Goal: Communication & Community: Answer question/provide support

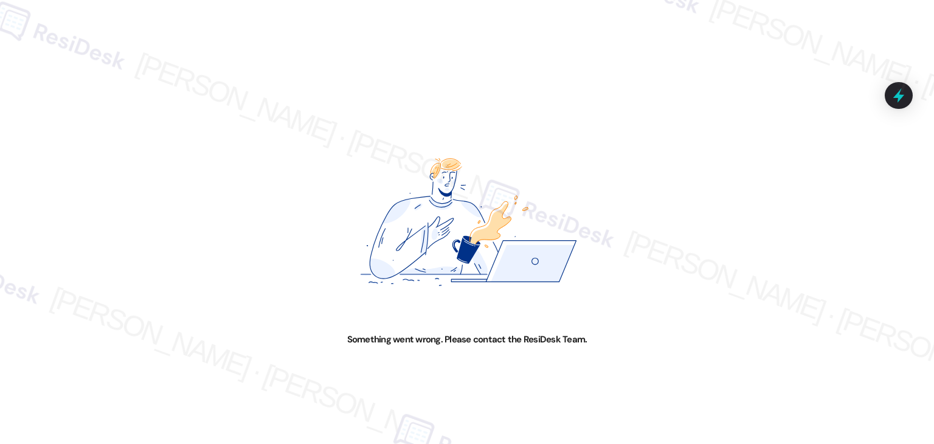
click at [34, 94] on div "Something went wrong. Please contact the ResiDesk Team." at bounding box center [467, 222] width 934 height 444
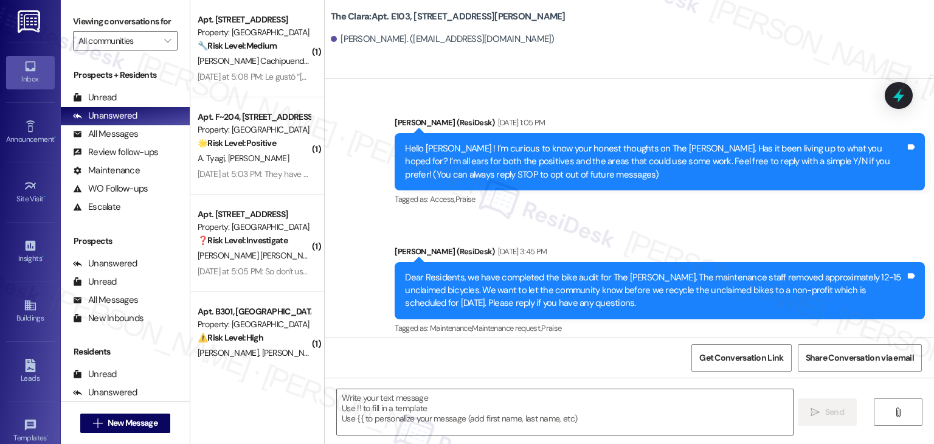
scroll to position [42437, 0]
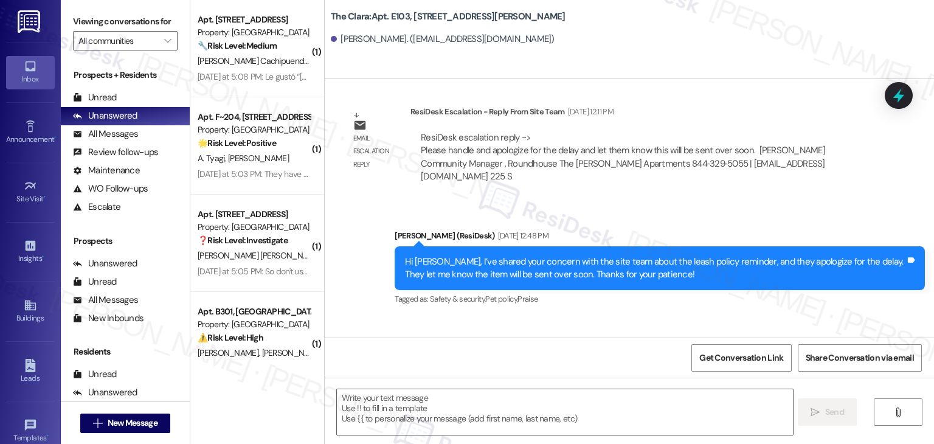
type textarea "Fetching suggested responses. Please feel free to read through the conversation…"
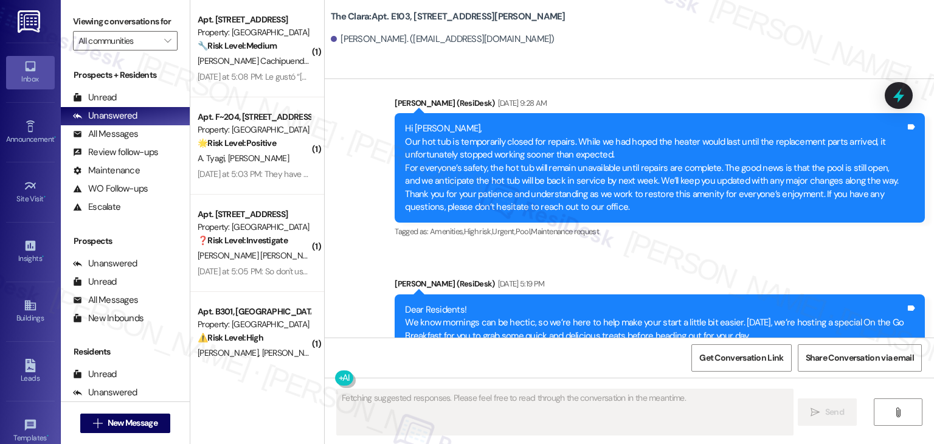
scroll to position [43814, 0]
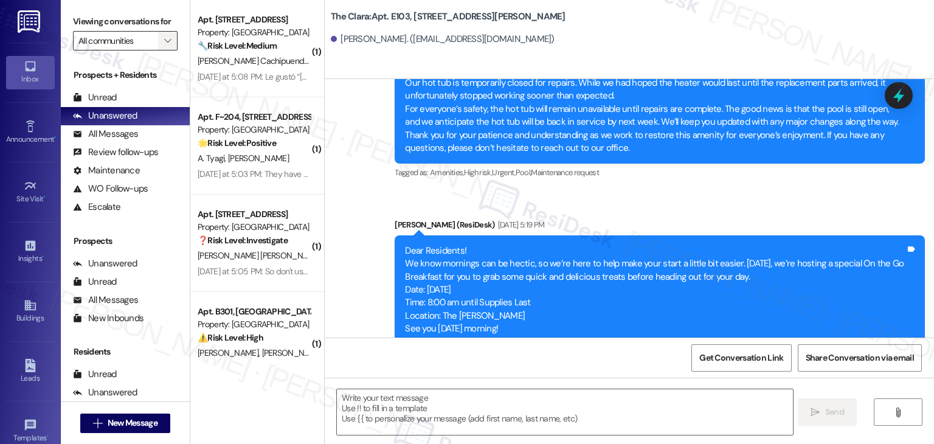
click at [164, 41] on icon "" at bounding box center [167, 41] width 7 height 10
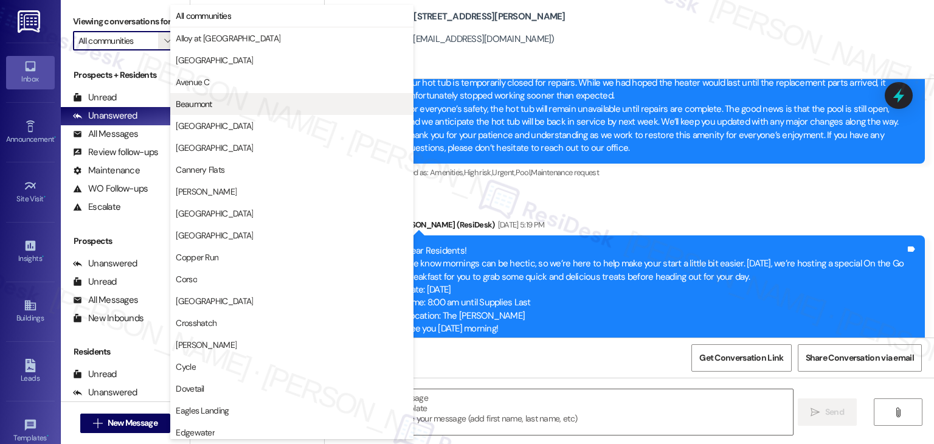
click at [205, 109] on span "Beaumont" at bounding box center [194, 104] width 36 height 12
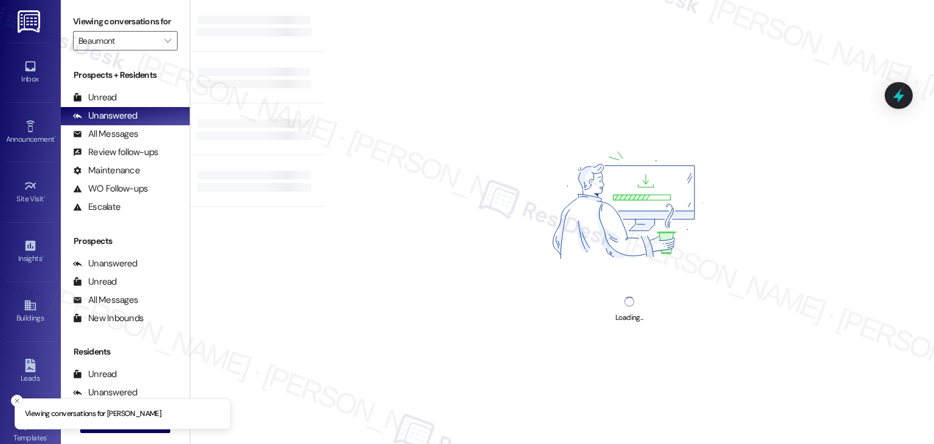
type input "Beaumont"
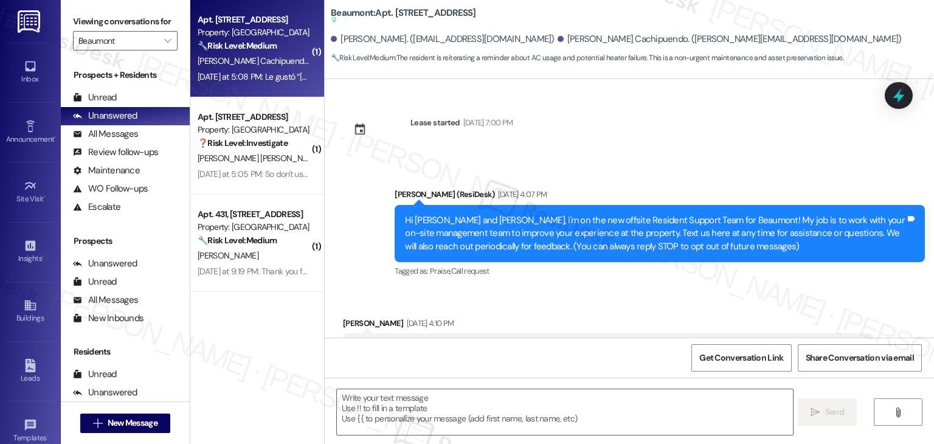
type textarea "Fetching suggested responses. Please feel free to read through the conversation…"
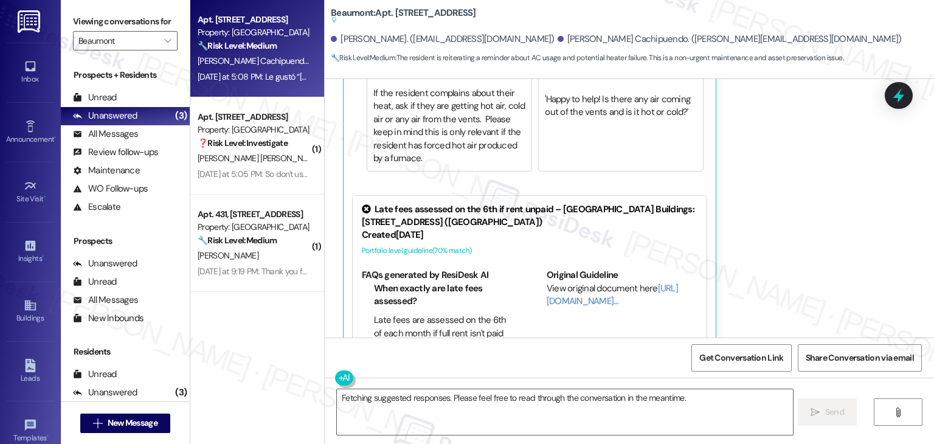
scroll to position [2823, 0]
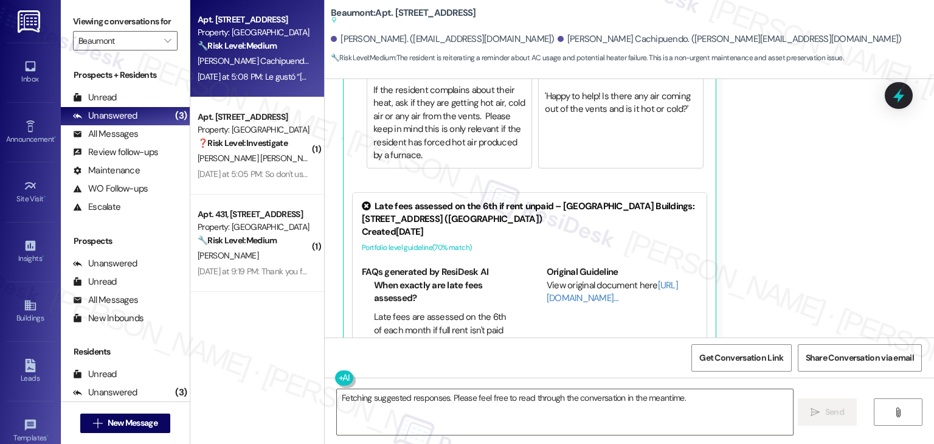
click at [784, 207] on div "Mayra Pasquel Cachipuendo Question Yesterday at 5:08 PM Translated message: Dea…" at bounding box center [608, 79] width 530 height 576
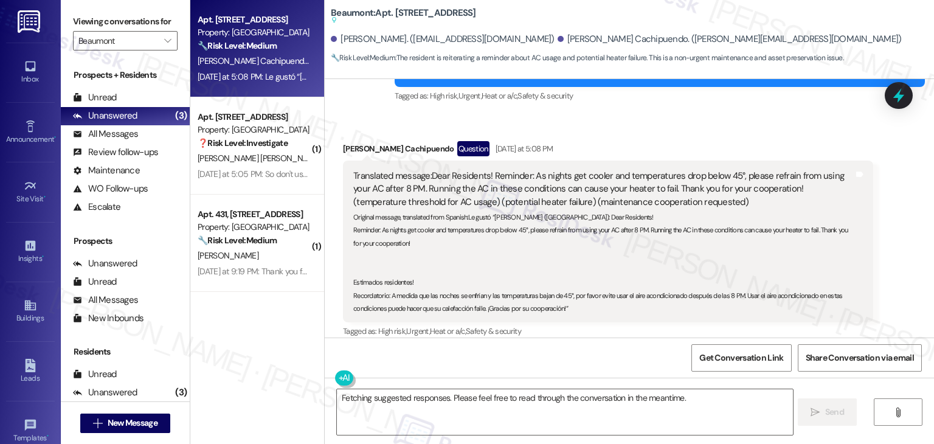
scroll to position [2459, 0]
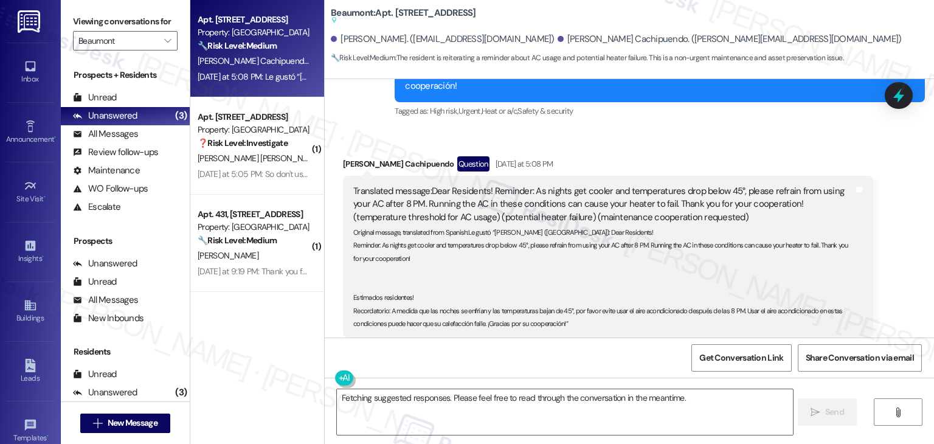
click at [644, 129] on div "Received via SMS Mayra Pasquel Cachipuendo Question Yesterday at 5:08 PM Transl…" at bounding box center [629, 435] width 609 height 613
click at [31, 134] on div "Announcement •" at bounding box center [30, 139] width 61 height 12
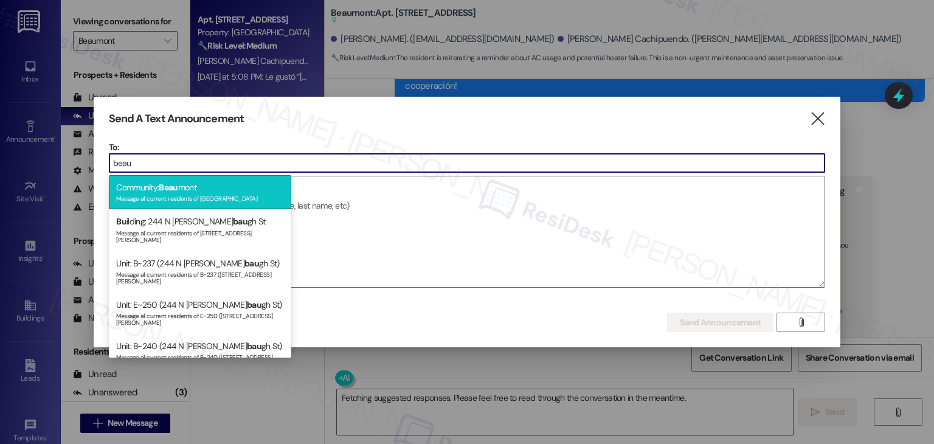
type input "beau"
click at [212, 195] on div "Message all current residents of Beaumont" at bounding box center [200, 197] width 168 height 10
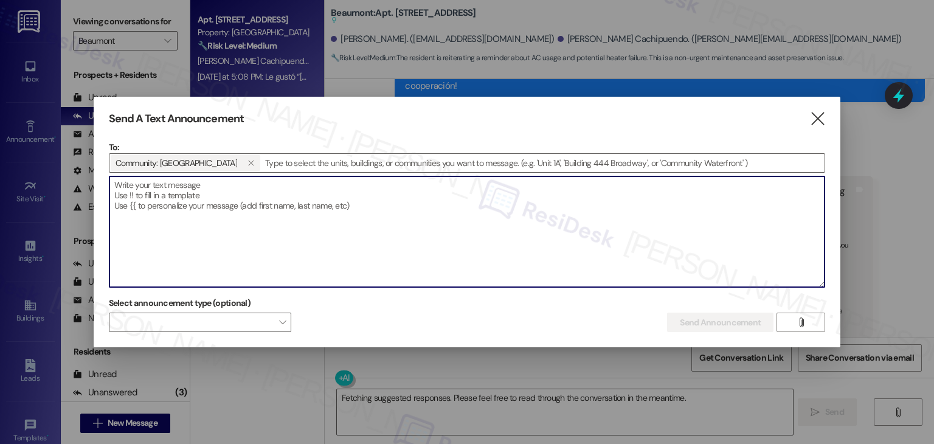
click at [211, 195] on textarea at bounding box center [467, 231] width 716 height 111
paste textarea "Hi {{first_name}}! Notice: Starting at 8 AM on Friday, 9/19/2025, maintenance w…"
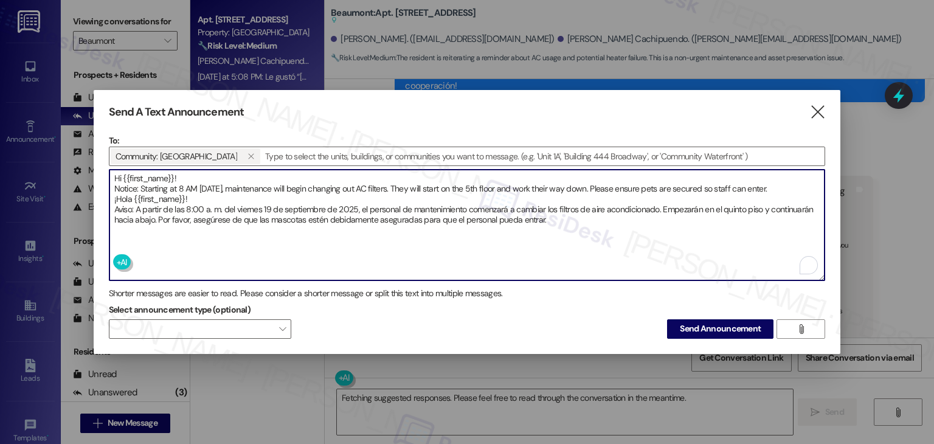
click at [195, 198] on textarea "Hi {{first_name}}! Notice: Starting at 8 AM on Friday, 9/19/2025, maintenance w…" at bounding box center [467, 225] width 716 height 111
click at [817, 187] on textarea "Hi {{first_name}}! Notice: Starting at 8 AM on Friday, 9/19/2025, maintenance w…" at bounding box center [467, 225] width 716 height 111
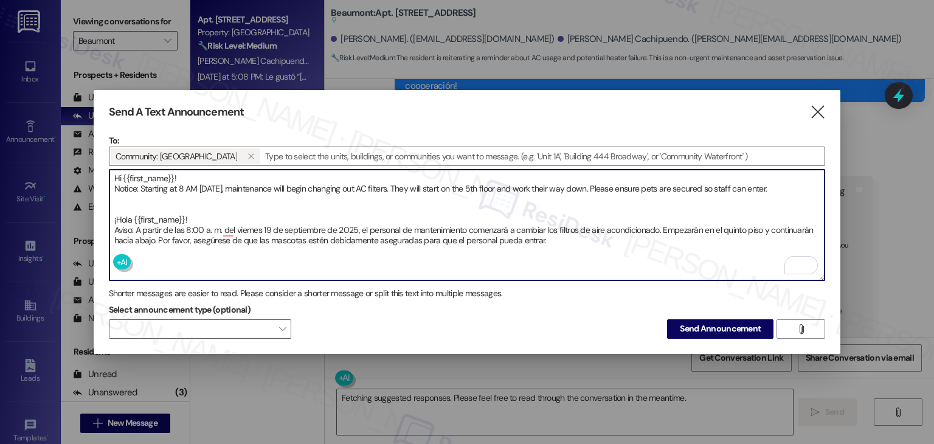
click at [140, 189] on textarea "Hi {{first_name}}! Notice: Starting at 8 AM on Friday, 9/19/2025, maintenance w…" at bounding box center [467, 225] width 716 height 111
click at [187, 174] on textarea "Hi {{first_name}}! Notice: Starting at 8 AM on Friday, 9/19/2025, maintenance w…" at bounding box center [467, 225] width 716 height 111
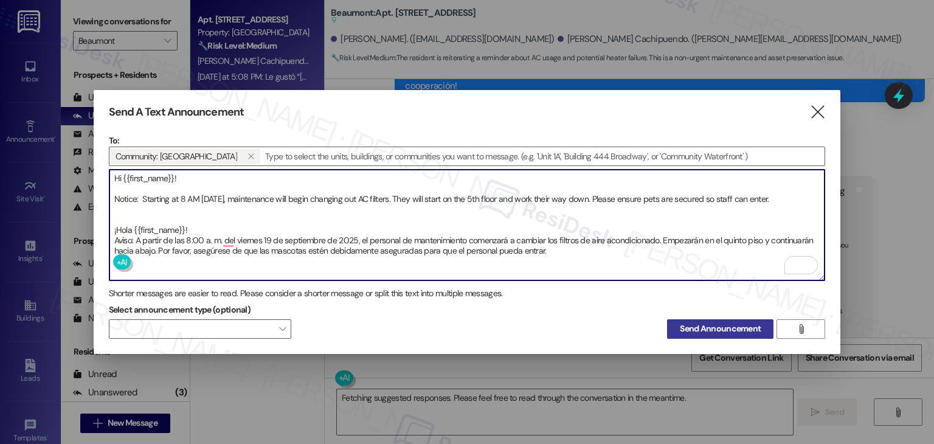
type textarea "Hi {{first_name}}! Notice: Starting at 8 AM on Friday, 9/19/2025, maintenance w…"
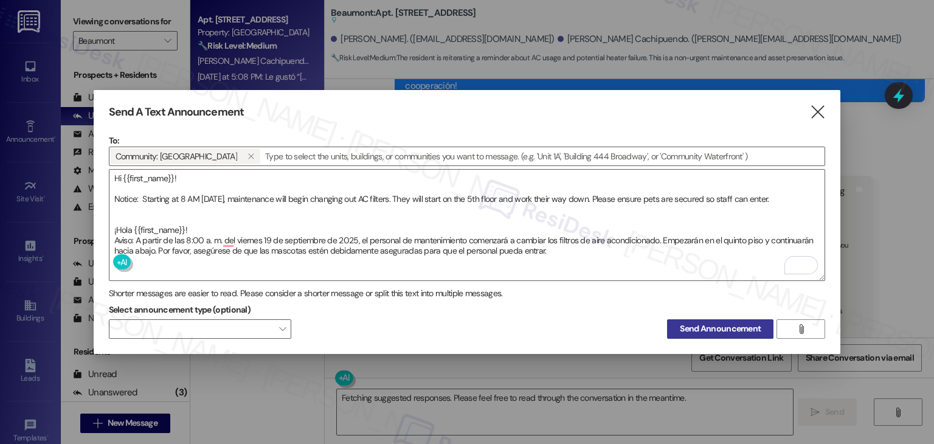
click at [699, 327] on span "Send Announcement" at bounding box center [720, 328] width 81 height 13
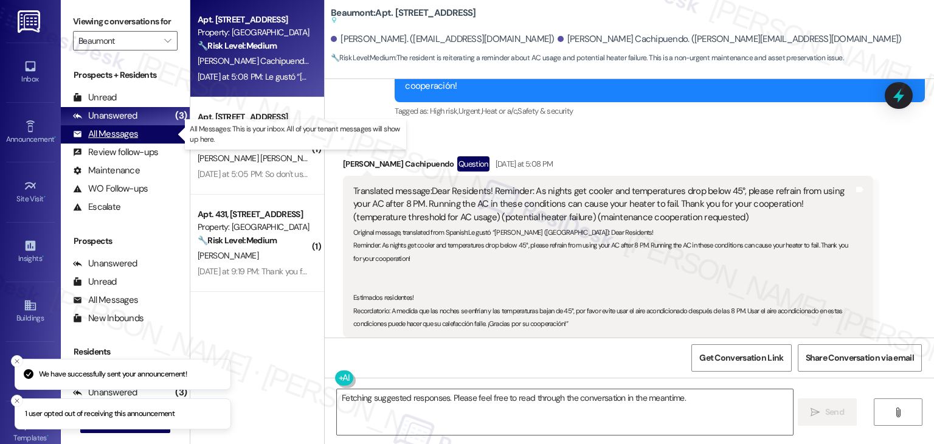
click at [136, 134] on div "All Messages" at bounding box center [105, 134] width 65 height 13
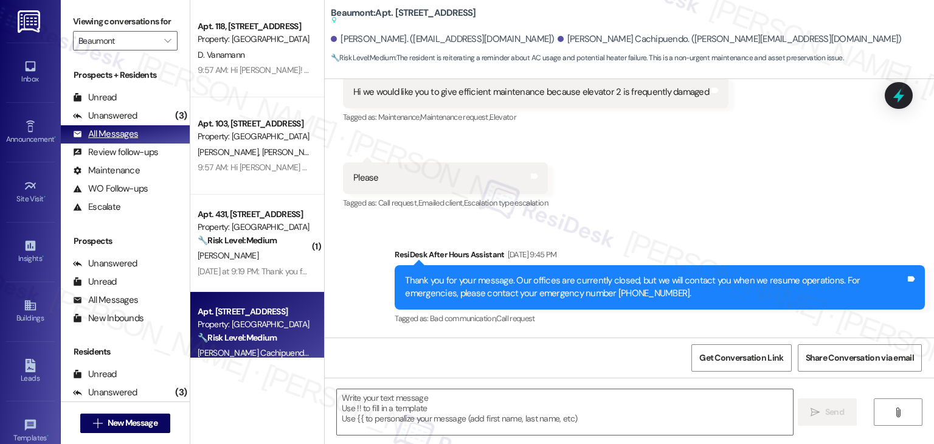
type textarea "Fetching suggested responses. Please feel free to read through the conversation…"
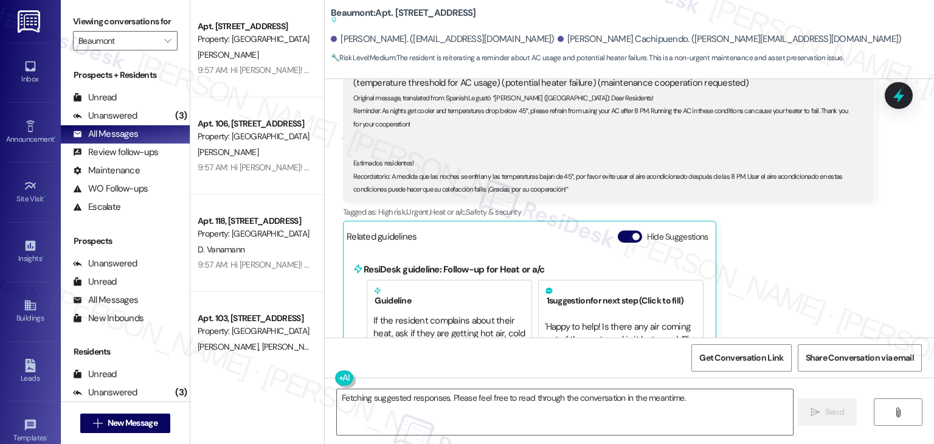
scroll to position [2580, 0]
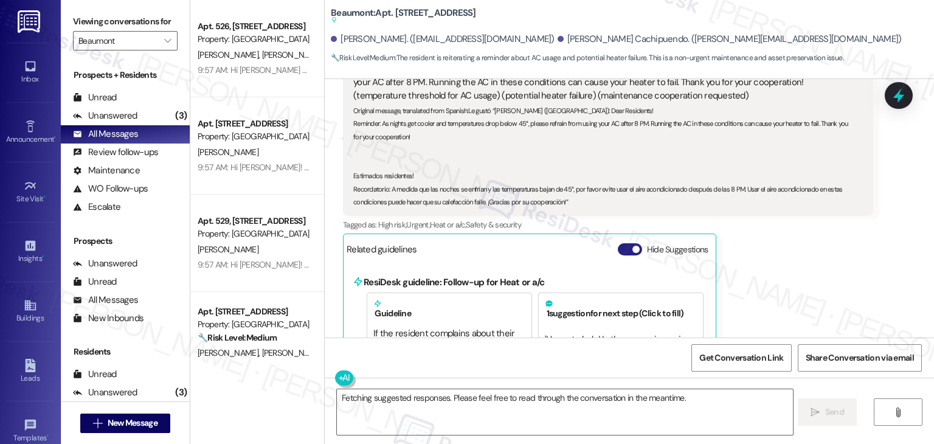
click at [618, 243] on button "Hide Suggestions" at bounding box center [630, 249] width 24 height 12
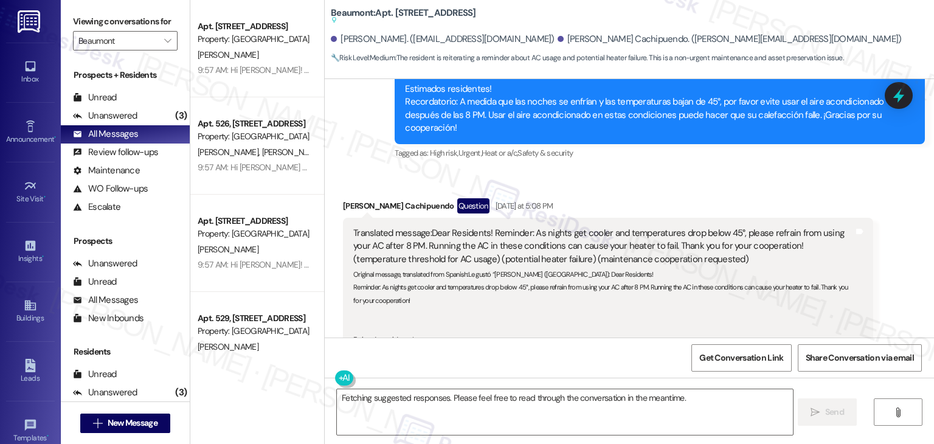
scroll to position [2478, 0]
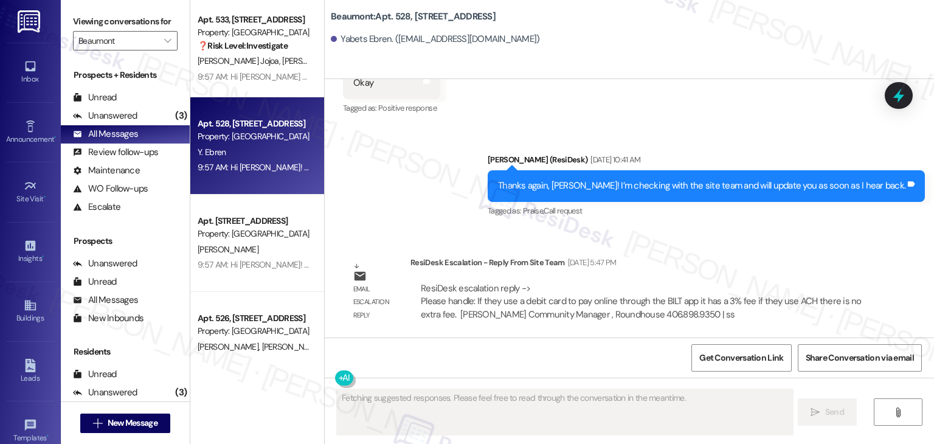
scroll to position [973, 0]
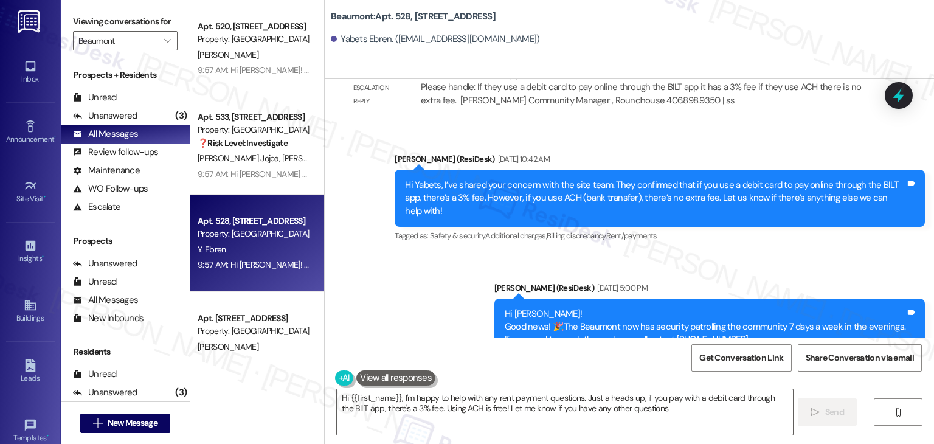
type textarea "Hi {{first_name}}, I'm happy to help with any rent payment questions. Just a he…"
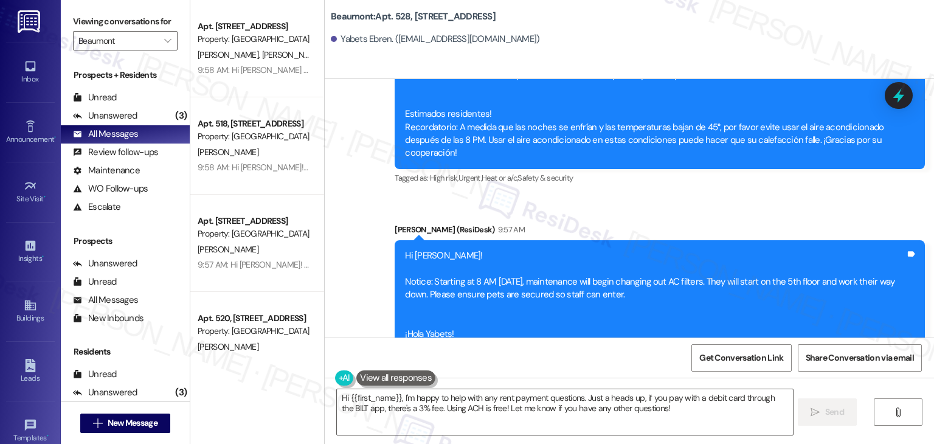
scroll to position [2018, 0]
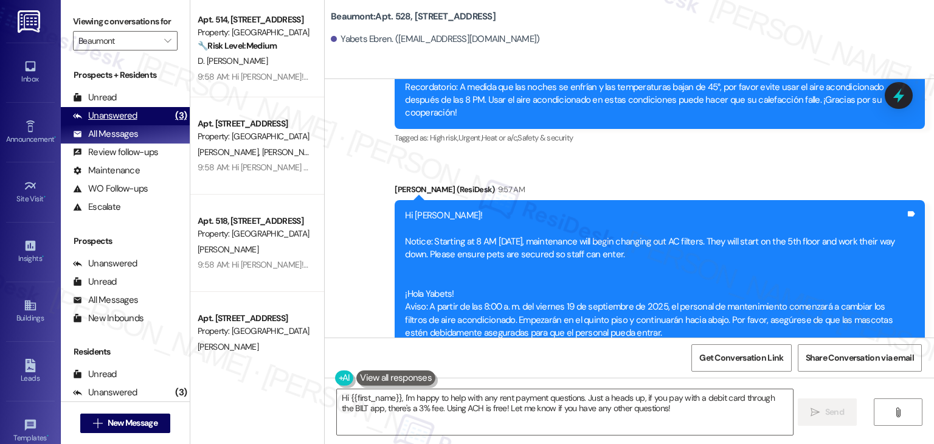
click at [140, 118] on div "Unanswered (3)" at bounding box center [125, 116] width 129 height 18
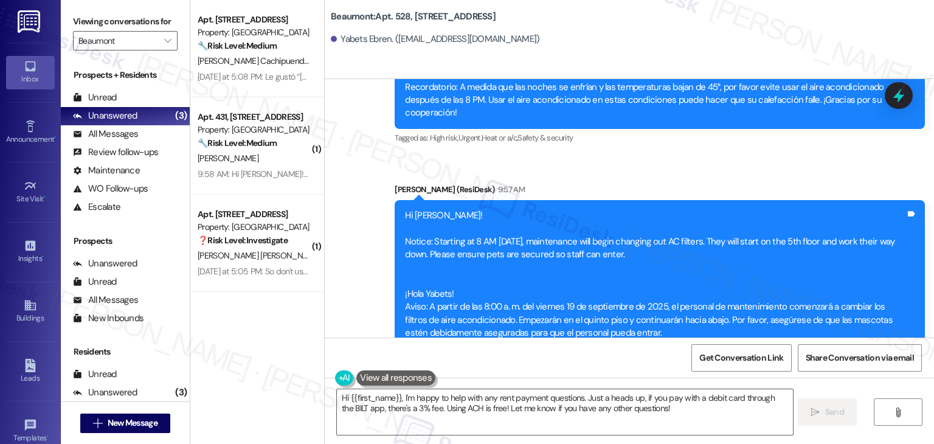
click at [18, 79] on div "Inbox" at bounding box center [30, 79] width 61 height 12
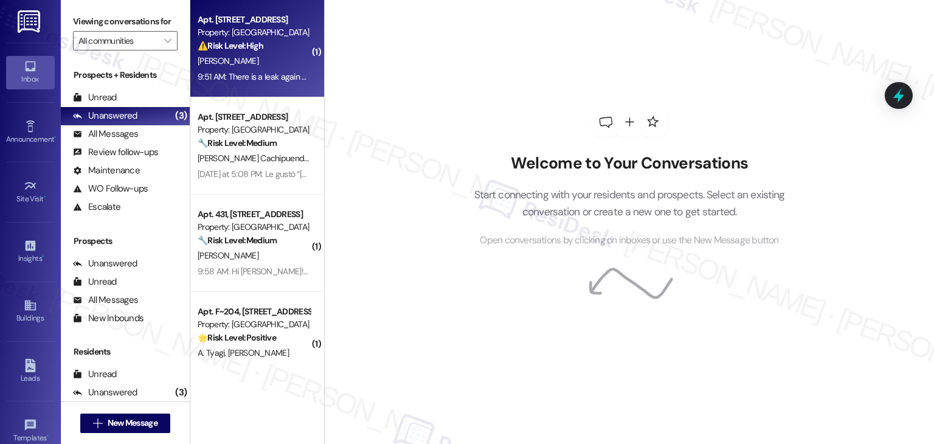
click at [262, 88] on div "Apt. A202, 508 Bldg A E 50th St Property: Mallard Pointe ⚠️ Risk Level: High Th…" at bounding box center [257, 48] width 134 height 97
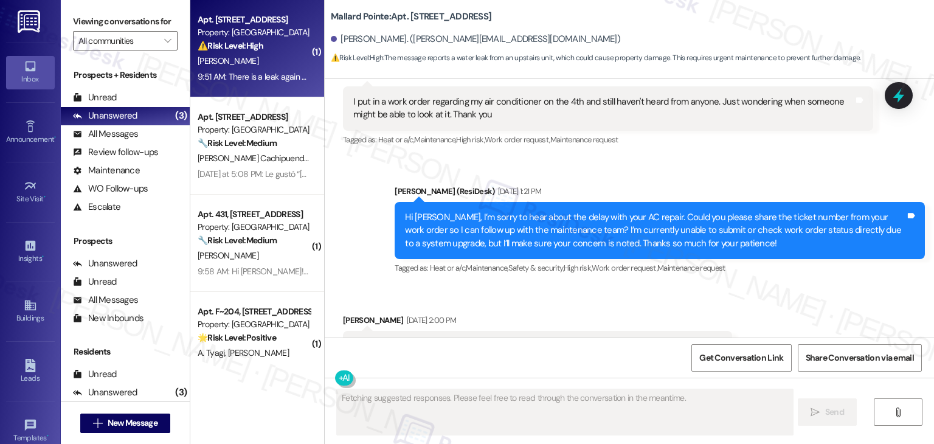
scroll to position [5297, 0]
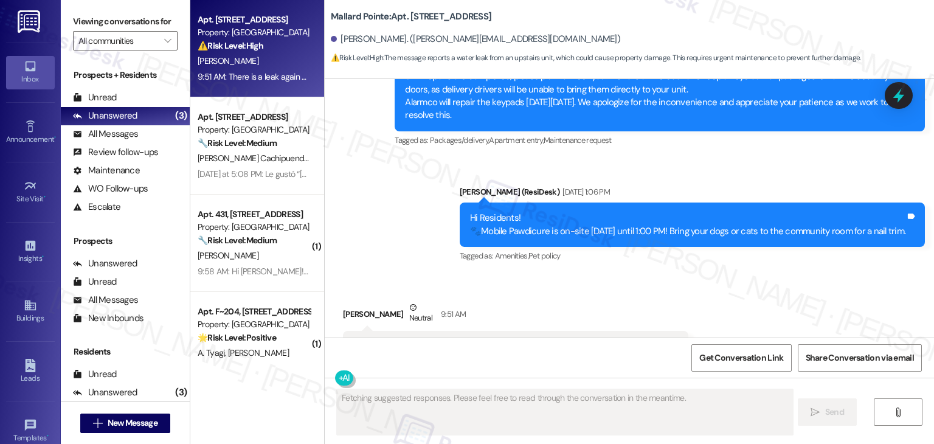
click at [592, 292] on div "Received via SMS Nancy Jennings Neutral 9:51 AM There is a leak again coming fr…" at bounding box center [516, 340] width 364 height 97
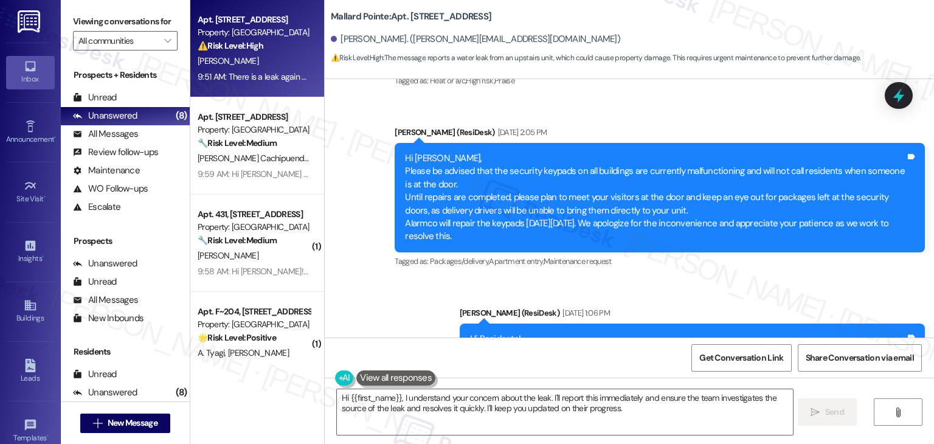
scroll to position [5297, 0]
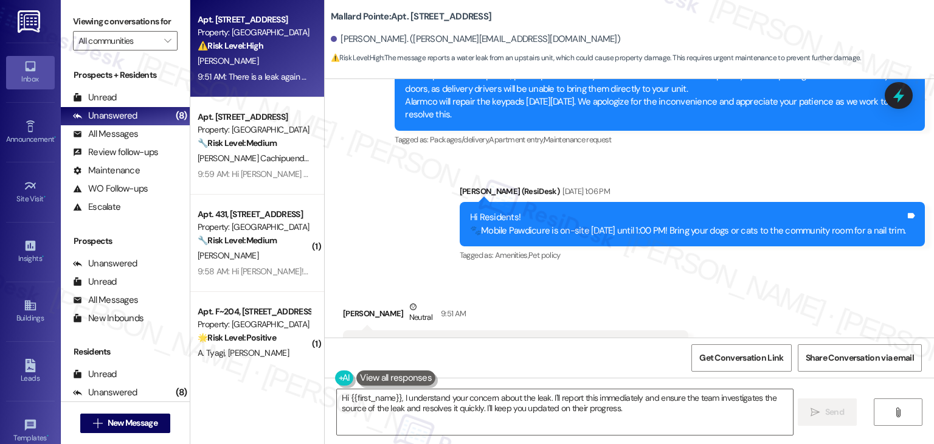
click at [654, 291] on div "Received via SMS Nancy Jennings Neutral 9:51 AM There is a leak again coming fr…" at bounding box center [516, 339] width 364 height 97
click at [464, 339] on div "There is a leak again coming from upstairs down to my inside bedroom window sil…" at bounding box center [511, 345] width 316 height 13
copy div "There is a leak again coming from upstairs down to my inside bedroom window sil…"
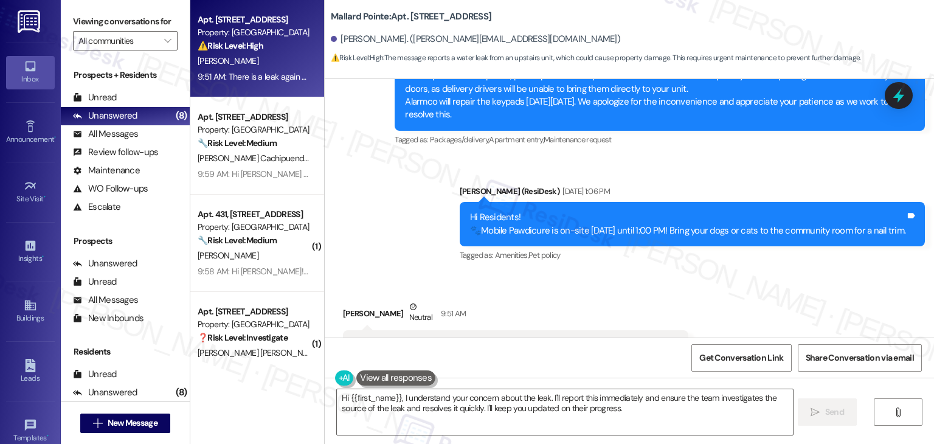
click at [593, 342] on div "Get Conversation Link Share Conversation via email" at bounding box center [629, 357] width 609 height 40
click at [482, 410] on textarea "Hi {{first_name}}, I understand your concern about the leak. I'll report this i…" at bounding box center [564, 412] width 455 height 46
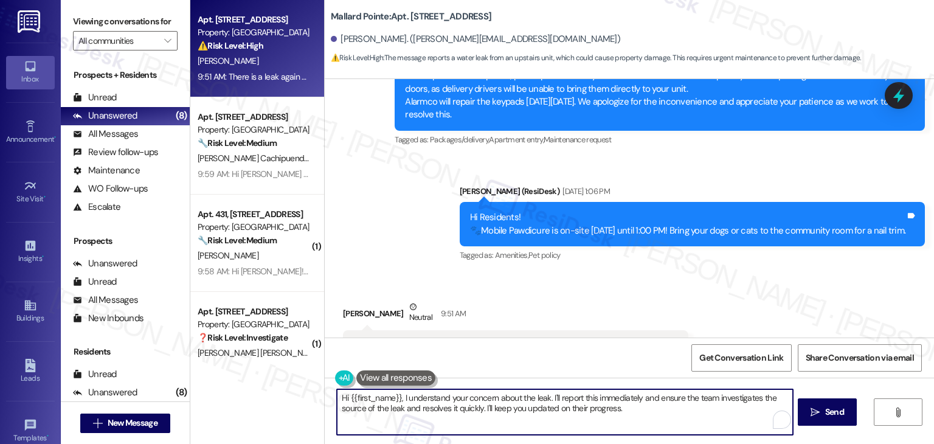
paste textarea "Nancy, thanks for letting us know! Just to understand the issue better—does the…"
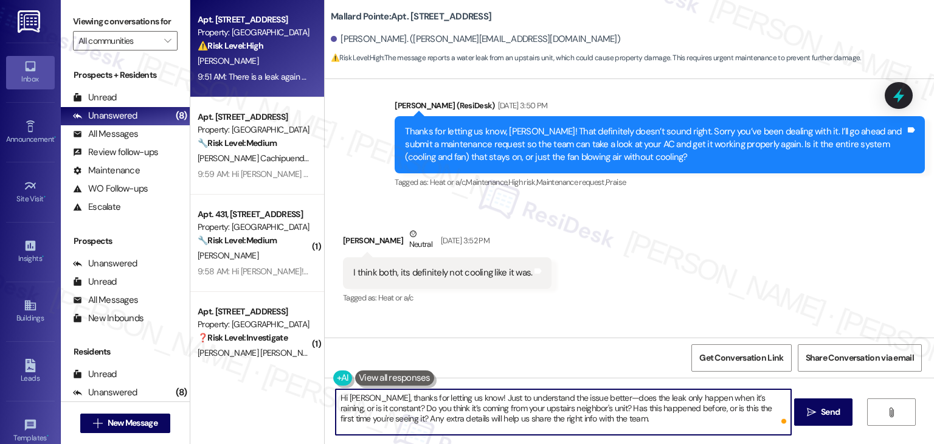
scroll to position [3291, 0]
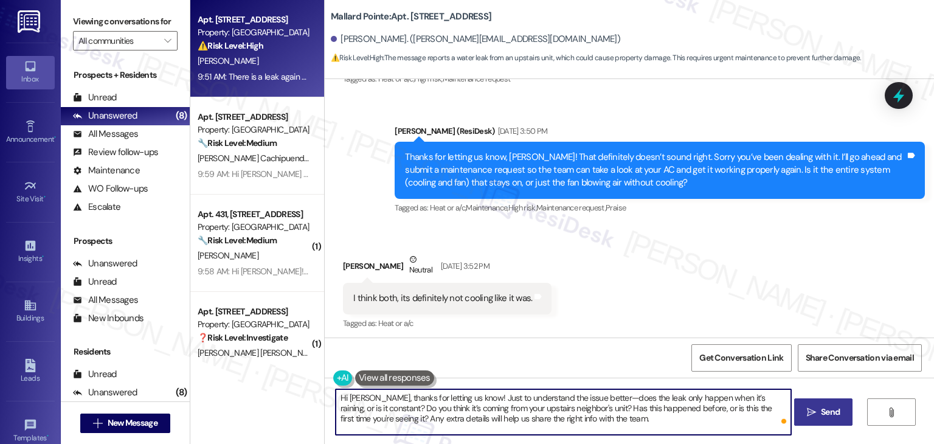
type textarea "Hi [PERSON_NAME], thanks for letting us know! Just to understand the issue bett…"
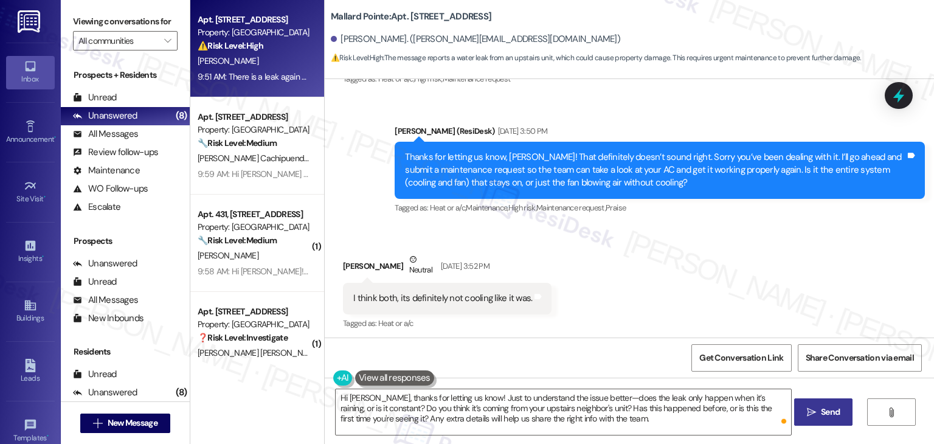
click at [818, 406] on span "Send" at bounding box center [830, 412] width 24 height 13
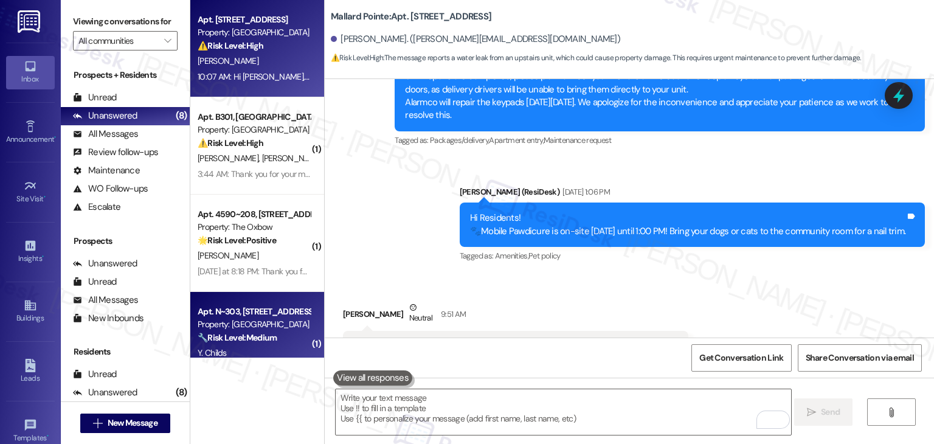
scroll to position [518, 0]
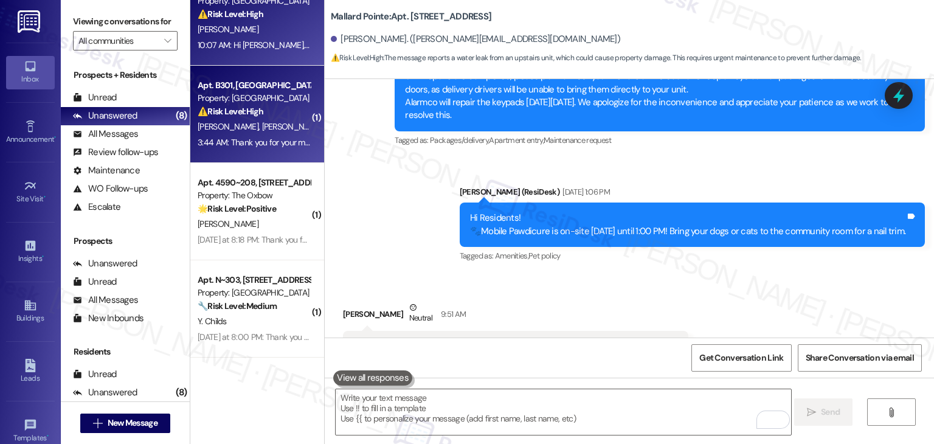
click at [262, 136] on div "3:44 AM: Thank you for your message. Our offices are currently closed, but we w…" at bounding box center [253, 142] width 115 height 15
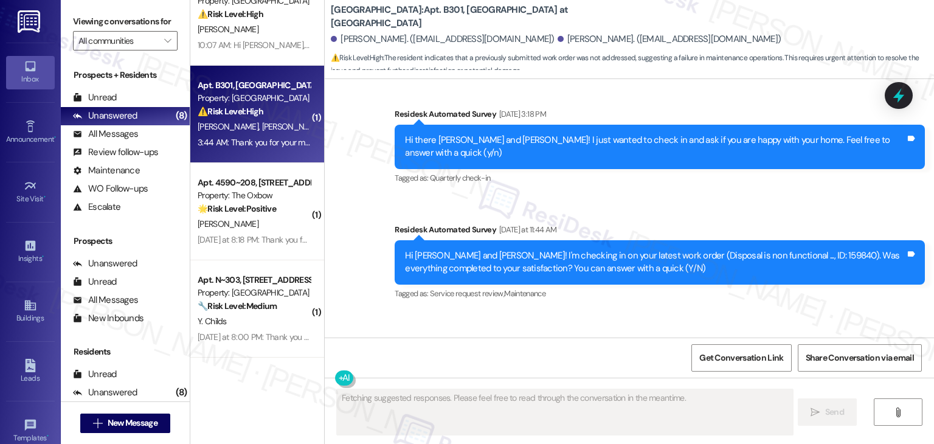
scroll to position [880, 0]
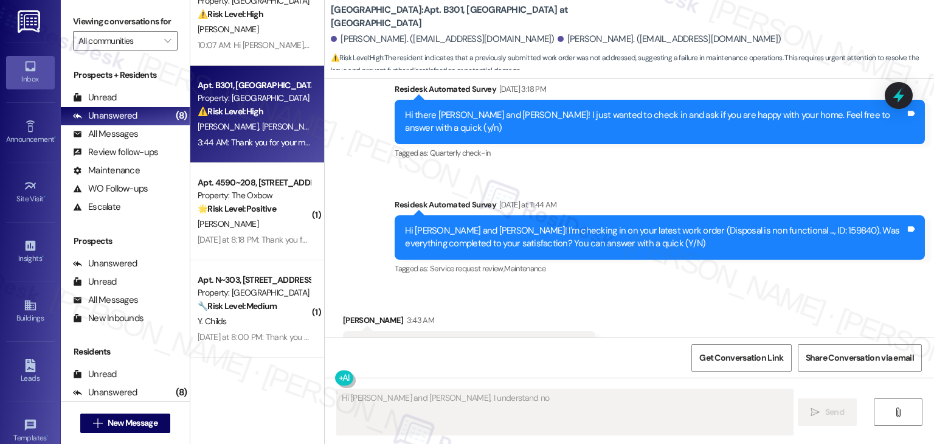
click at [687, 291] on div "Received via SMS Trevor Dunn 3:43 AM No, we never had anyone visit to even look…" at bounding box center [629, 337] width 609 height 103
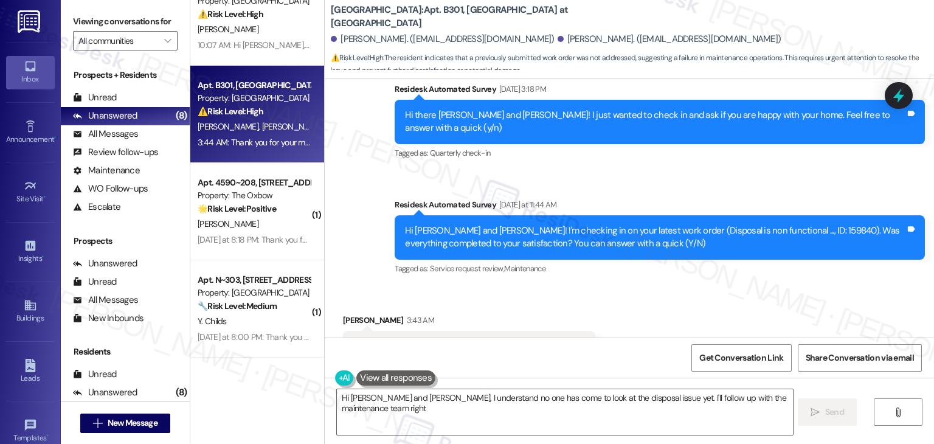
click at [687, 291] on div "Received via SMS Trevor Dunn 3:43 AM No, we never had anyone visit to even look…" at bounding box center [629, 337] width 609 height 103
click at [632, 299] on div "Received via SMS Trevor Dunn 3:43 AM No, we never had anyone visit to even look…" at bounding box center [629, 337] width 609 height 103
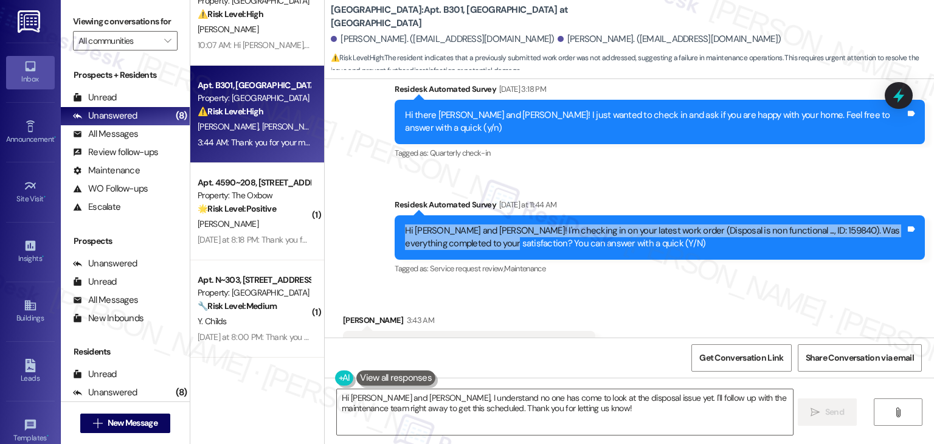
drag, startPoint x: 466, startPoint y: 194, endPoint x: 370, endPoint y: 170, distance: 98.4
click at [370, 170] on div "Sent via SMS Dottie (ResiDesk) May 28, 2025 at 5:08 PM Hi Jared, I'm glad to he…" at bounding box center [629, 64] width 609 height 446
copy div "Hi Trevor and Jared! I'm checking in on your latest work order (Disposal is non…"
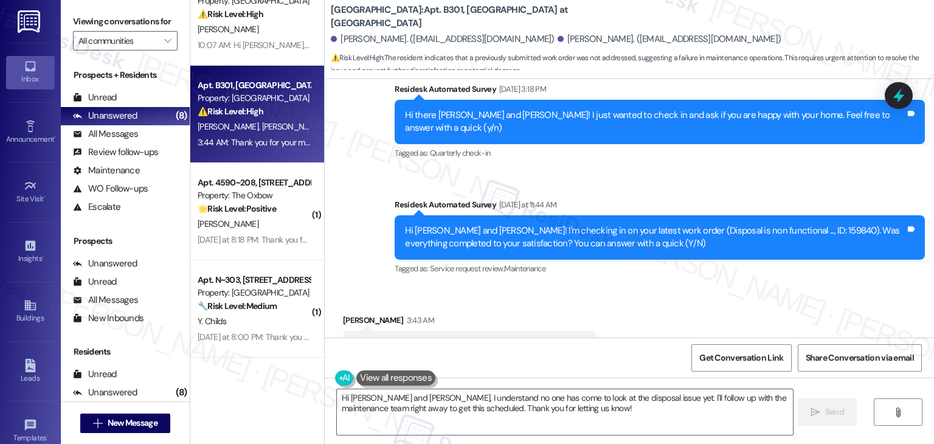
click at [423, 340] on div "No, we never had anyone visit to even look at our problem" at bounding box center [464, 346] width 223 height 13
copy div "No, we never had anyone visit to even look at our problem Tags and notes"
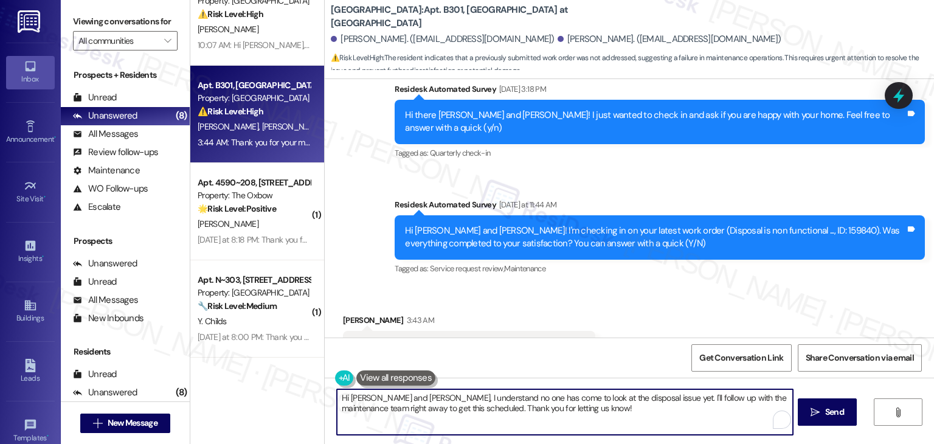
drag, startPoint x: 401, startPoint y: 395, endPoint x: 374, endPoint y: 396, distance: 27.4
click at [374, 396] on textarea "Hi Trevor and Jared, I understand no one has come to look at the disposal issue…" at bounding box center [564, 412] width 455 height 46
click at [626, 292] on div "Received via SMS Trevor Dunn 3:43 AM No, we never had anyone visit to even look…" at bounding box center [629, 337] width 609 height 103
drag, startPoint x: 765, startPoint y: 397, endPoint x: 738, endPoint y: 397, distance: 27.4
click at [738, 397] on textarea "Hi Trevor, I understand no one has come to look at the disposal issue yet. I'll…" at bounding box center [563, 412] width 455 height 46
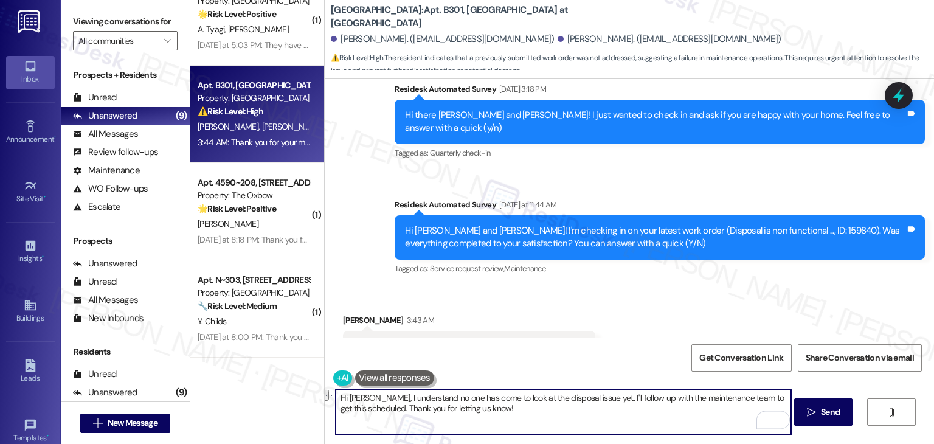
drag, startPoint x: 502, startPoint y: 411, endPoint x: 373, endPoint y: 412, distance: 128.9
click at [373, 412] on textarea "Hi Trevor, I understand no one has come to look at the disposal issue yet. I'll…" at bounding box center [563, 412] width 455 height 46
paste textarea "Just to confirm, you're still experiencing the same issue with the disposal not…"
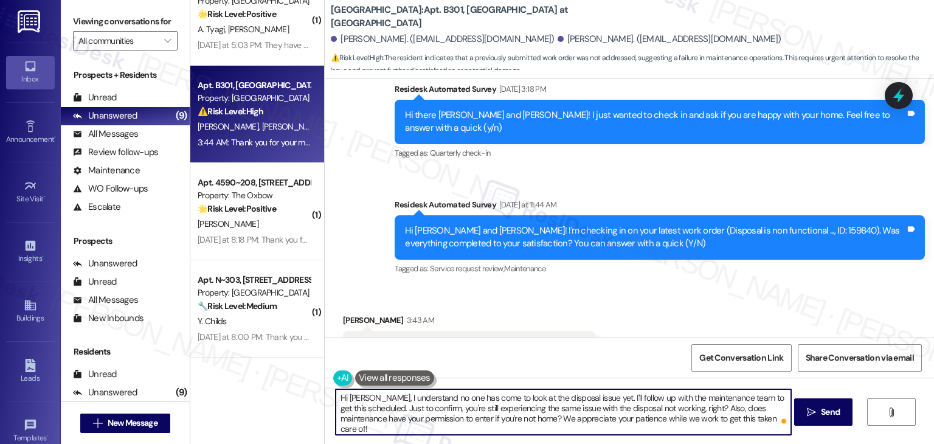
type textarea "Hi [PERSON_NAME], I understand no one has come to look at the disposal issue ye…"
click at [503, 416] on textarea "Hi [PERSON_NAME], I understand no one has come to look at the disposal issue ye…" at bounding box center [563, 412] width 455 height 46
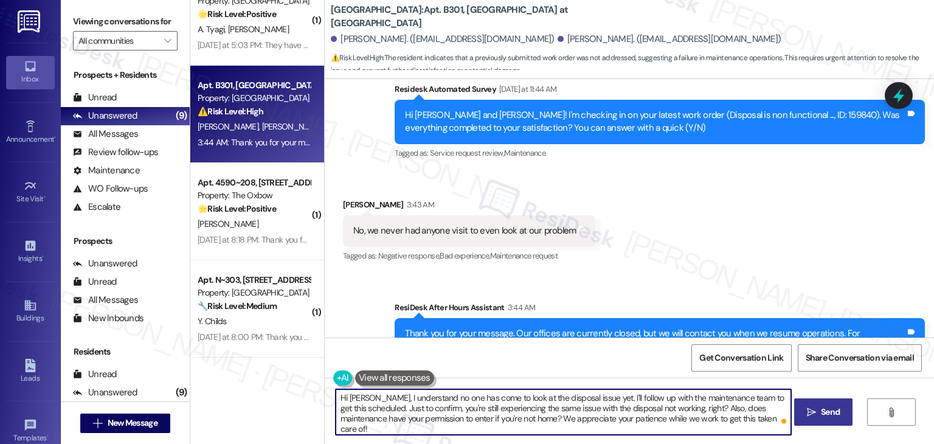
click at [826, 413] on span "Send" at bounding box center [830, 412] width 19 height 13
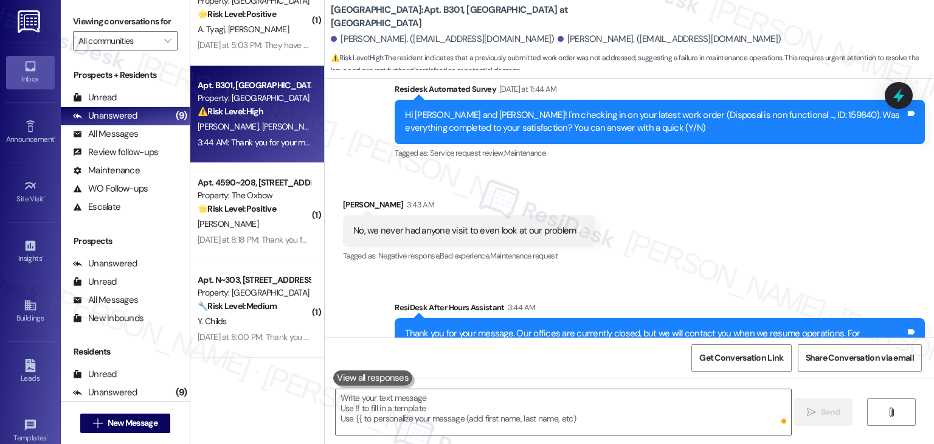
scroll to position [880, 0]
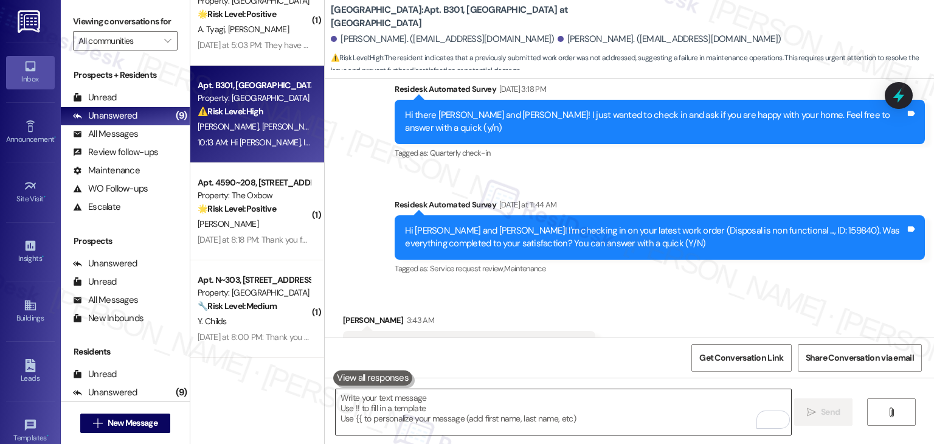
click at [455, 406] on textarea "To enrich screen reader interactions, please activate Accessibility in Grammarl…" at bounding box center [563, 412] width 455 height 46
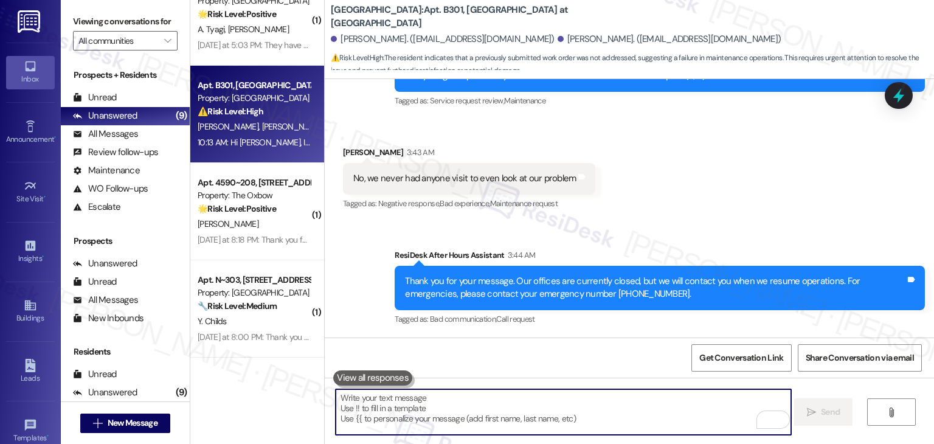
scroll to position [1107, 0]
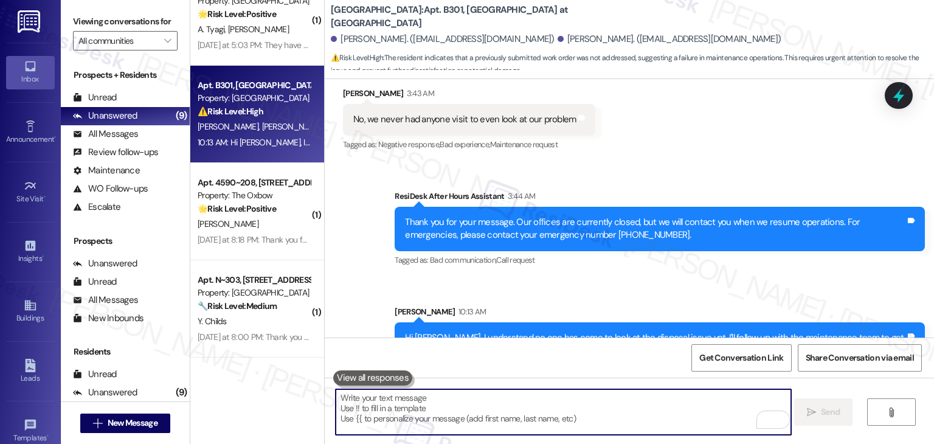
click at [482, 413] on textarea "To enrich screen reader interactions, please activate Accessibility in Grammarl…" at bounding box center [563, 412] width 455 height 46
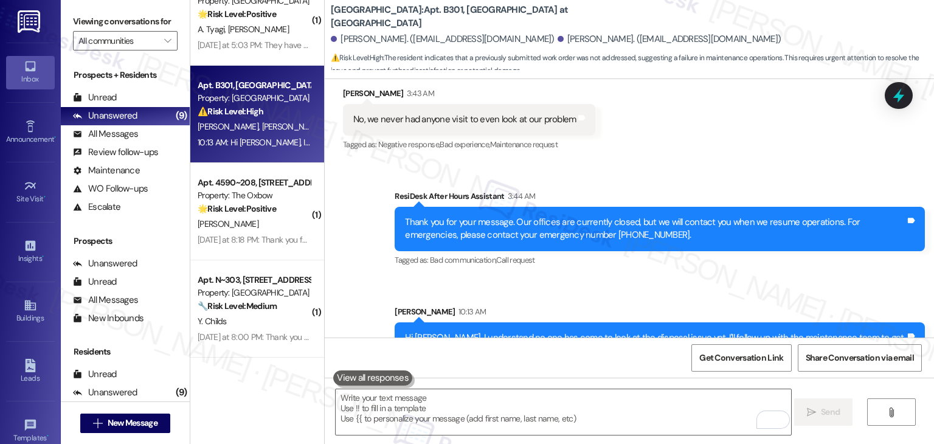
click at [413, 354] on div "Get Conversation Link Share Conversation via email" at bounding box center [629, 357] width 609 height 40
click at [345, 302] on div "Sent via SMS ResiDesk After Hours Assistant 3:44 AM Thank you for your message.…" at bounding box center [629, 282] width 609 height 240
click at [345, 305] on div "Sent via SMS ResiDesk After Hours Assistant 3:44 AM Thank you for your message.…" at bounding box center [629, 282] width 609 height 240
click at [354, 302] on div "Sent via SMS ResiDesk After Hours Assistant 3:44 AM Thank you for your message.…" at bounding box center [629, 282] width 609 height 240
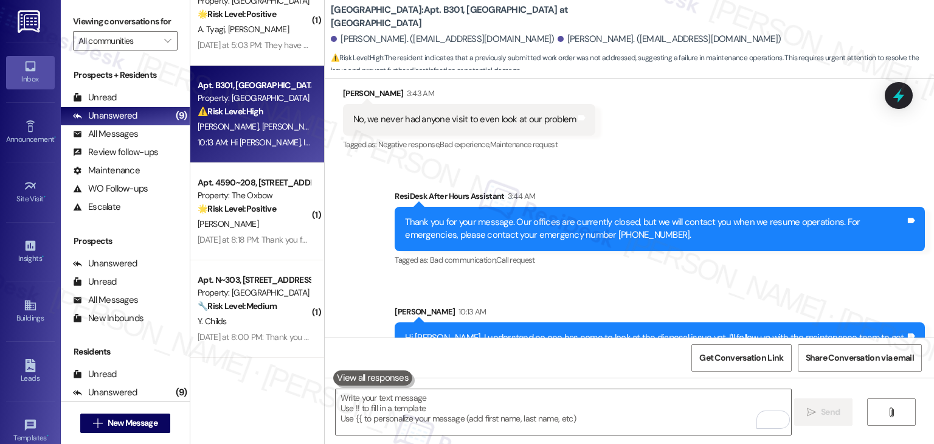
click at [248, 392] on div "( 1 ) Apt. 431, 1525 N 14th Ave Property: Beaumont 🔧 Risk Level: Medium The res…" at bounding box center [257, 222] width 134 height 444
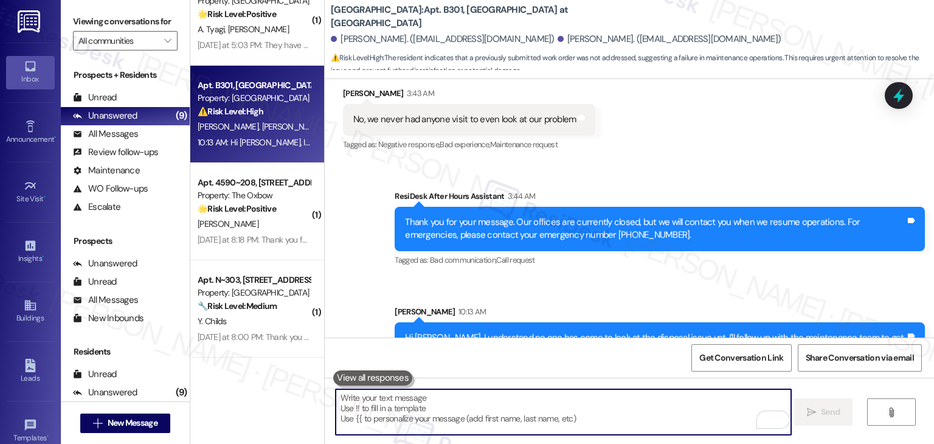
click at [445, 404] on textarea "To enrich screen reader interactions, please activate Accessibility in Grammarl…" at bounding box center [563, 412] width 455 height 46
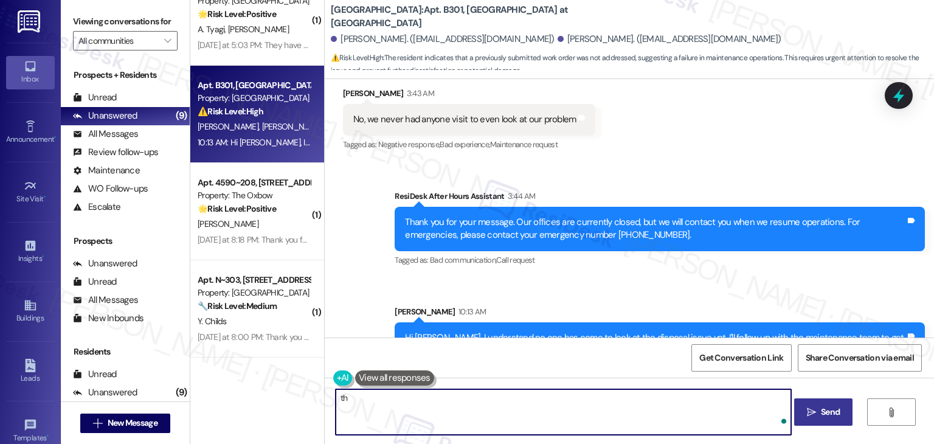
type textarea "t"
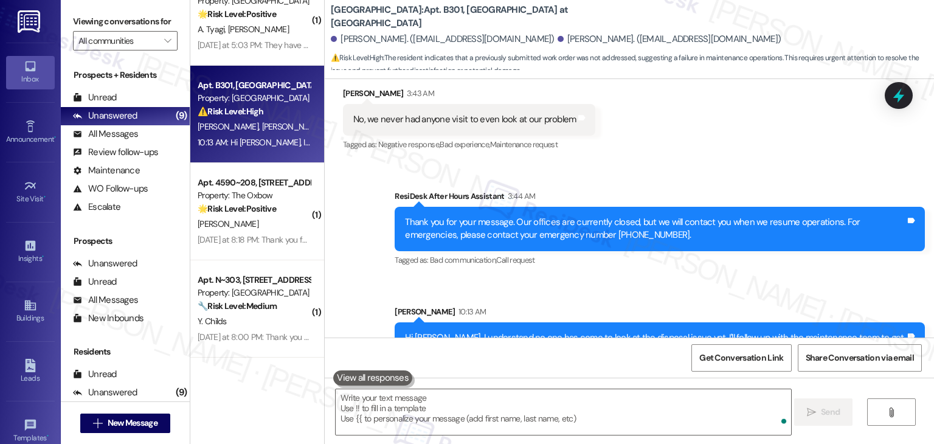
click at [325, 302] on div "Sent via SMS ResiDesk After Hours Assistant 3:44 AM Thank you for your message.…" at bounding box center [629, 282] width 609 height 240
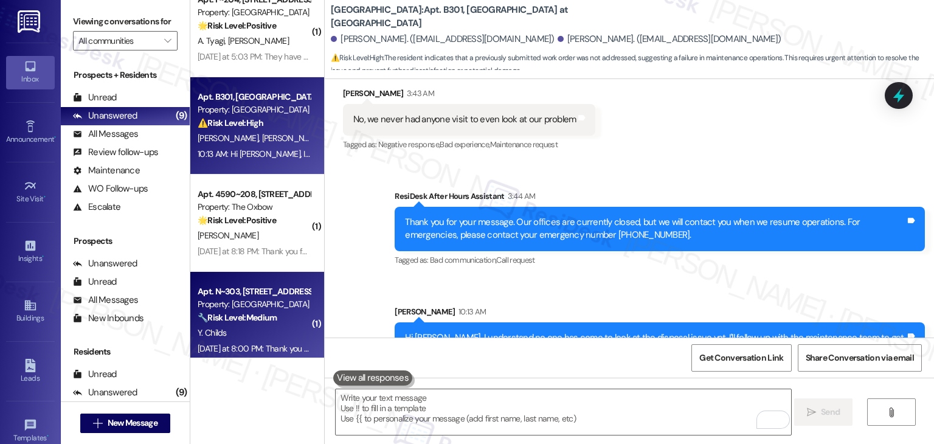
scroll to position [518, 0]
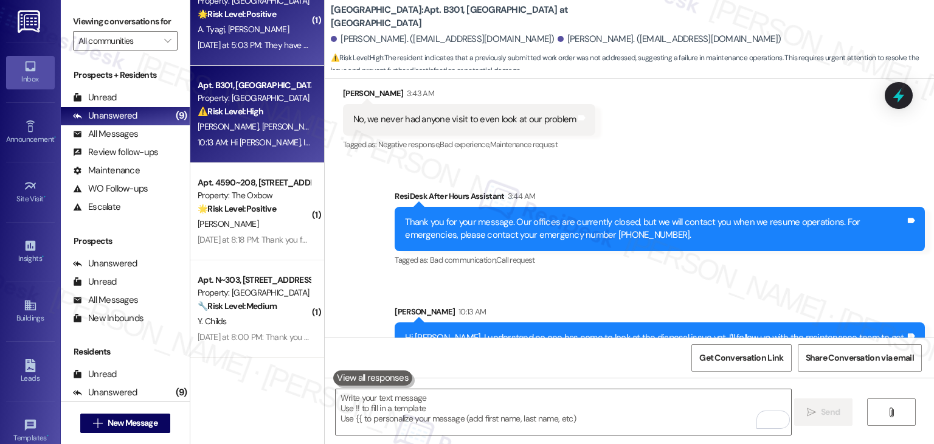
click at [291, 35] on div "A. Tyagi G. Tyagi" at bounding box center [253, 29] width 115 height 15
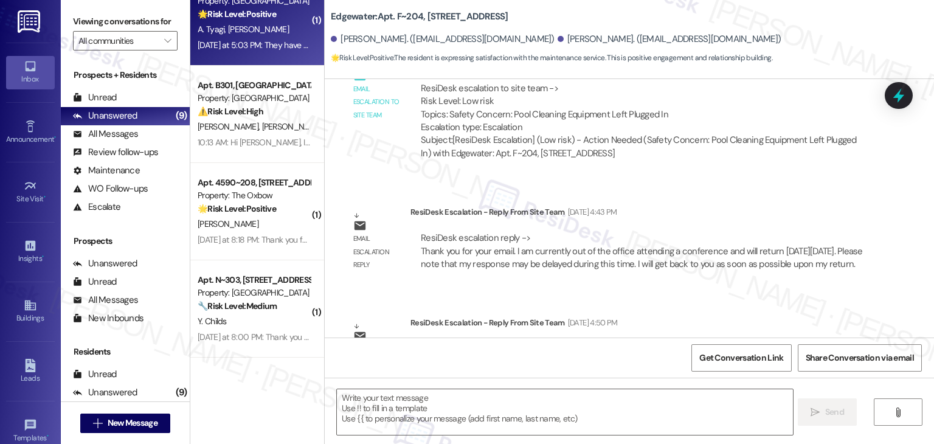
scroll to position [3748, 0]
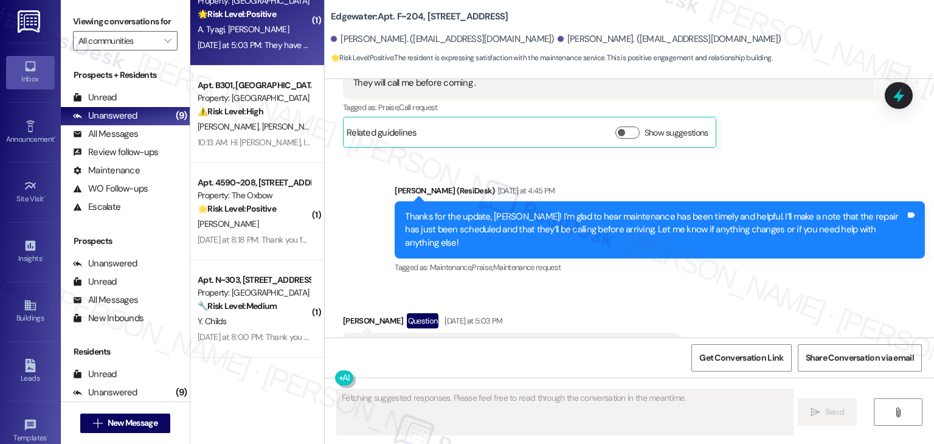
click at [758, 286] on div "Received via SMS Garima Tyagi Question Yesterday at 5:03 PM They have done a gr…" at bounding box center [629, 338] width 609 height 105
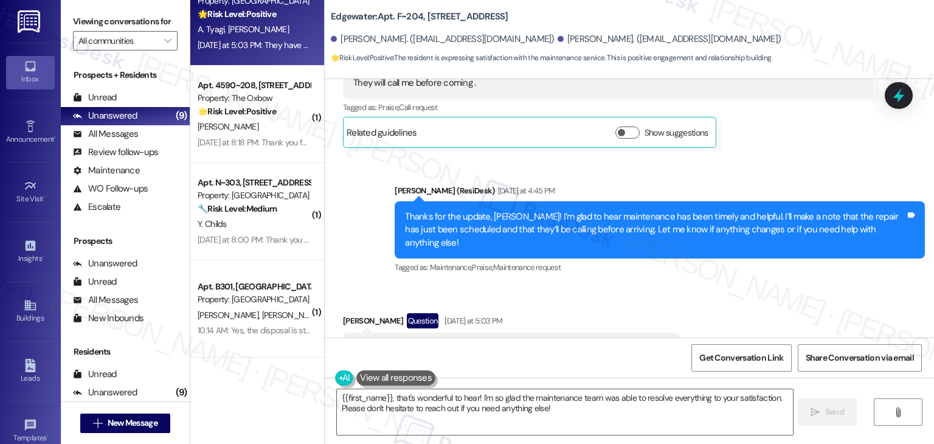
click at [758, 286] on div "Received via SMS Garima Tyagi Question Yesterday at 5:03 PM They have done a gr…" at bounding box center [629, 338] width 609 height 105
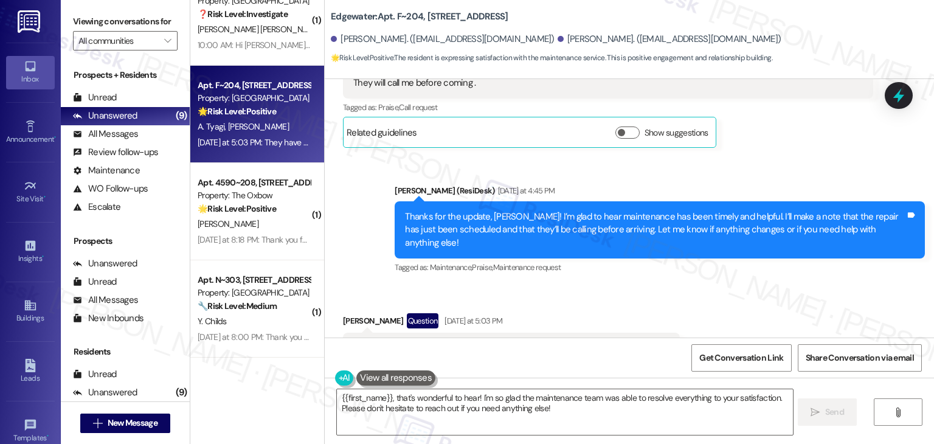
click at [741, 286] on div "Received via SMS Garima Tyagi Question Yesterday at 5:03 PM They have done a gr…" at bounding box center [629, 338] width 609 height 105
click at [702, 286] on div "Received via SMS Garima Tyagi Question Yesterday at 5:03 PM They have done a gr…" at bounding box center [629, 338] width 609 height 105
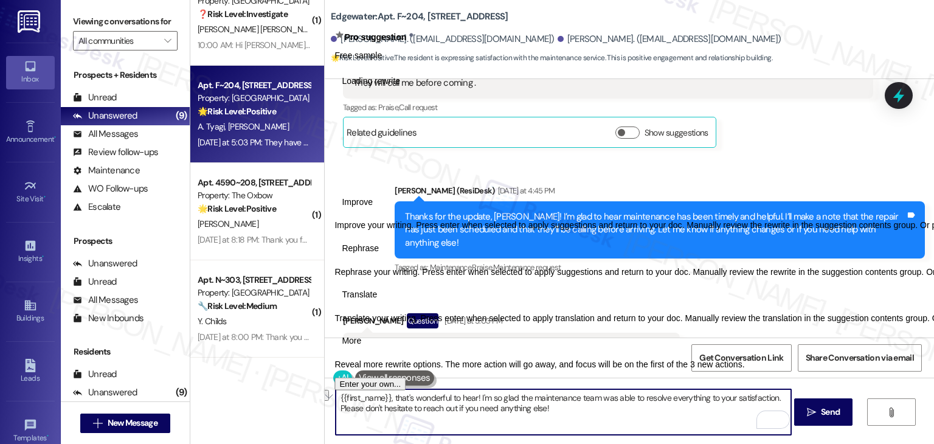
drag, startPoint x: 391, startPoint y: 397, endPoint x: 331, endPoint y: 396, distance: 60.2
click at [331, 396] on div "{{first_name}}, that's wonderful to hear! I'm so glad the maintenance team was …" at bounding box center [629, 423] width 609 height 91
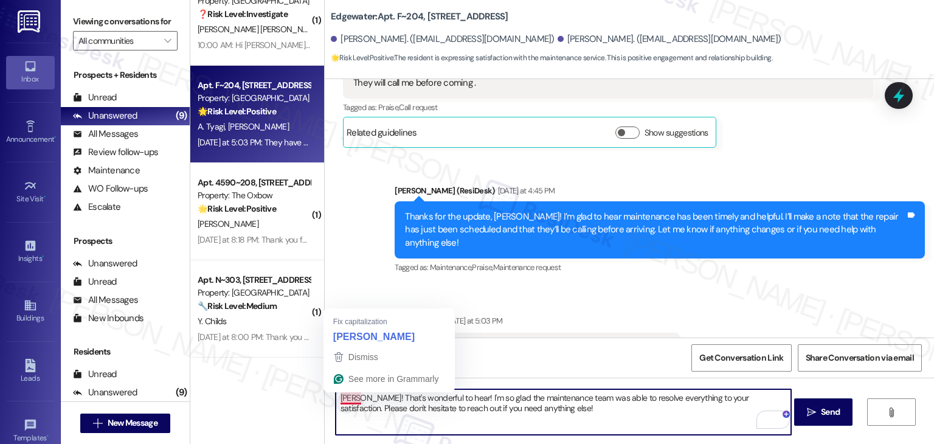
click at [336, 397] on textarea "hanks, Garima! That's wonderful to hear! I'm so glad the maintenance team was a…" at bounding box center [563, 412] width 455 height 46
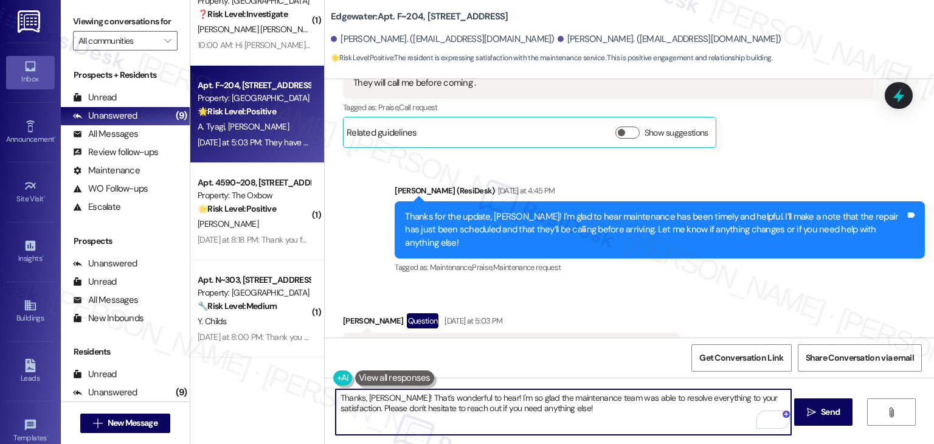
type textarea "Thanks, Garima! That's wonderful to hear! I'm so glad the maintenance team was …"
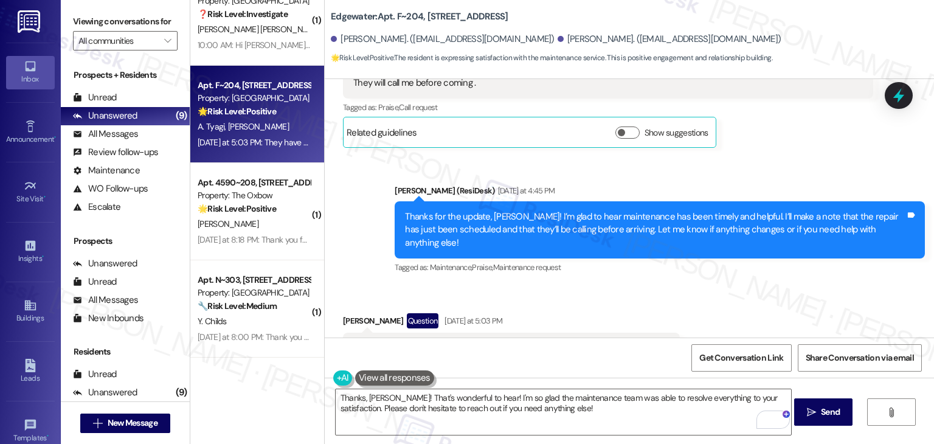
click at [545, 348] on div "Get Conversation Link Share Conversation via email" at bounding box center [629, 357] width 609 height 40
click at [593, 407] on textarea "Thanks, Garima! That's wonderful to hear! I'm so glad the maintenance team was …" at bounding box center [563, 412] width 455 height 46
click at [575, 416] on textarea "Thanks, Garima! That's wonderful to hear! I'm so glad the maintenance team was …" at bounding box center [563, 412] width 455 height 46
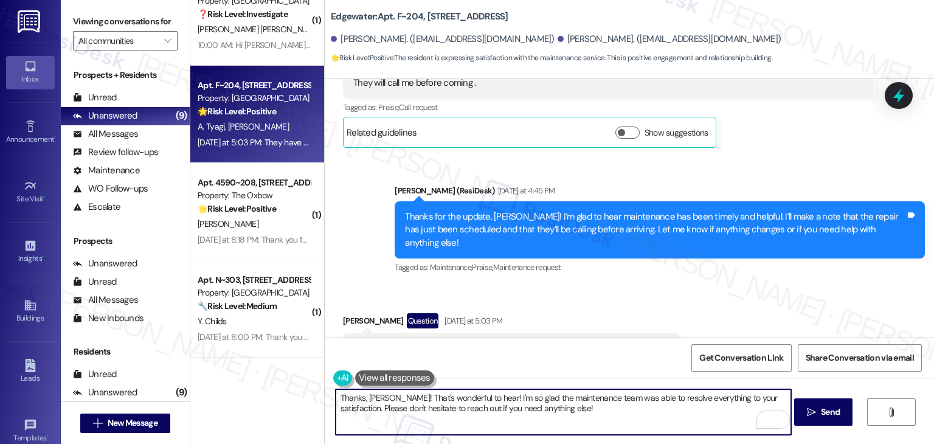
click at [618, 342] on div "Get Conversation Link Share Conversation via email" at bounding box center [629, 357] width 609 height 40
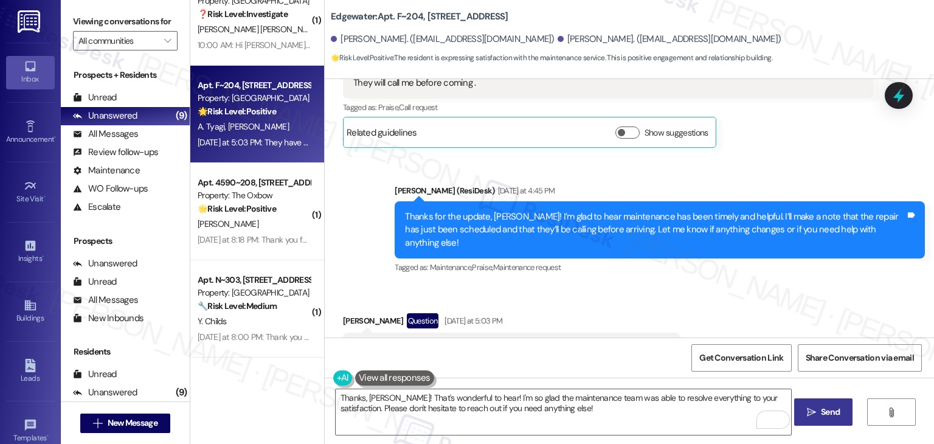
click at [824, 408] on span "Send" at bounding box center [830, 412] width 19 height 13
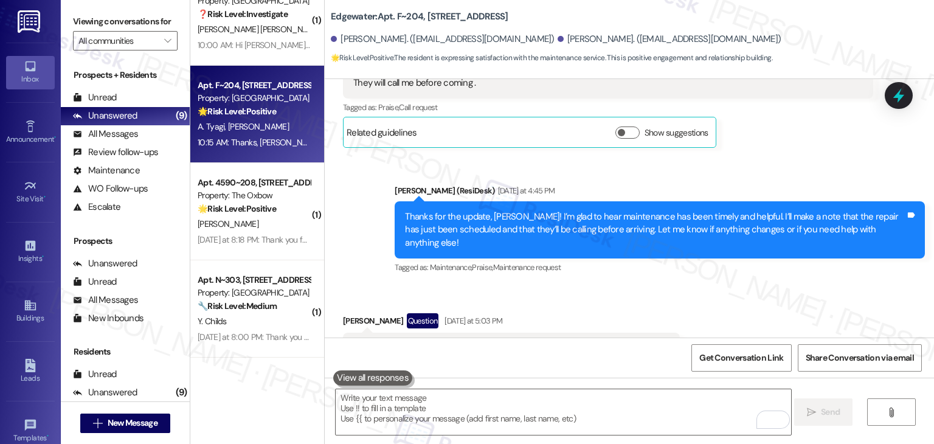
click at [579, 356] on div "Get Conversation Link Share Conversation via email" at bounding box center [629, 357] width 609 height 40
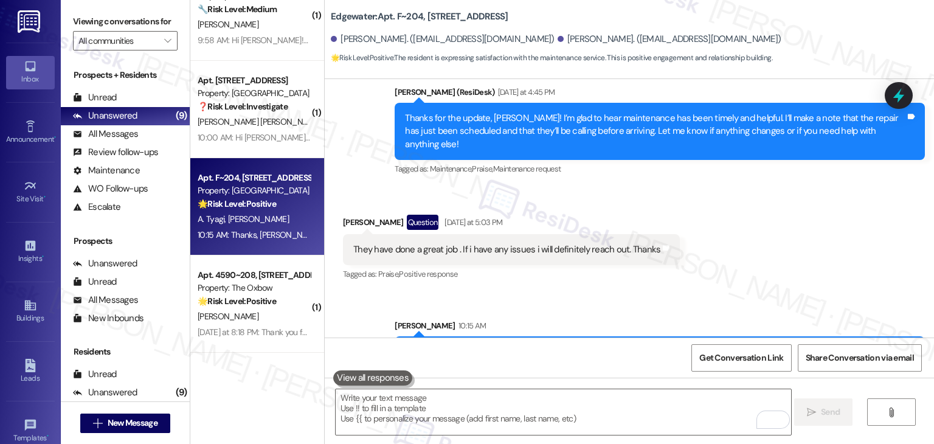
scroll to position [518, 0]
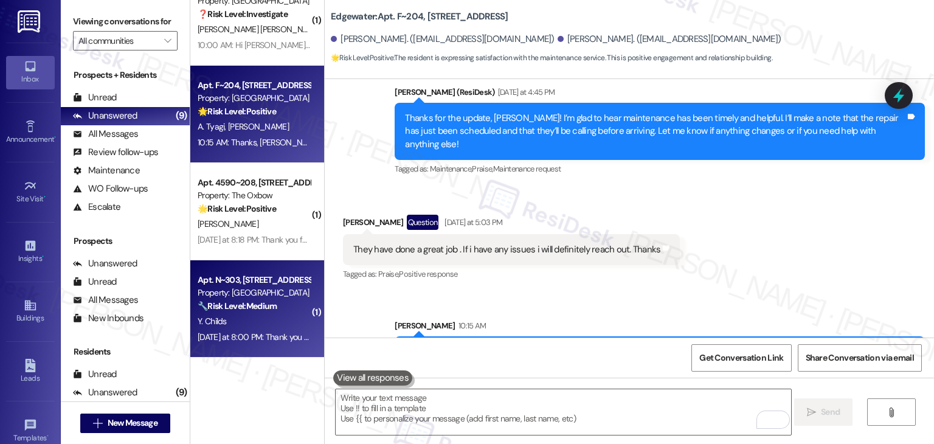
click at [283, 346] on div "Apt. N~303, 3304 N Lakeharbor Lane Property: Edgewater 🔧 Risk Level: Medium The…" at bounding box center [257, 308] width 134 height 97
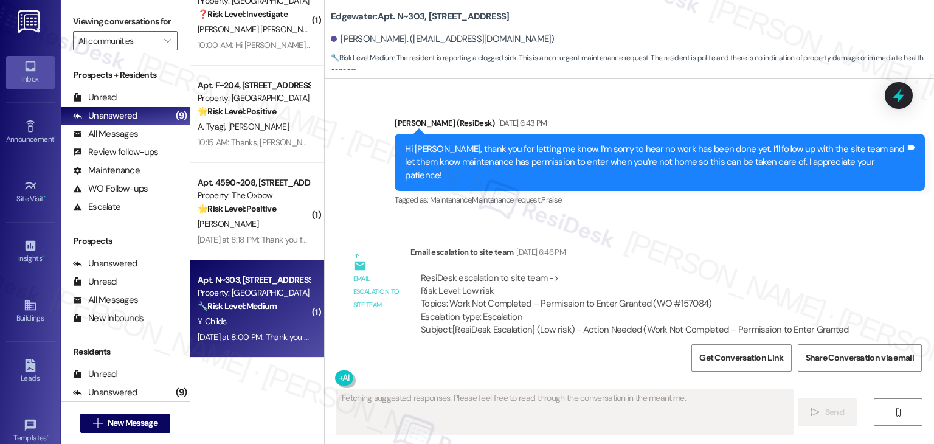
scroll to position [15668, 0]
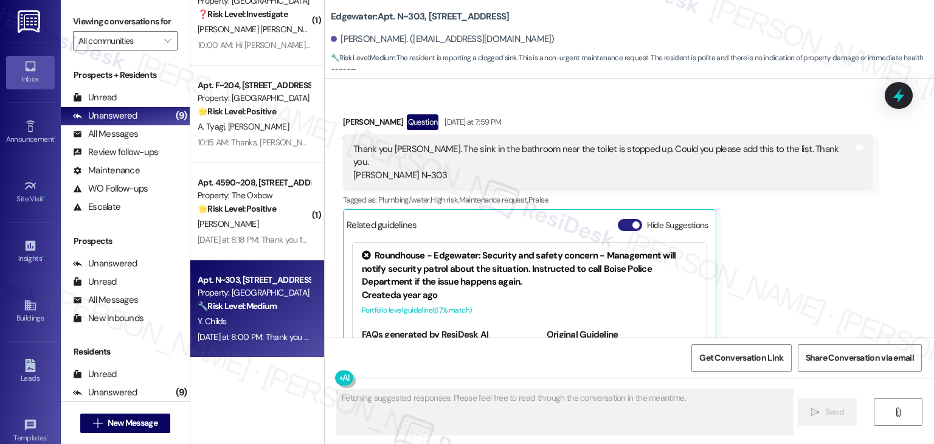
click at [618, 219] on button "Hide Suggestions" at bounding box center [630, 225] width 24 height 12
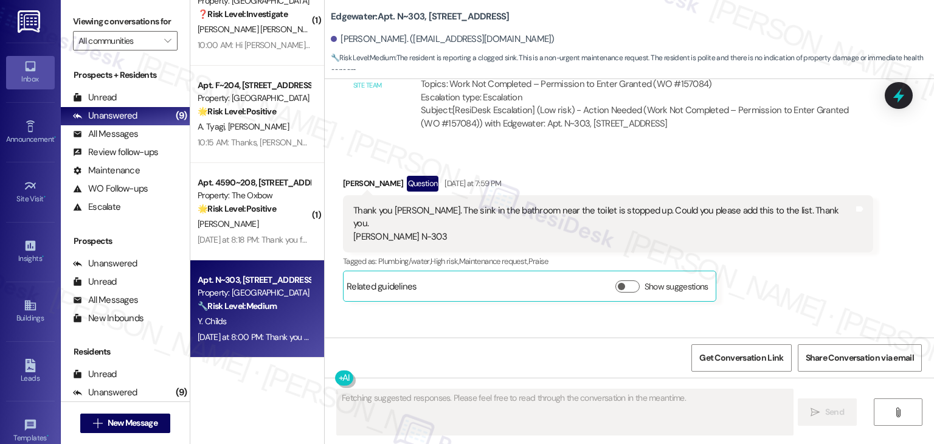
click at [750, 311] on div "Sent via SMS ResiDesk After Hours Assistant Yesterday at 8:00 PM Thank you for …" at bounding box center [629, 369] width 609 height 116
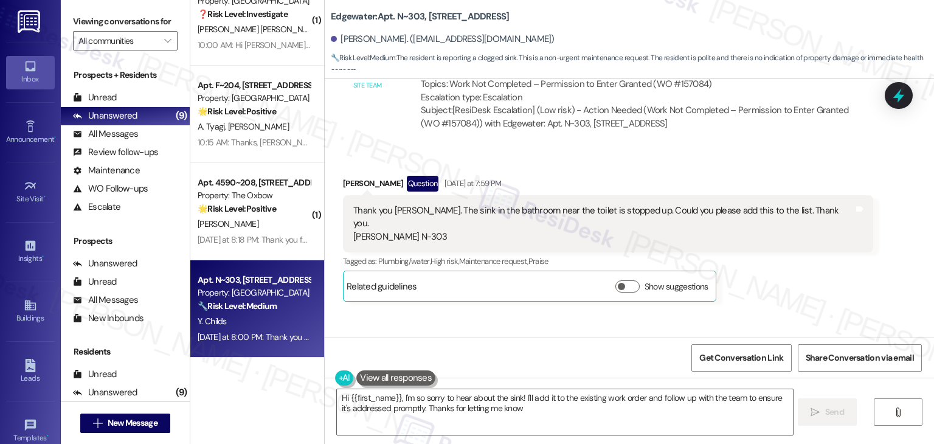
type textarea "Hi {{first_name}}, I'm so sorry to hear about the sink! I'll add it to the exis…"
click at [770, 311] on div "Sent via SMS ResiDesk After Hours Assistant Yesterday at 8:00 PM Thank you for …" at bounding box center [629, 369] width 609 height 116
click at [771, 311] on div "Sent via SMS ResiDesk After Hours Assistant Yesterday at 8:00 PM Thank you for …" at bounding box center [629, 369] width 609 height 116
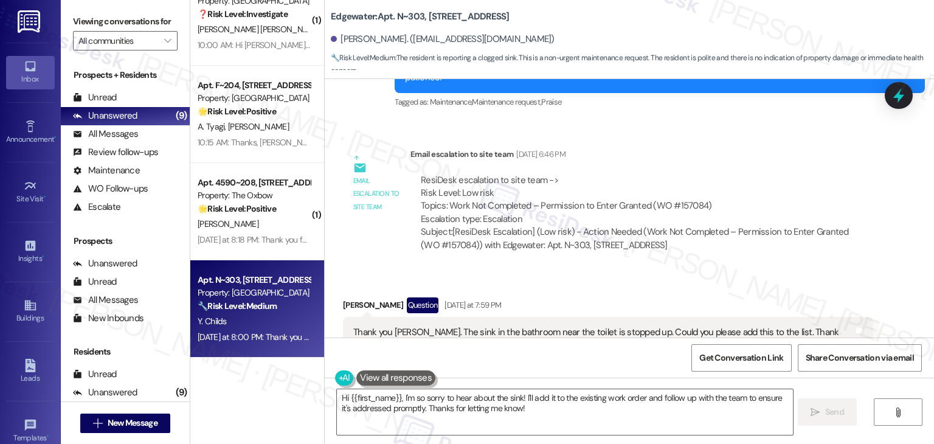
scroll to position [15424, 0]
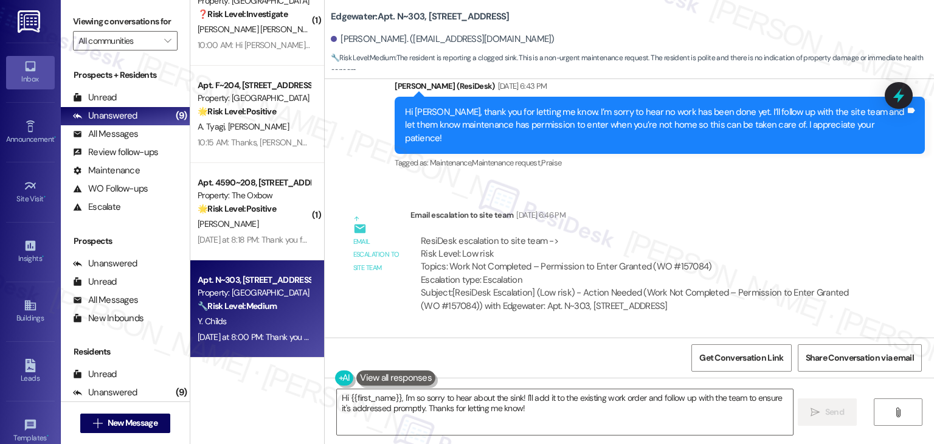
click at [710, 331] on div "Received via SMS Yolanda Childs Question Yesterday at 7:59 PM Thank you Dottie.…" at bounding box center [629, 412] width 609 height 162
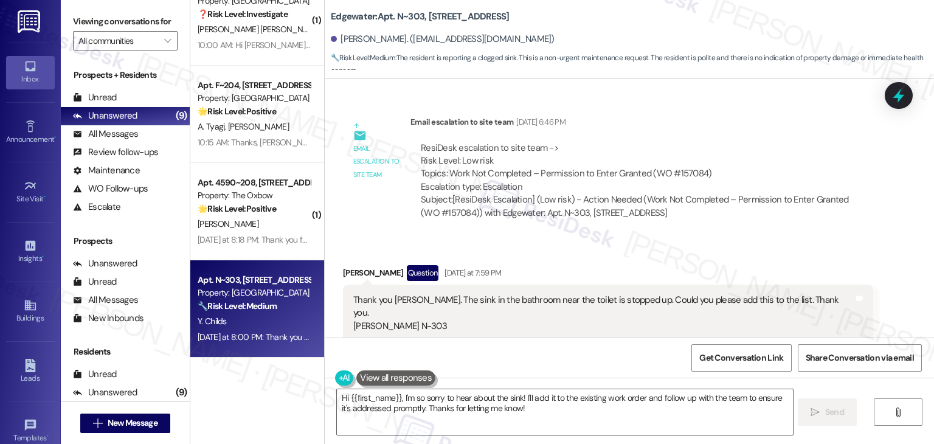
scroll to position [15607, 0]
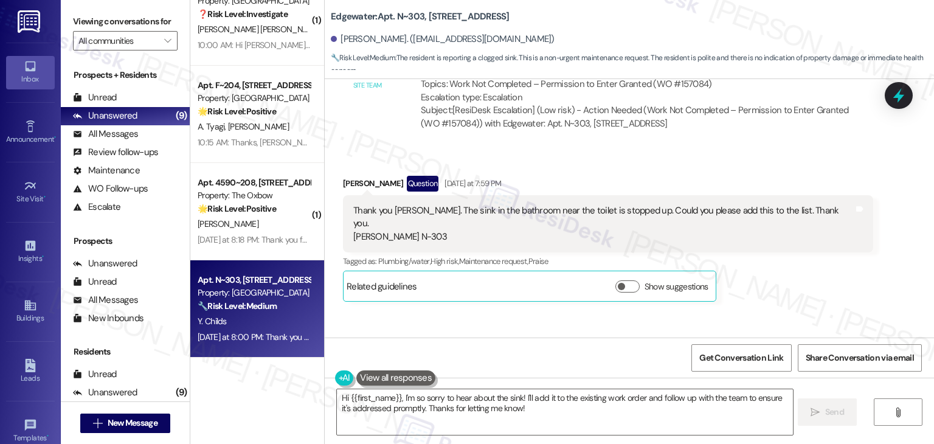
click at [748, 311] on div "Sent via SMS ResiDesk After Hours Assistant Yesterday at 8:00 PM Thank you for …" at bounding box center [629, 369] width 609 height 116
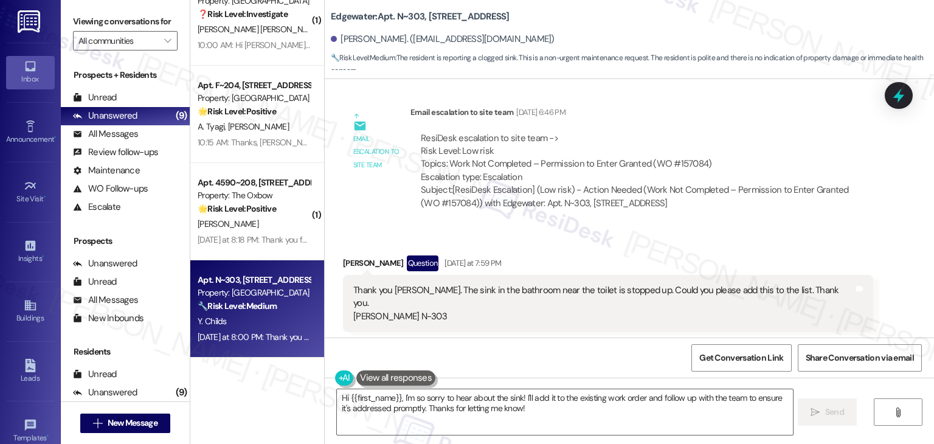
scroll to position [15485, 0]
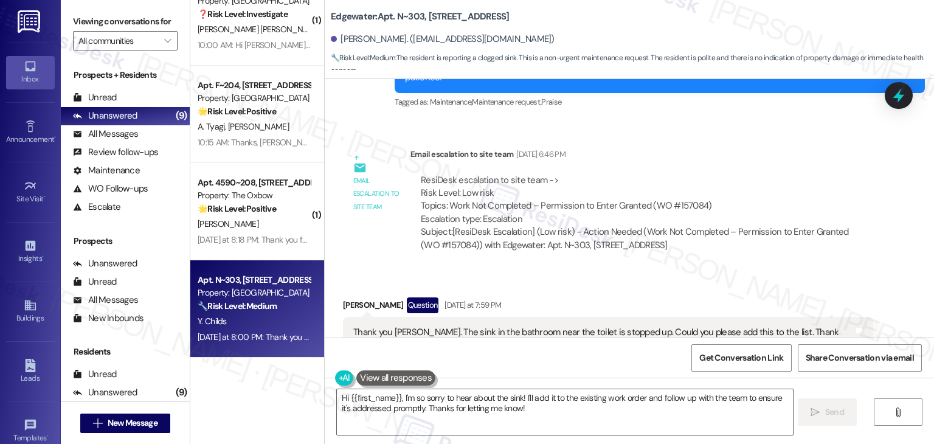
click at [487, 326] on div "Thank you Dottie. The sink in the bathroom near the toilet is stopped up. Could…" at bounding box center [603, 345] width 500 height 39
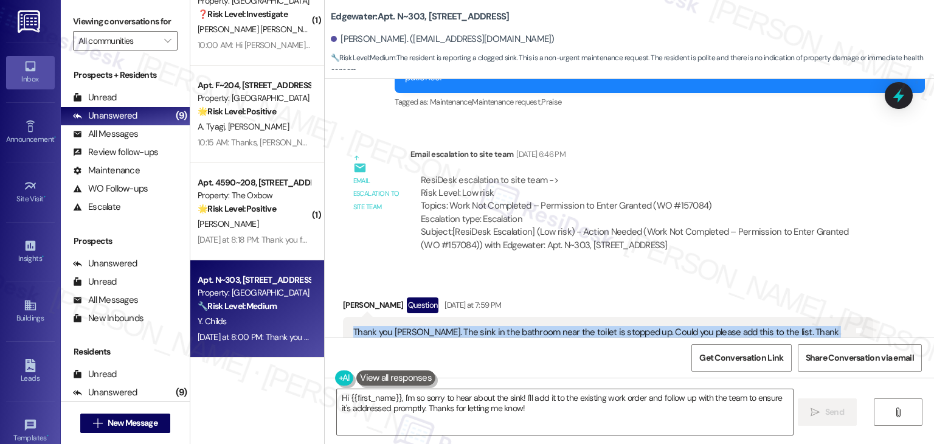
click at [487, 326] on div "Thank you Dottie. The sink in the bathroom near the toilet is stopped up. Could…" at bounding box center [603, 345] width 500 height 39
copy div "Thank you Dottie. The sink in the bathroom near the toilet is stopped up. Could…"
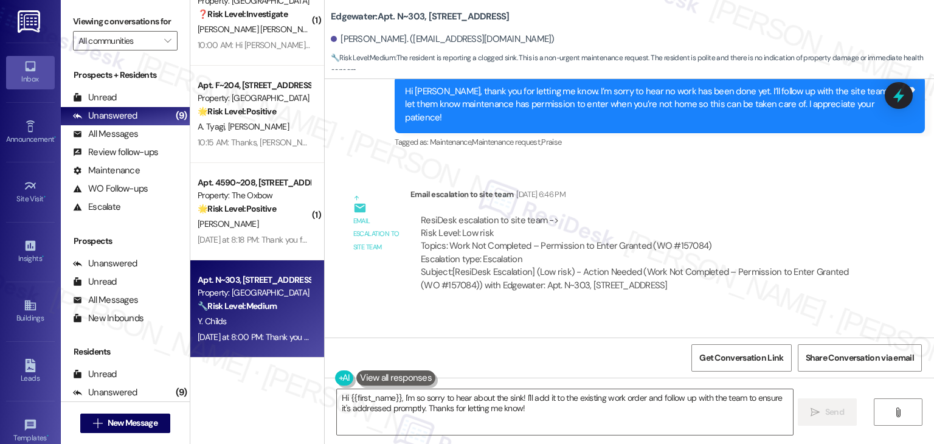
scroll to position [15424, 0]
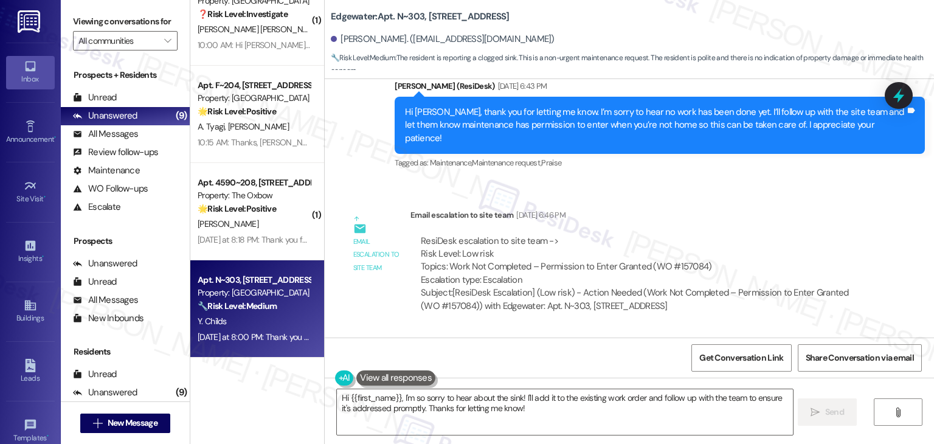
click at [354, 358] on div "Yolanda Childs Question Yesterday at 7:59 PM" at bounding box center [608, 367] width 530 height 19
copy div "Yolanda"
click at [834, 209] on div "Email escalation to site team Sep 12, 2025 at 6:46 PM" at bounding box center [641, 217] width 463 height 17
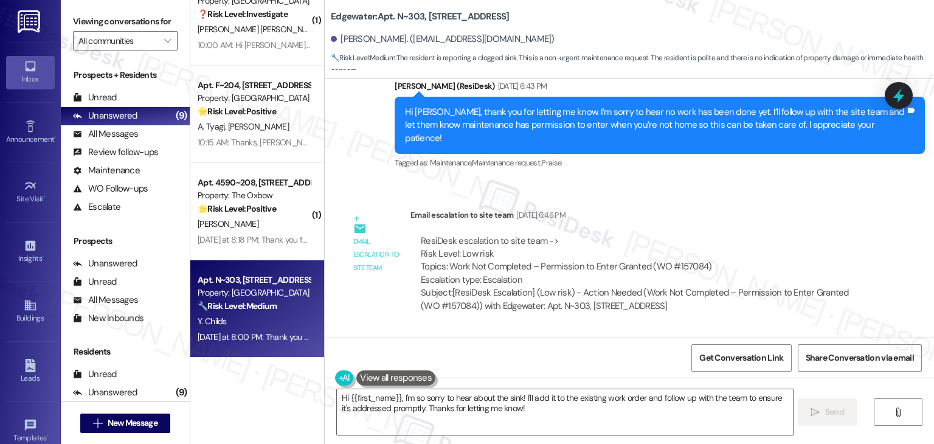
click at [751, 209] on div "Email escalation to site team Sep 12, 2025 at 6:46 PM ResiDesk escalation to si…" at bounding box center [641, 265] width 463 height 113
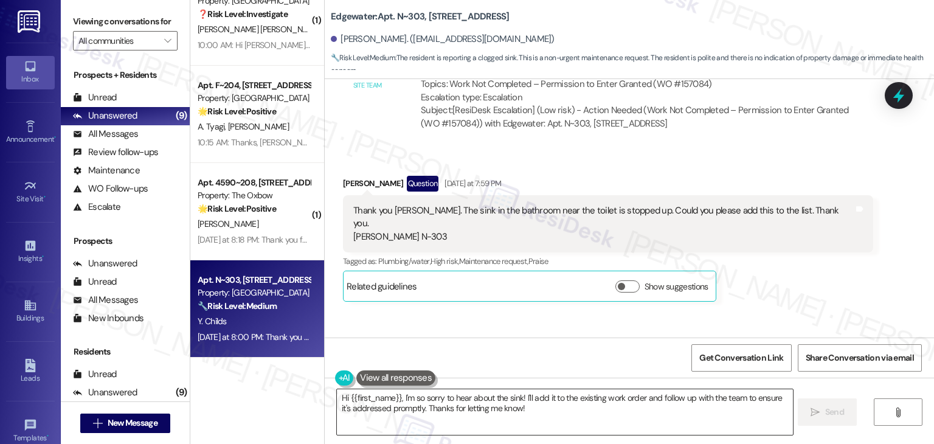
click at [474, 399] on textarea "Hi {{first_name}}, I'm so sorry to hear about the sink! I'll add it to the exis…" at bounding box center [564, 412] width 455 height 46
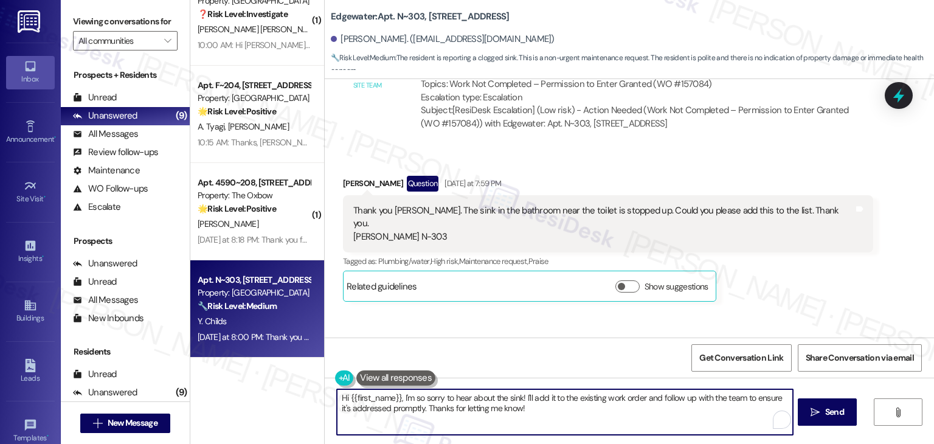
click at [474, 399] on textarea "Hi {{first_name}}, I'm so sorry to hear about the sink! I'll add it to the exis…" at bounding box center [564, 412] width 455 height 46
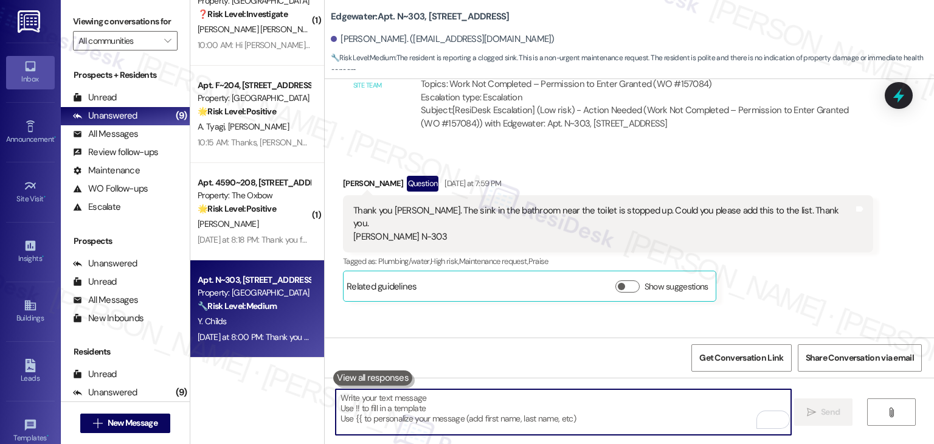
paste textarea "Hi Yolanda, I’m sorry to hear about the bathroom sink! I recommend submitting a…"
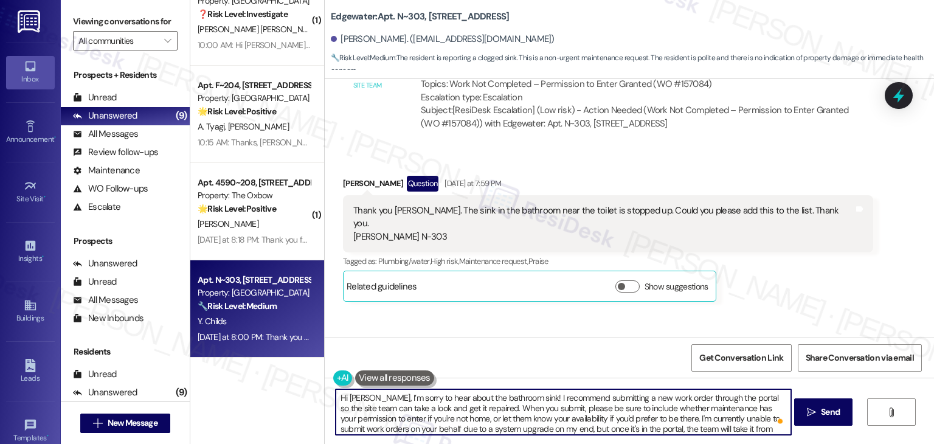
scroll to position [13, 0]
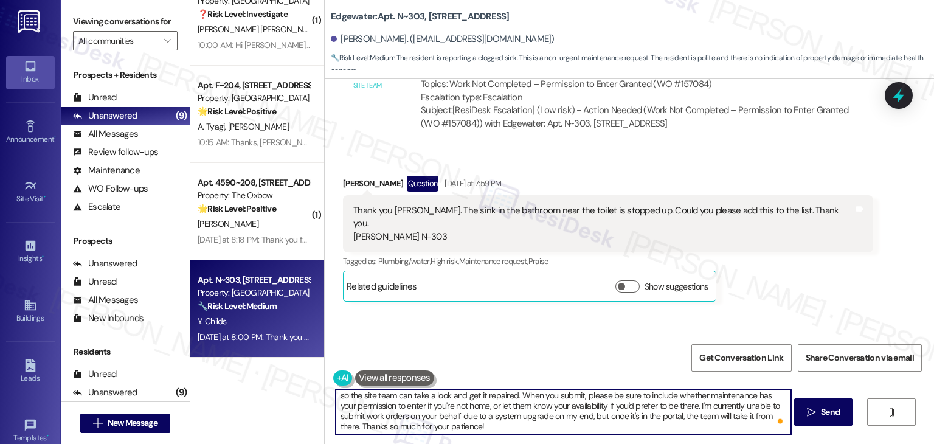
type textarea "Hi Yolanda, I’m sorry to hear about the bathroom sink! I recommend submitting a…"
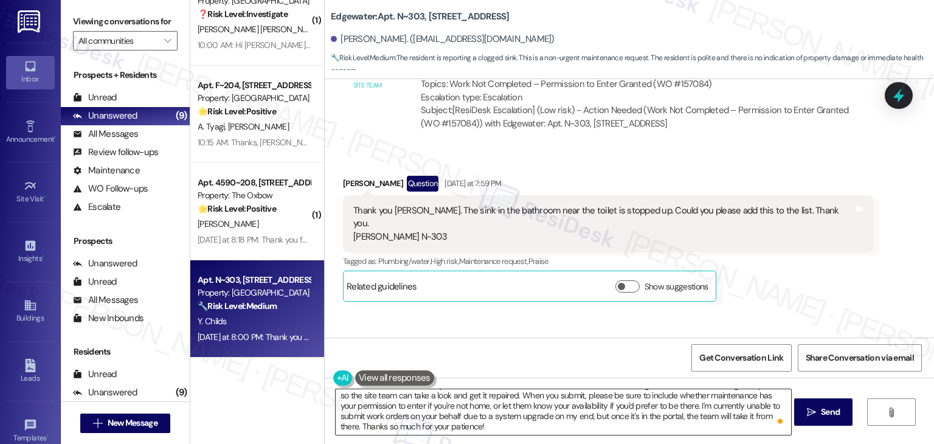
click at [634, 412] on textarea "Hi Yolanda, I’m sorry to hear about the bathroom sink! I recommend submitting a…" at bounding box center [563, 412] width 455 height 46
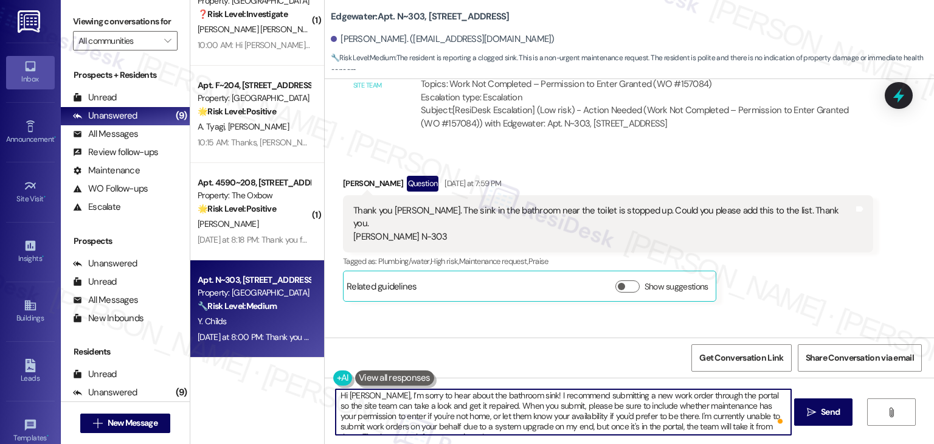
scroll to position [0, 0]
click at [832, 415] on span "Send" at bounding box center [830, 412] width 19 height 13
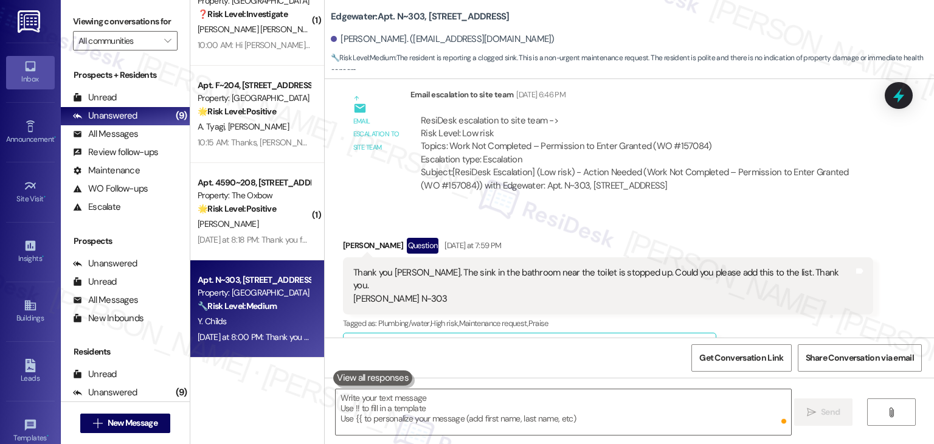
scroll to position [15491, 0]
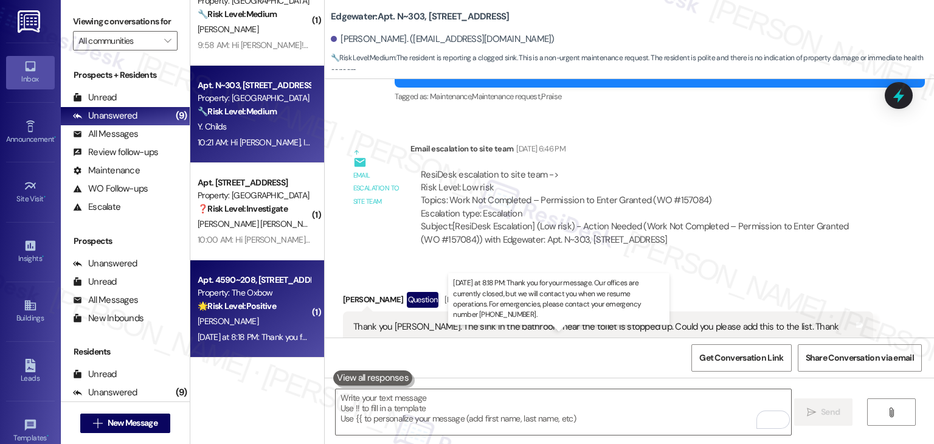
click at [273, 333] on div "Yesterday at 8:18 PM: Thank you for your message. Our offices are currently clo…" at bounding box center [570, 336] width 744 height 11
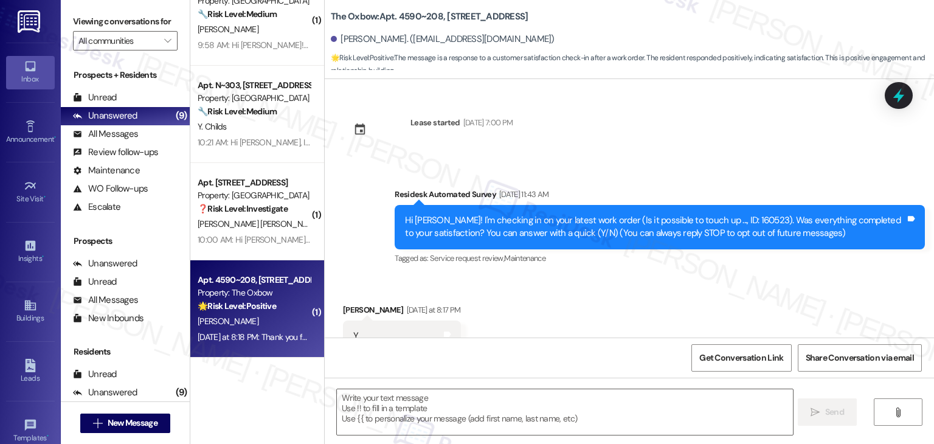
scroll to position [41, 0]
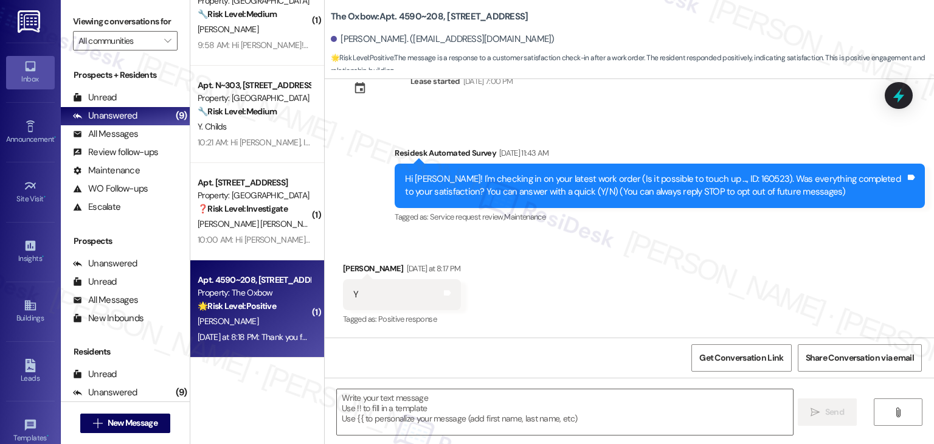
type textarea "Fetching suggested responses. Please feel free to read through the conversation…"
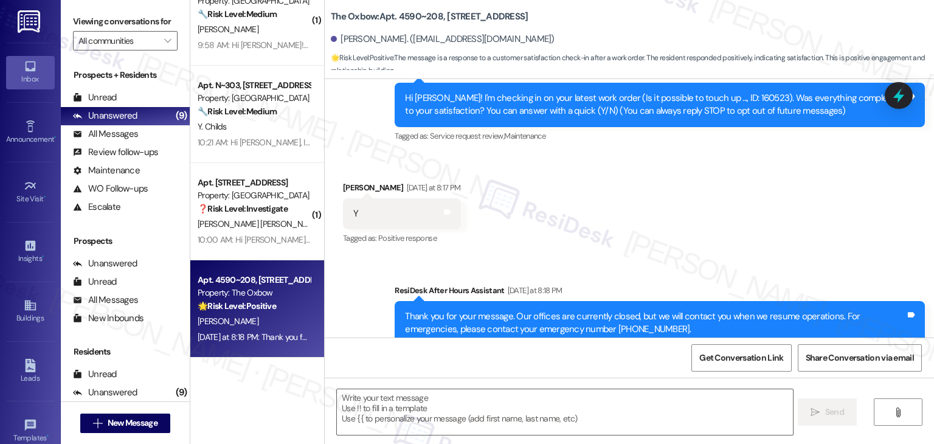
scroll to position [97, 0]
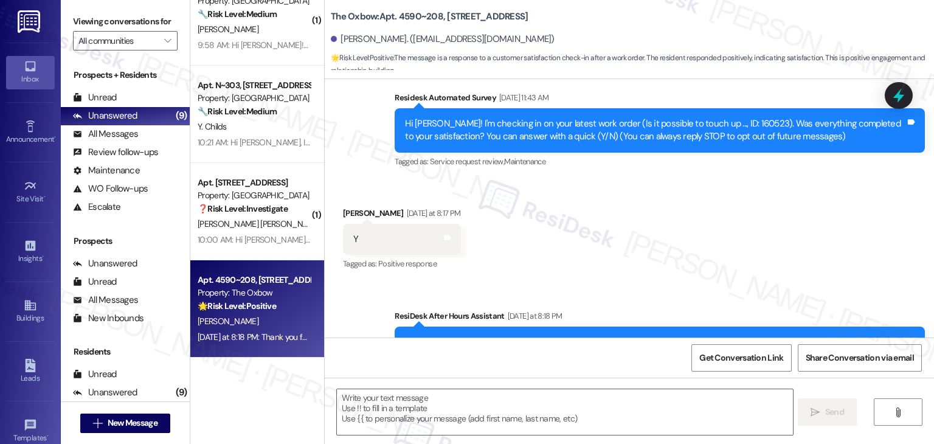
click at [709, 229] on div "Received via SMS Janice Birkenholz Yesterday at 8:17 PM Y Tags and notes Tagged…" at bounding box center [629, 230] width 609 height 103
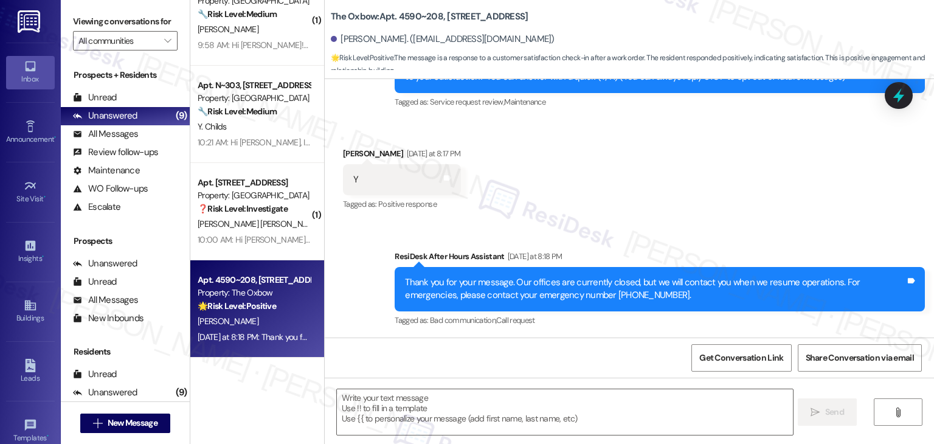
scroll to position [157, 0]
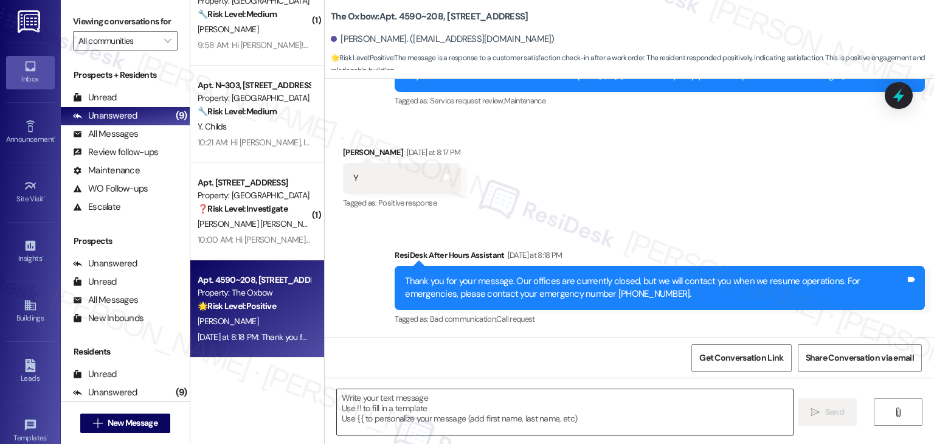
click at [442, 405] on textarea at bounding box center [564, 412] width 455 height 46
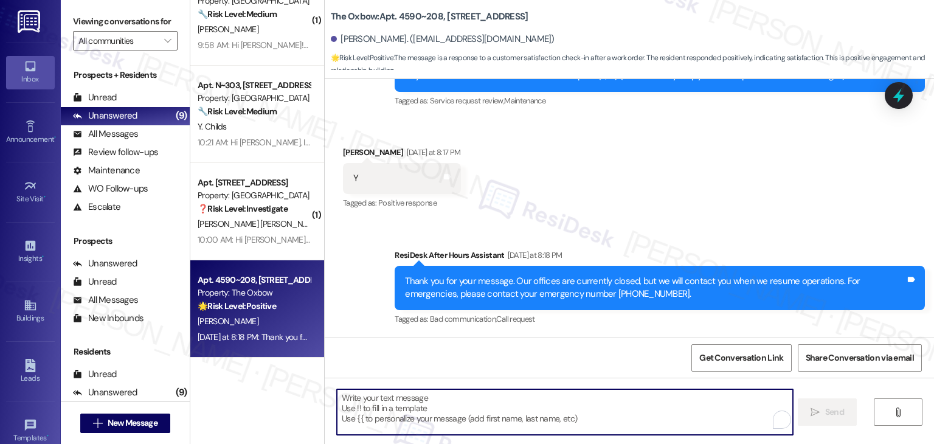
paste textarea "Hi {{first_name}}, thanks for confirming! Glad to hear the work order — was res…"
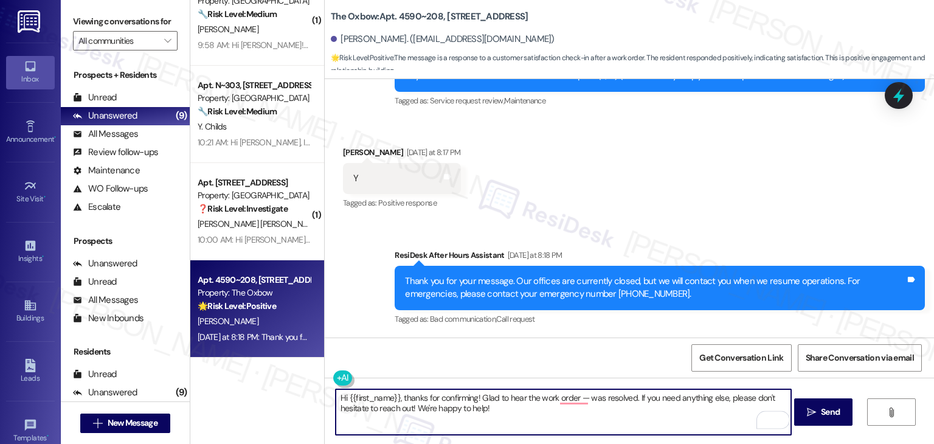
scroll to position [36, 0]
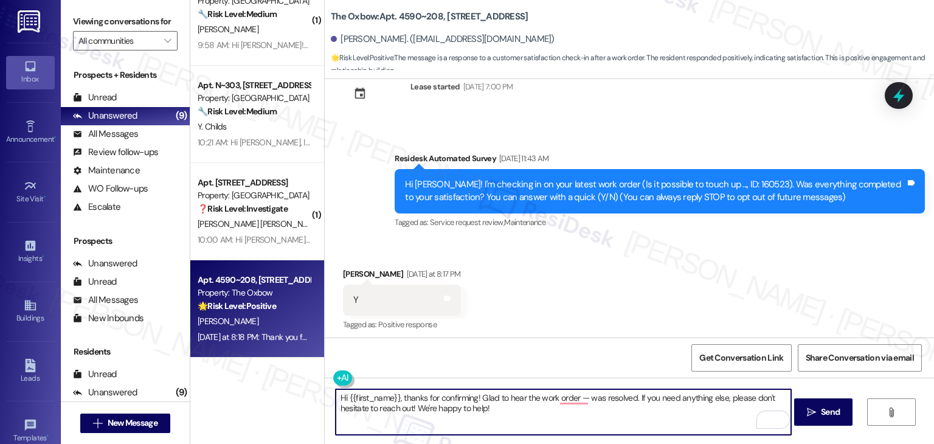
click at [711, 183] on div "Hi [PERSON_NAME]! I'm checking in on your latest work order (Is it possible to …" at bounding box center [655, 191] width 500 height 26
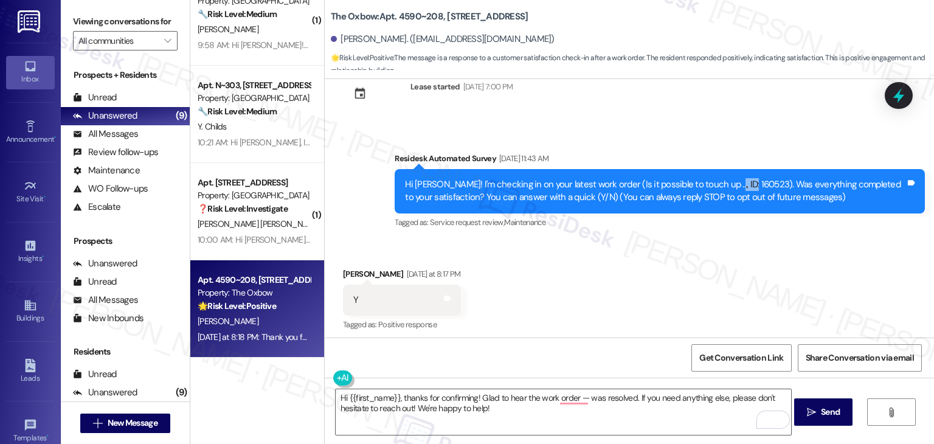
click at [711, 183] on div "Hi [PERSON_NAME]! I'm checking in on your latest work order (Is it possible to …" at bounding box center [655, 191] width 500 height 26
copy div "160523"
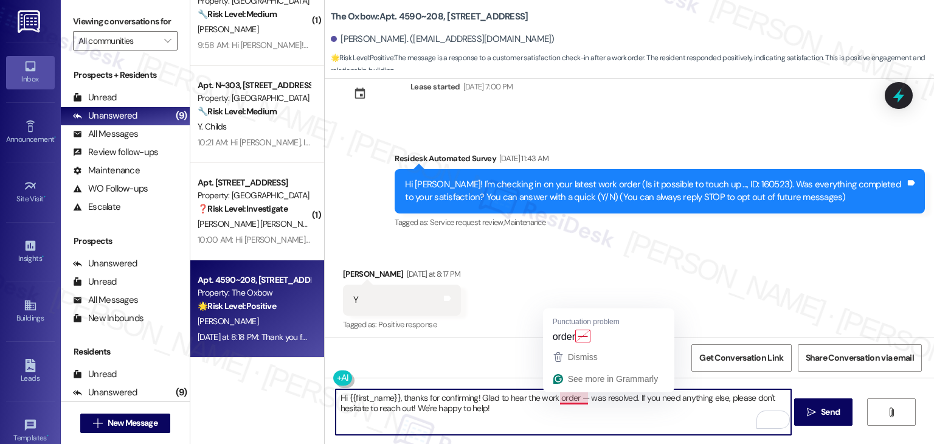
click at [580, 398] on textarea "Hi {{first_name}}, thanks for confirming! Glad to hear the work order — was res…" at bounding box center [563, 412] width 455 height 46
paste textarea "160523"
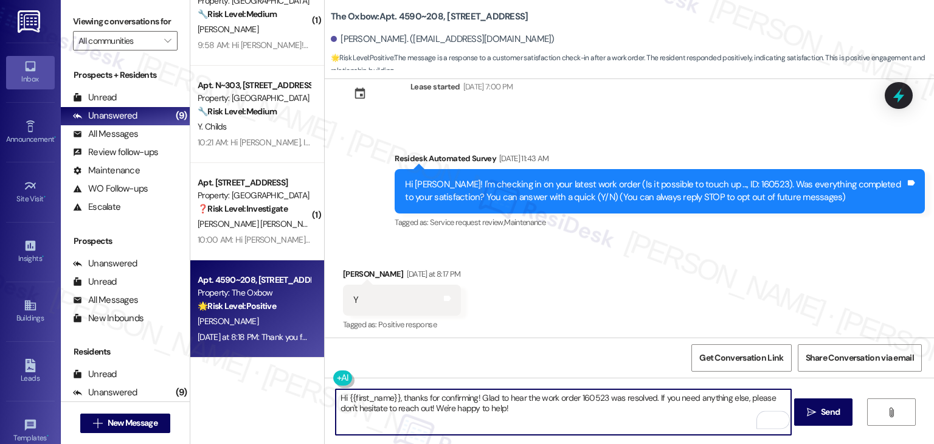
type textarea "Hi {{first_name}}, thanks for confirming! Glad to hear the work order 160523 wa…"
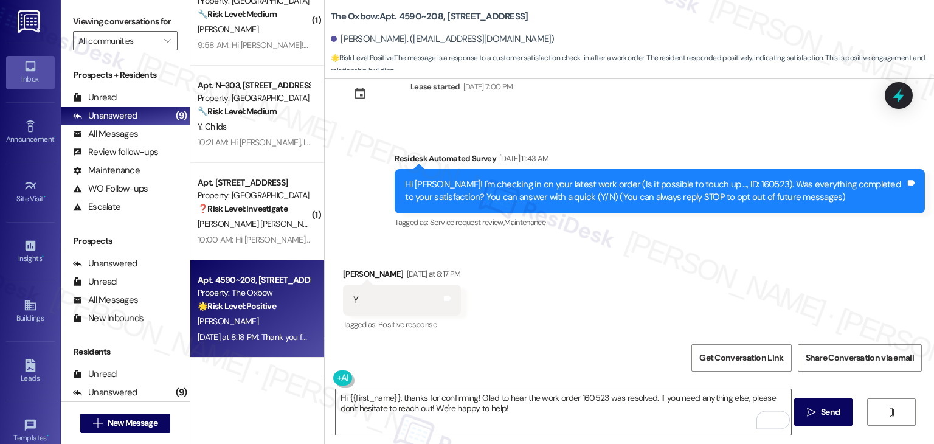
click at [606, 274] on div "Received via SMS Janice Birkenholz Yesterday at 8:17 PM Y Tags and notes Tagged…" at bounding box center [629, 291] width 609 height 103
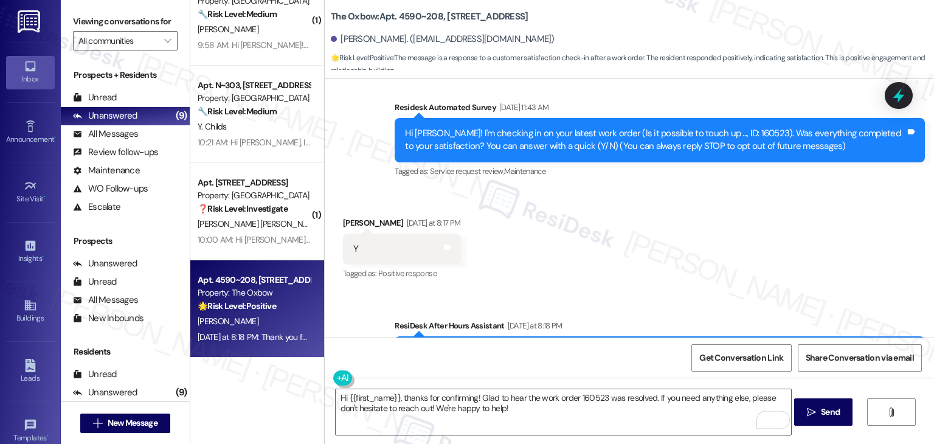
scroll to position [157, 0]
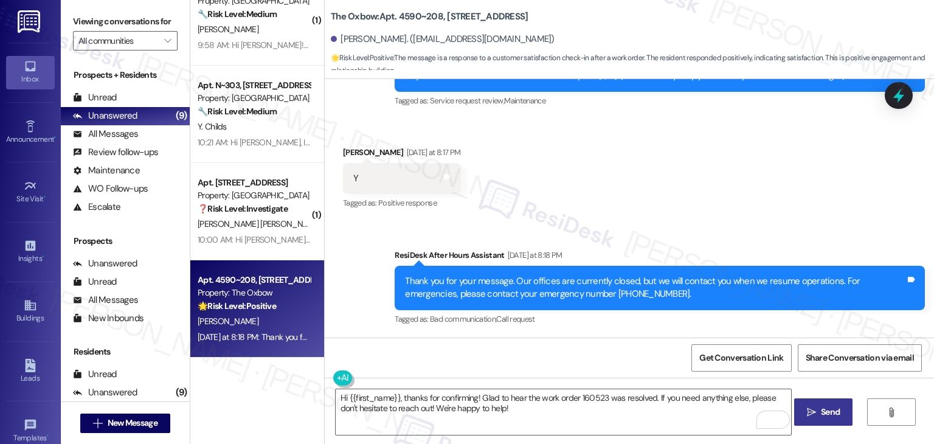
click at [827, 417] on span "Send" at bounding box center [830, 412] width 19 height 13
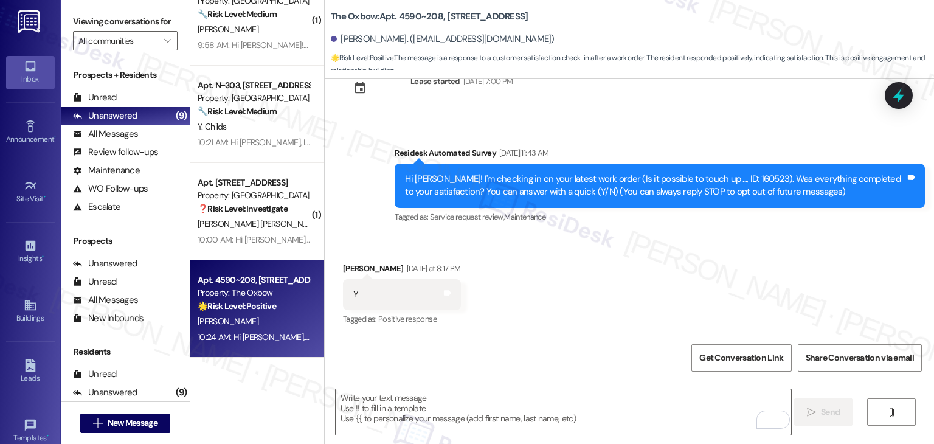
scroll to position [255, 0]
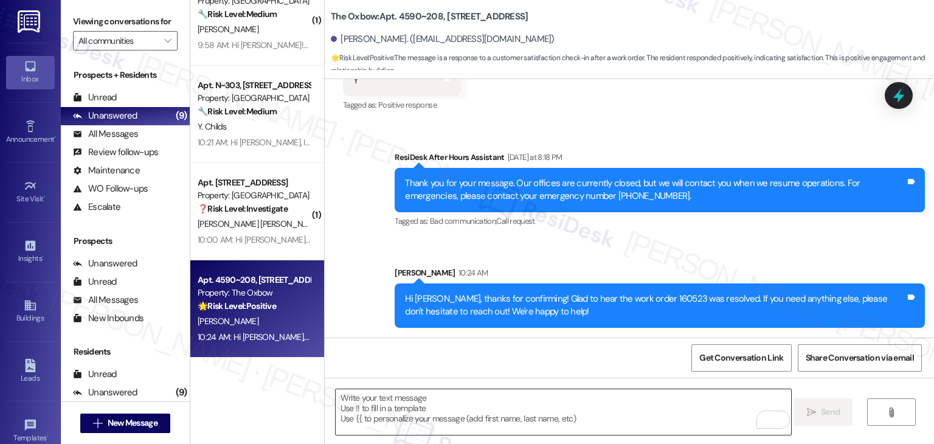
click at [426, 415] on textarea "To enrich screen reader interactions, please activate Accessibility in Grammarl…" at bounding box center [563, 412] width 455 height 46
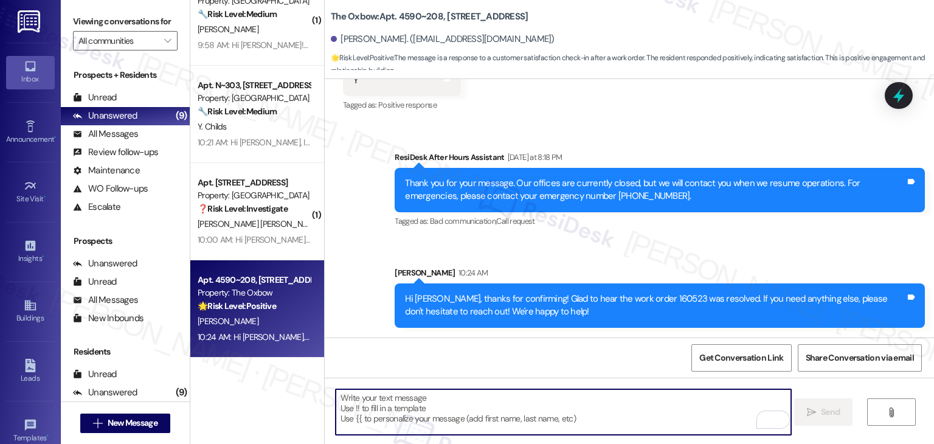
paste textarea "We're eager to know if {{property}} has met your expectations. Your feedback is…"
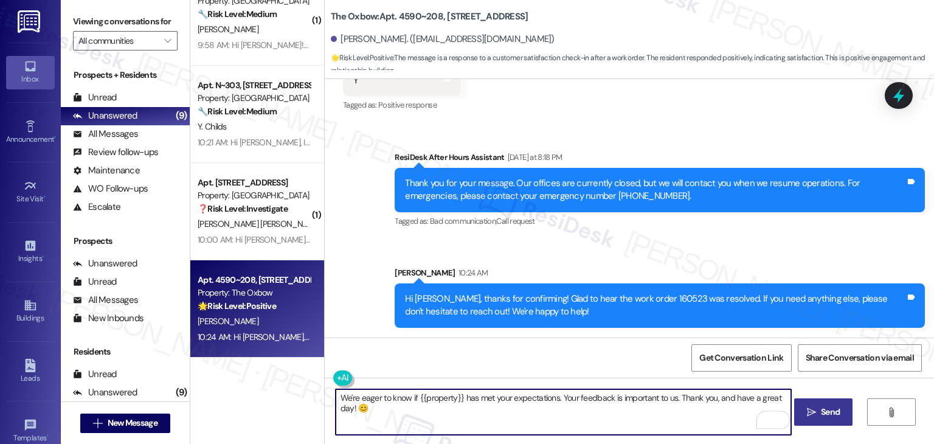
type textarea "We're eager to know if {{property}} has met your expectations. Your feedback is…"
click at [818, 411] on span "Send" at bounding box center [830, 412] width 24 height 13
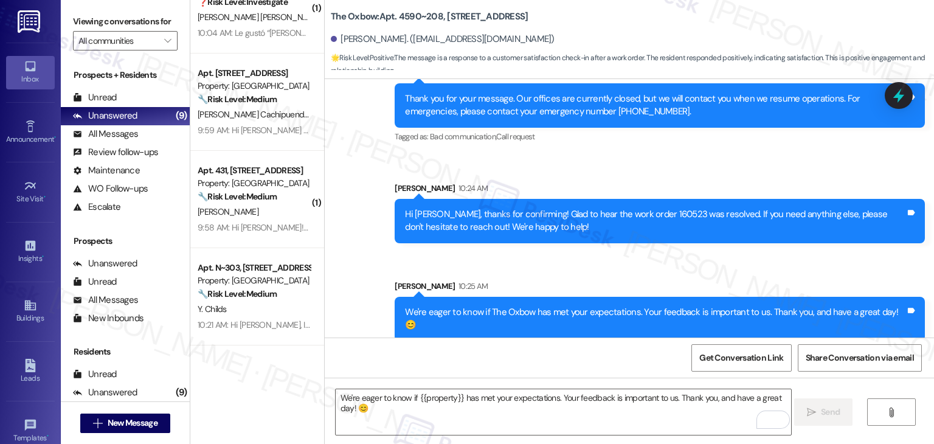
scroll to position [0, 0]
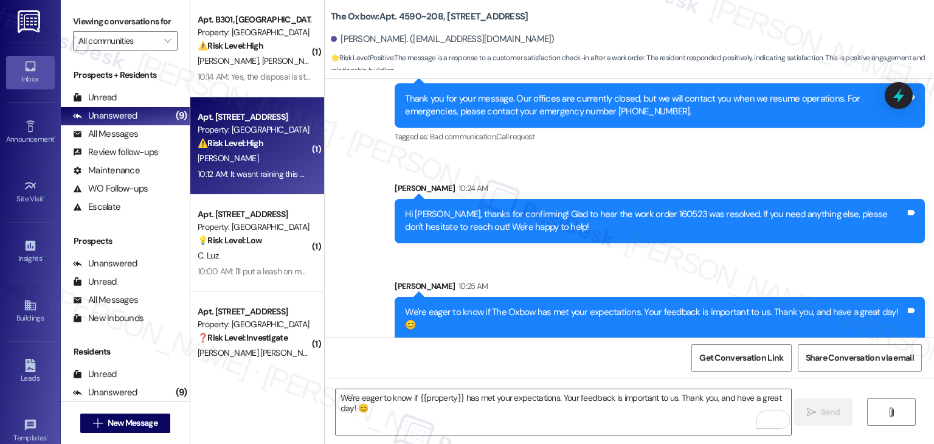
click at [266, 182] on div "Apt. [STREET_ADDRESS] Property: Mallard Pointe ⚠️ Risk Level: High The resident…" at bounding box center [257, 145] width 134 height 97
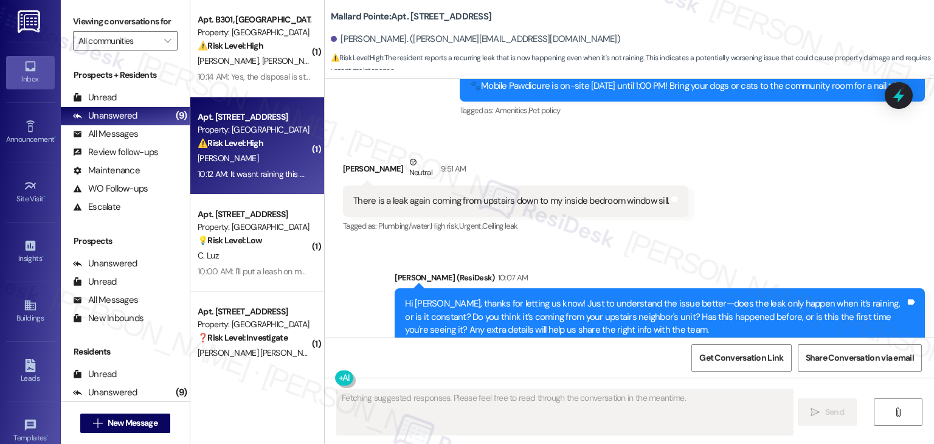
scroll to position [5541, 0]
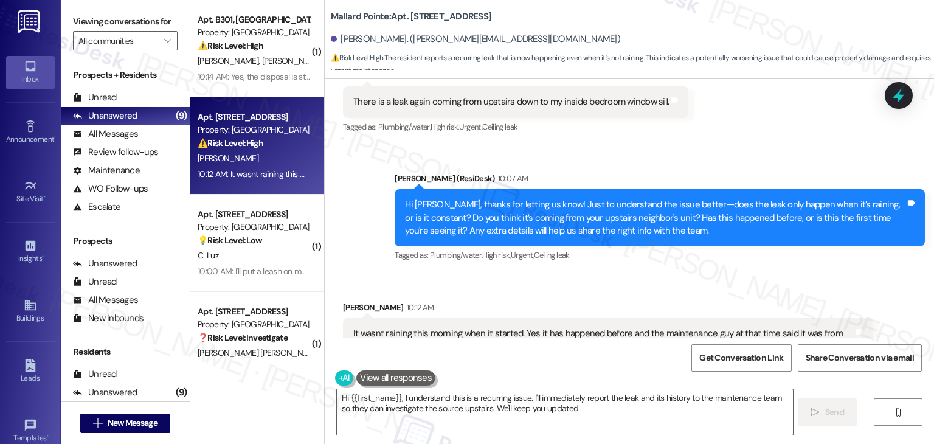
type textarea "Hi {{first_name}}, I understand this is a recurring issue. I'll immediately rep…"
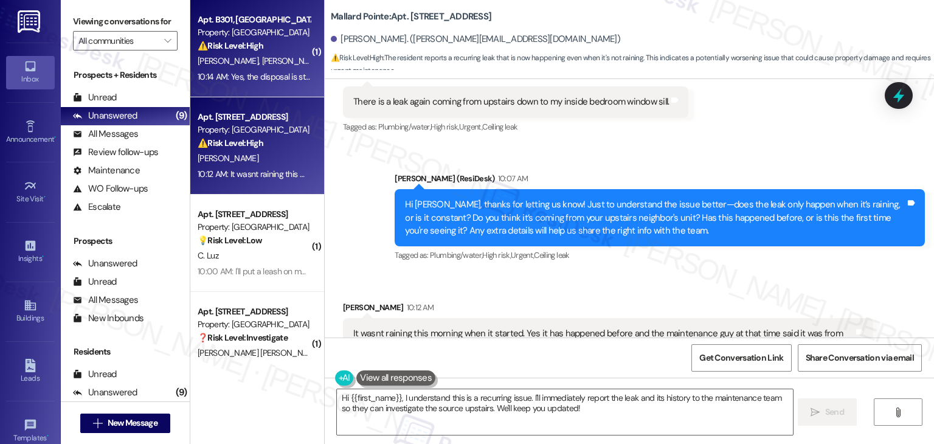
click at [231, 54] on div "[PERSON_NAME] [PERSON_NAME]" at bounding box center [253, 61] width 115 height 15
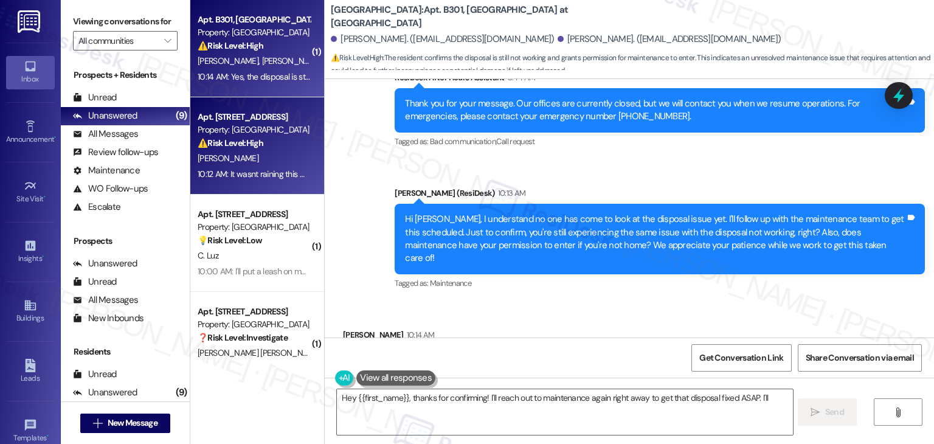
scroll to position [1226, 0]
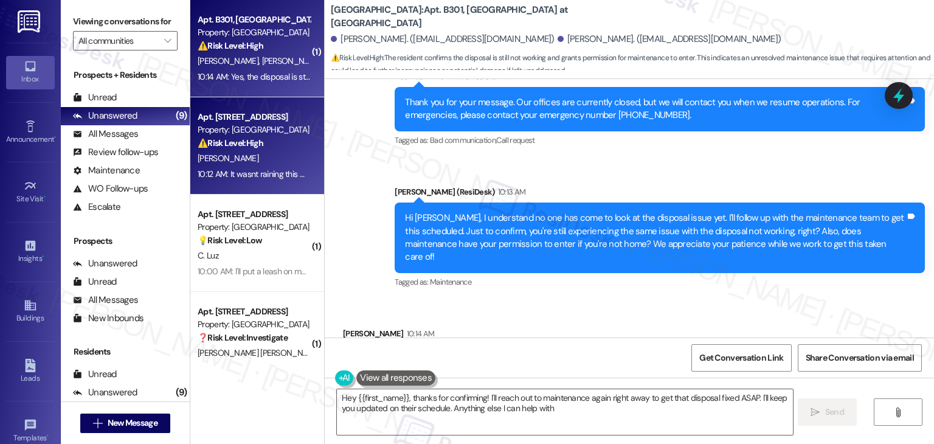
type textarea "Hey {{first_name}}, thanks for confirming! I'll reach out to maintenance again …"
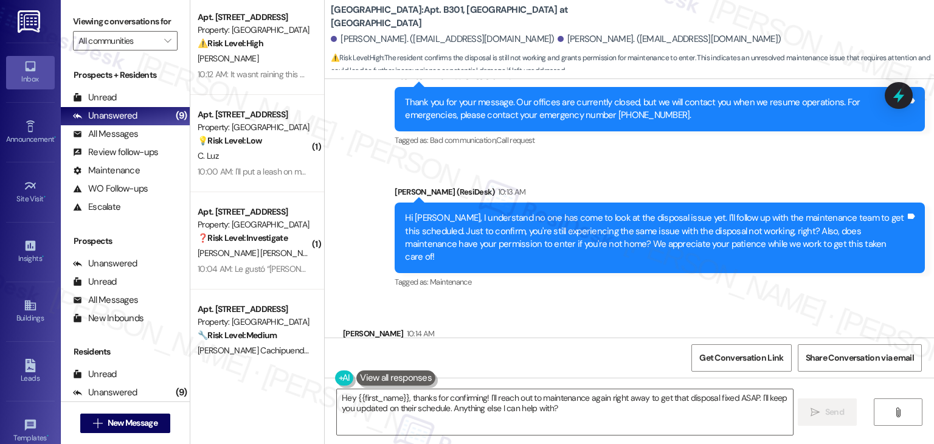
scroll to position [122, 0]
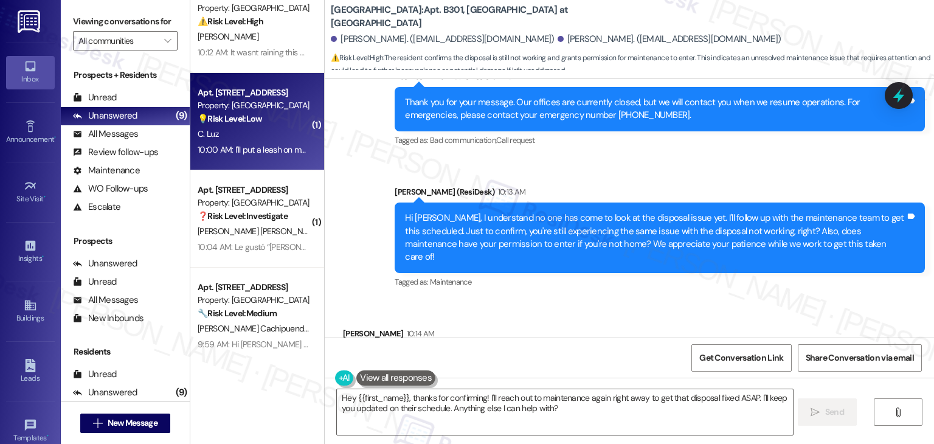
click at [246, 132] on div "C. Luz" at bounding box center [253, 133] width 115 height 15
type textarea "Hey {{first_name}}, thanks for confirming! I'll reach out to maintenance again …"
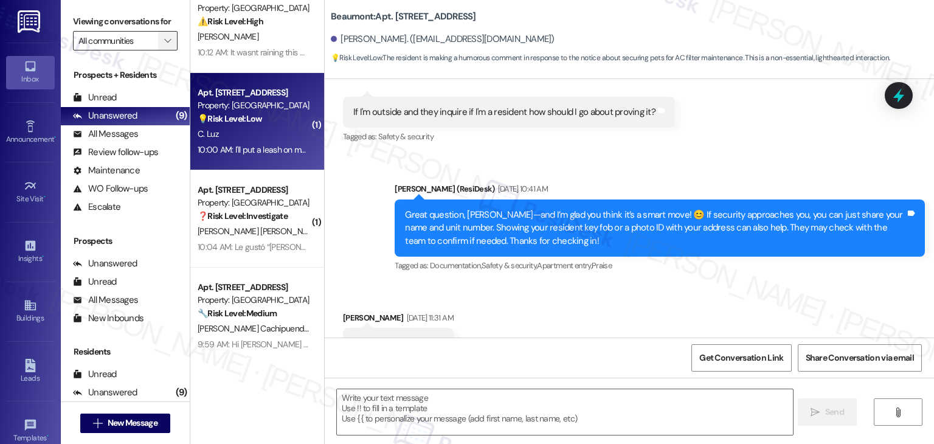
type textarea "Fetching suggested responses. Please feel free to read through the conversation…"
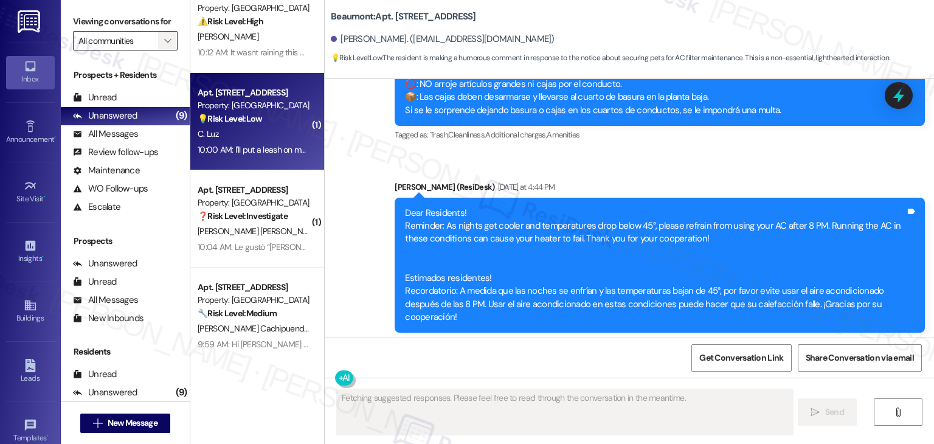
scroll to position [1875, 0]
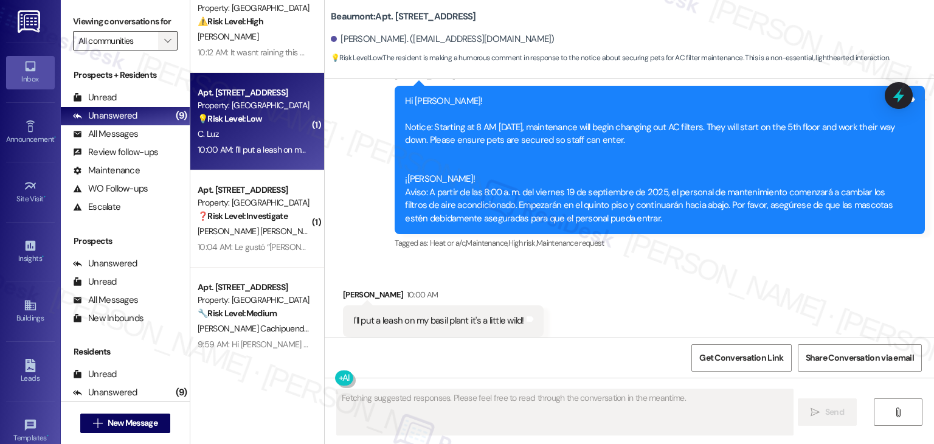
click at [164, 40] on icon "" at bounding box center [167, 41] width 7 height 10
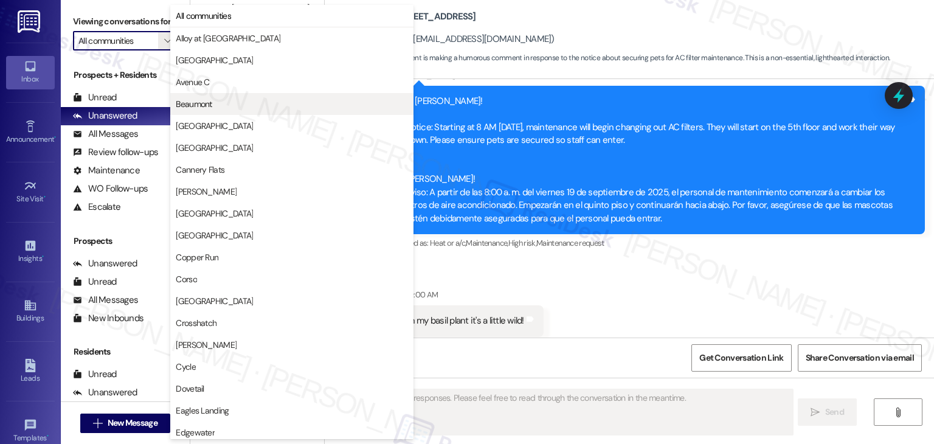
click at [204, 103] on span "Beaumont" at bounding box center [194, 104] width 36 height 12
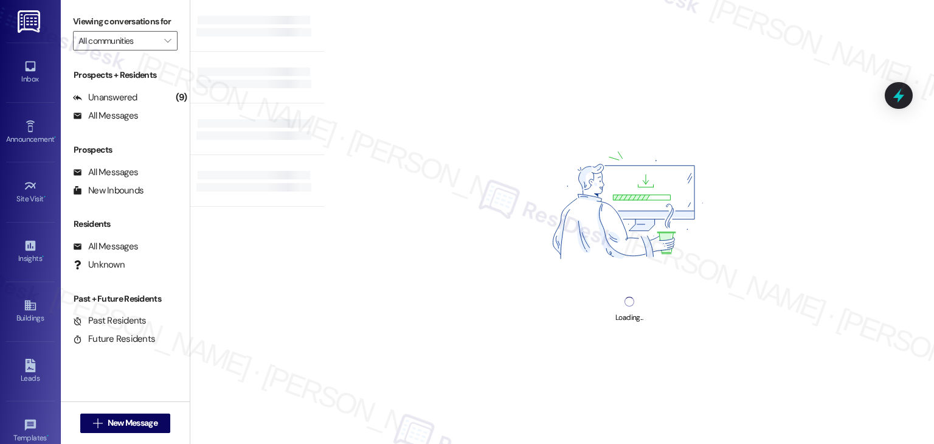
type input "Beaumont"
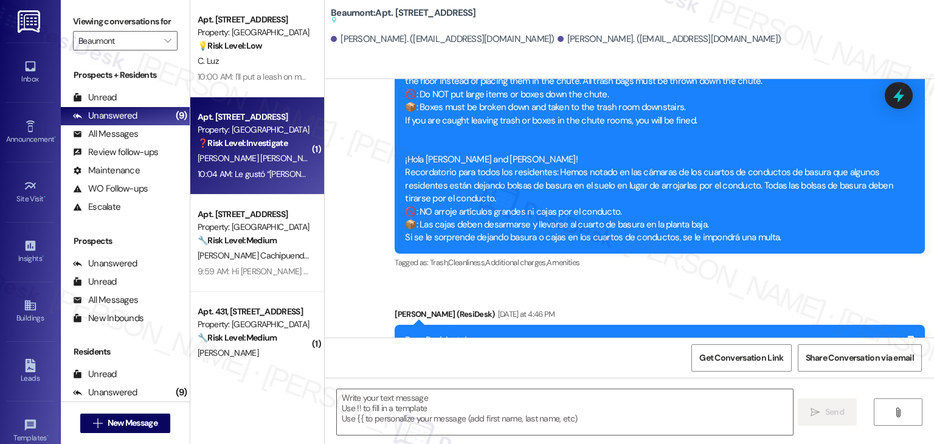
type textarea "Fetching suggested responses. Please feel free to read through the conversation…"
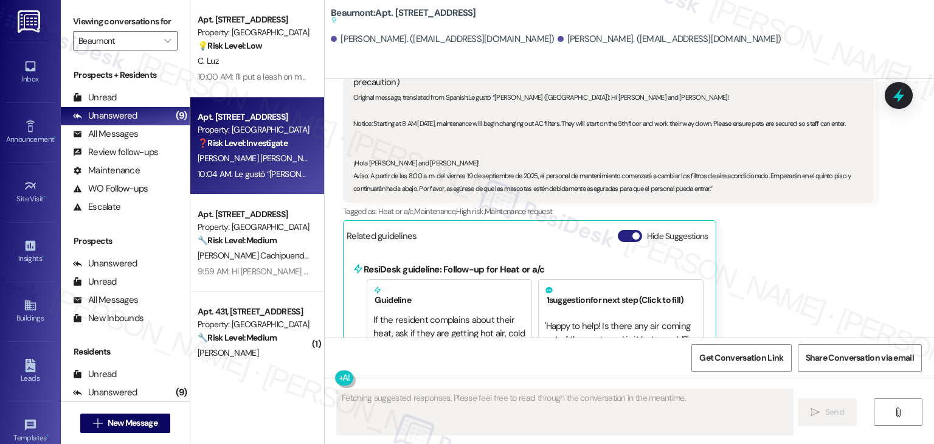
click at [618, 230] on button "Hide Suggestions" at bounding box center [630, 236] width 24 height 12
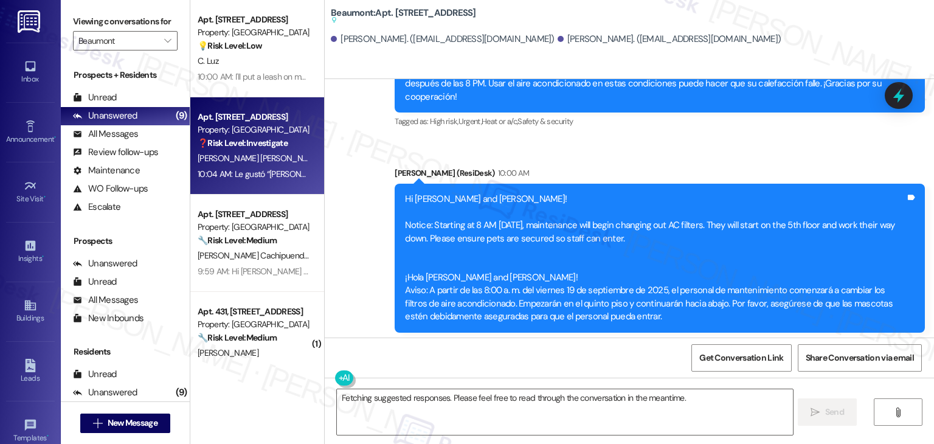
scroll to position [765, 0]
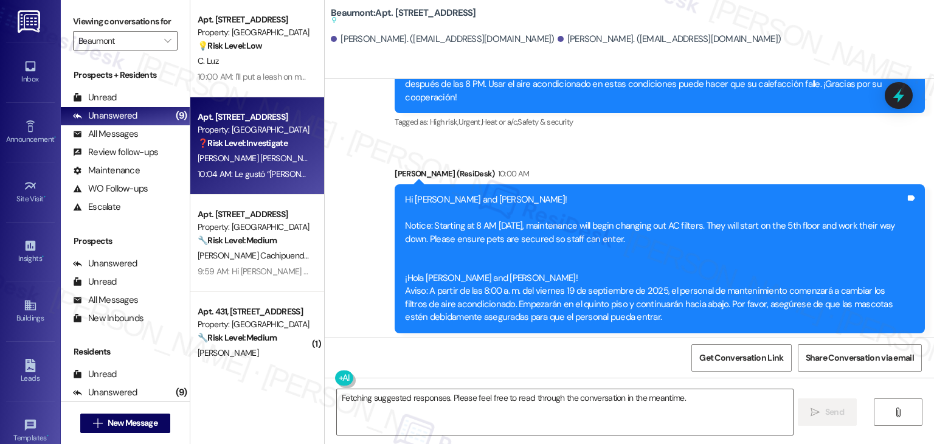
drag, startPoint x: 647, startPoint y: 214, endPoint x: 393, endPoint y: 171, distance: 257.7
click at [395, 184] on div "Hi [PERSON_NAME] and [PERSON_NAME]! Notice: Starting at 8 AM [DATE], maintenanc…" at bounding box center [660, 258] width 530 height 148
copy div "Hi [PERSON_NAME] and [PERSON_NAME]! Notice: Starting at 8 AM [DATE], maintenanc…"
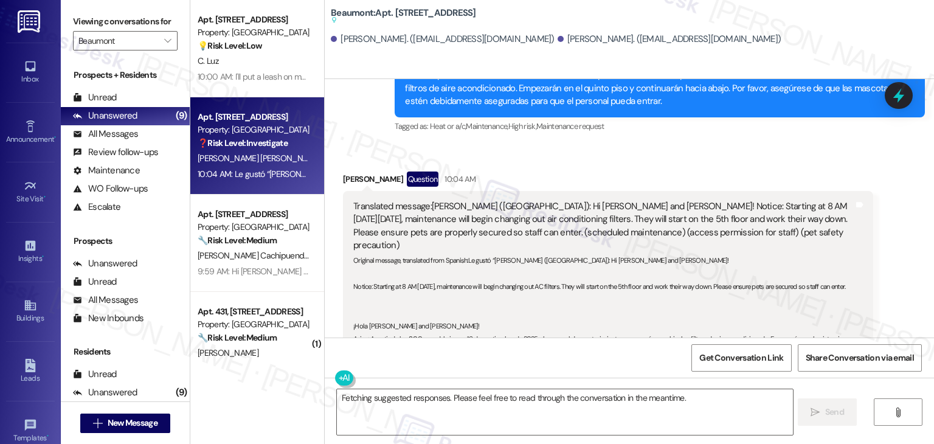
scroll to position [1042, 0]
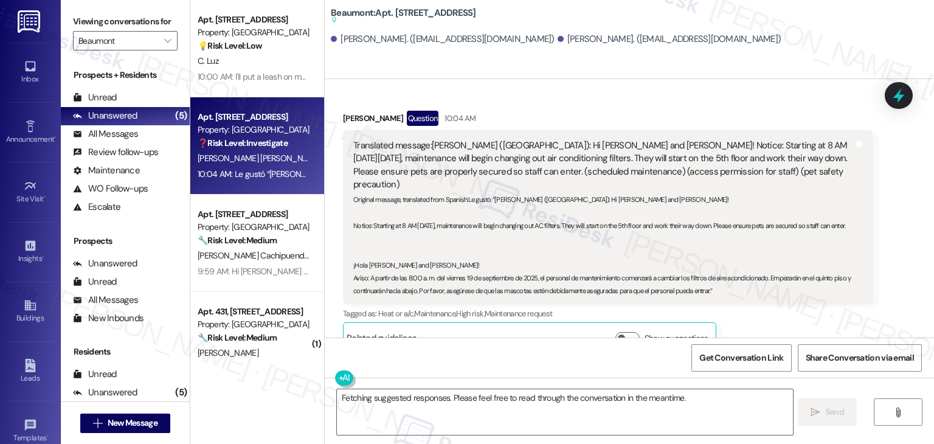
click at [761, 329] on div "Received via SMS [PERSON_NAME] Question 10:04 AM Translated message: [PERSON_NA…" at bounding box center [608, 232] width 548 height 261
click at [771, 305] on div "Tagged as: Heat or a/c , Click to highlight conversations about Heat or a/c Mai…" at bounding box center [608, 314] width 530 height 18
click at [525, 394] on textarea "Fetching suggested responses. Please feel free to read through the conversation…" at bounding box center [564, 412] width 455 height 46
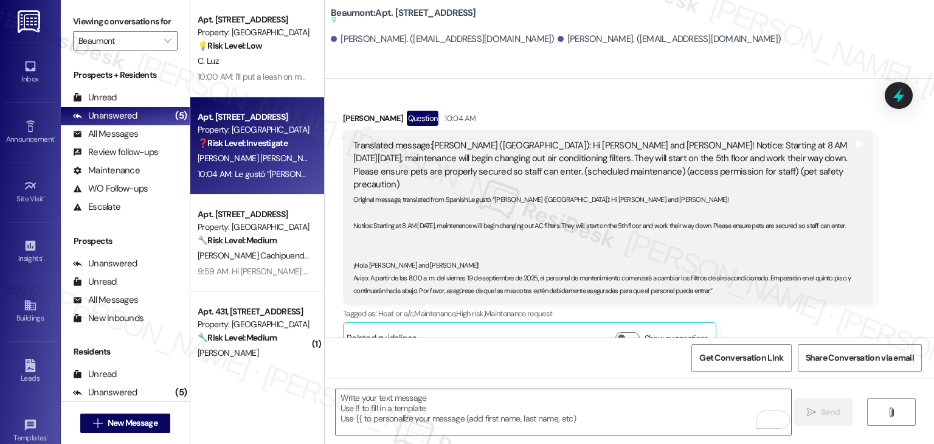
click at [474, 357] on div "Get Conversation Link Share Conversation via email" at bounding box center [629, 357] width 609 height 40
click at [844, 319] on div "[PERSON_NAME] Question 10:04 AM Translated message: [PERSON_NAME] ([PERSON_NAME…" at bounding box center [608, 232] width 530 height 243
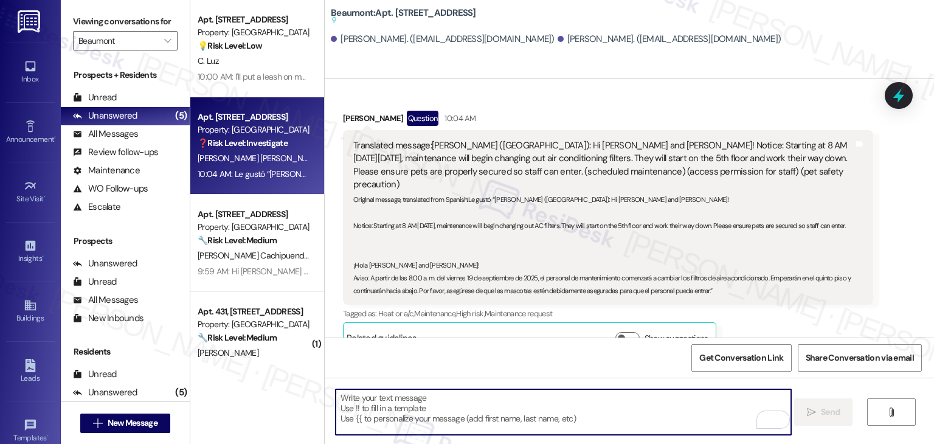
click at [462, 411] on textarea "To enrich screen reader interactions, please activate Accessibility in Grammarl…" at bounding box center [563, 412] width 455 height 46
paste textarea "Thanks for acknowledging the message, [PERSON_NAME]! 😊 If you have any question…"
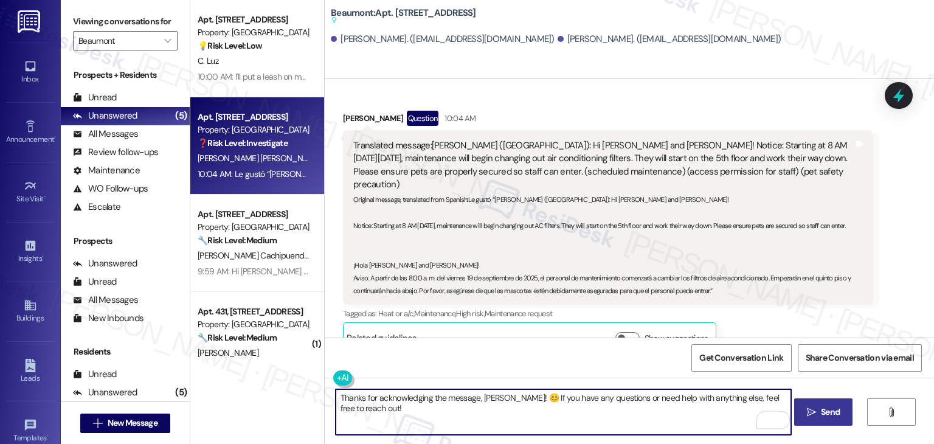
type textarea "Thanks for acknowledging the message, [PERSON_NAME]! 😊 If you have any question…"
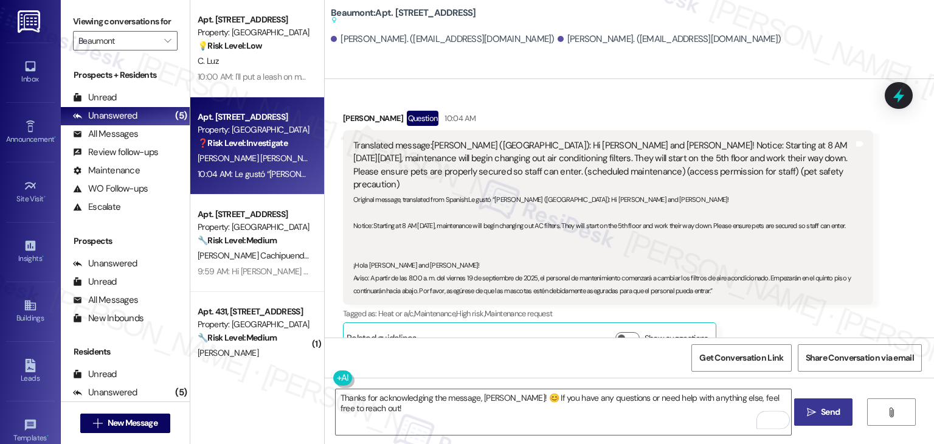
click at [834, 418] on span "Send" at bounding box center [830, 412] width 19 height 13
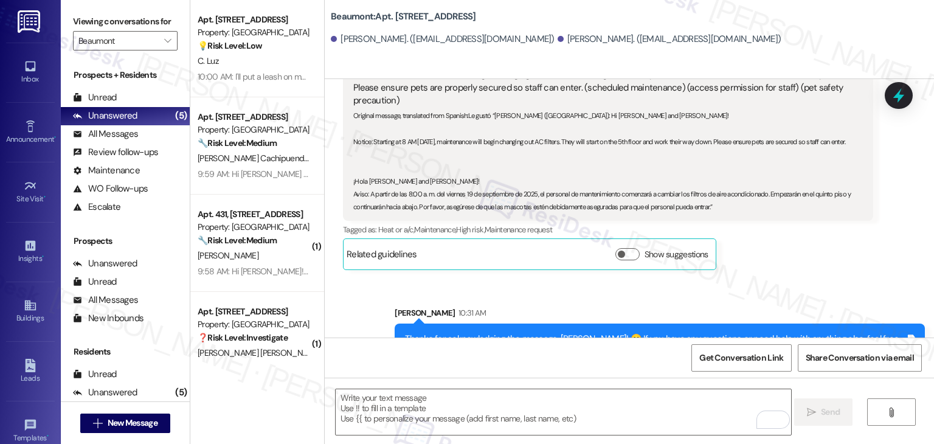
scroll to position [1127, 0]
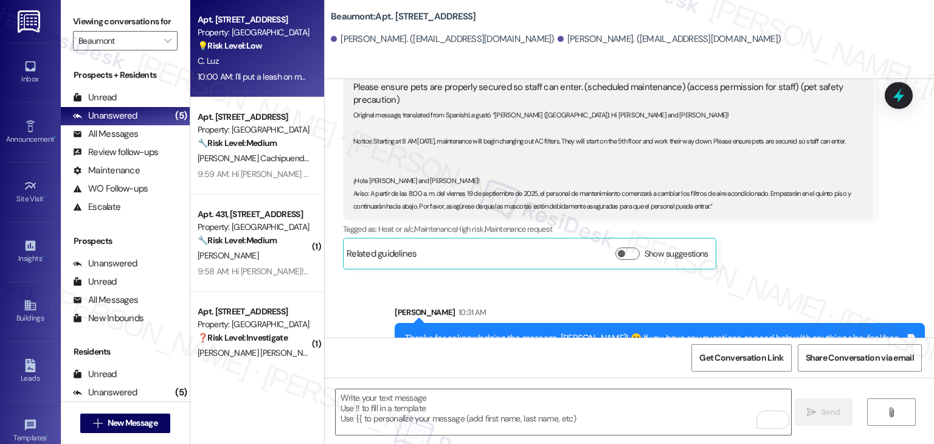
click at [234, 30] on div "Property: [GEOGRAPHIC_DATA]" at bounding box center [254, 32] width 112 height 13
type textarea "Fetching suggested responses. Please feel free to read through the conversation…"
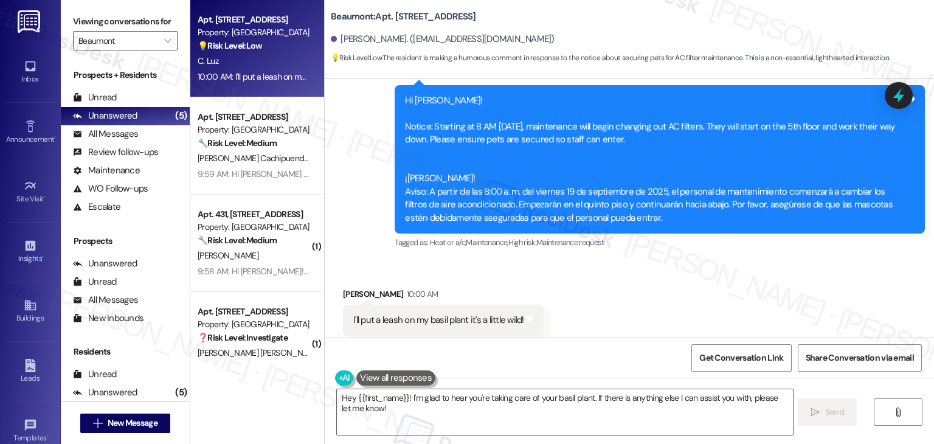
scroll to position [1815, 0]
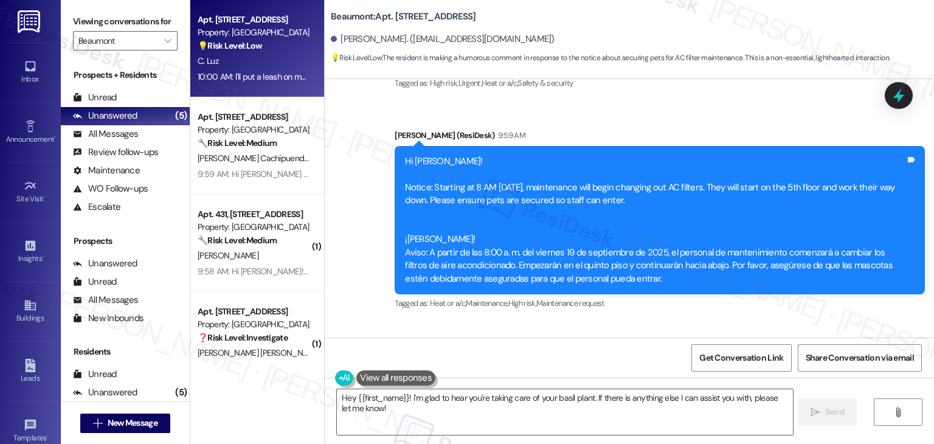
drag, startPoint x: 650, startPoint y: 177, endPoint x: 381, endPoint y: 118, distance: 275.1
click at [385, 120] on div "Announcement, sent via SMS [PERSON_NAME] (ResiDesk) 9:59 AM Hi [PERSON_NAME]! N…" at bounding box center [659, 221] width 548 height 202
copy div "9:59 AM Hi [PERSON_NAME]! Notice: Starting at 8 AM [DATE], maintenance will beg…"
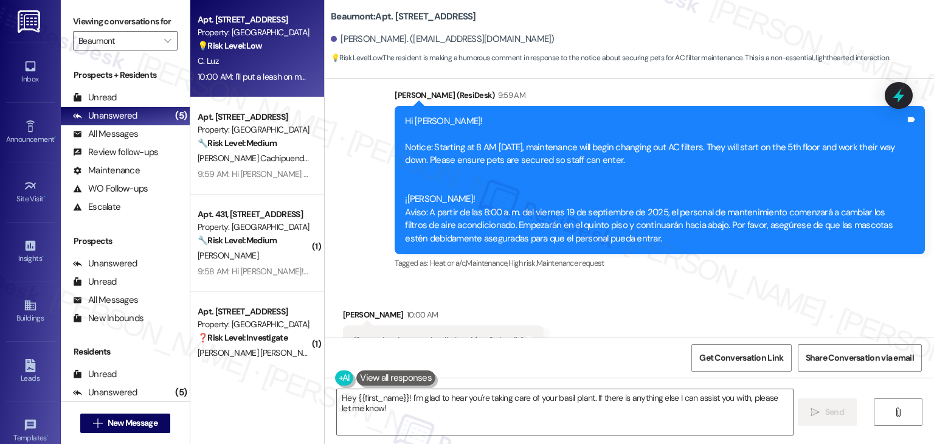
scroll to position [1876, 0]
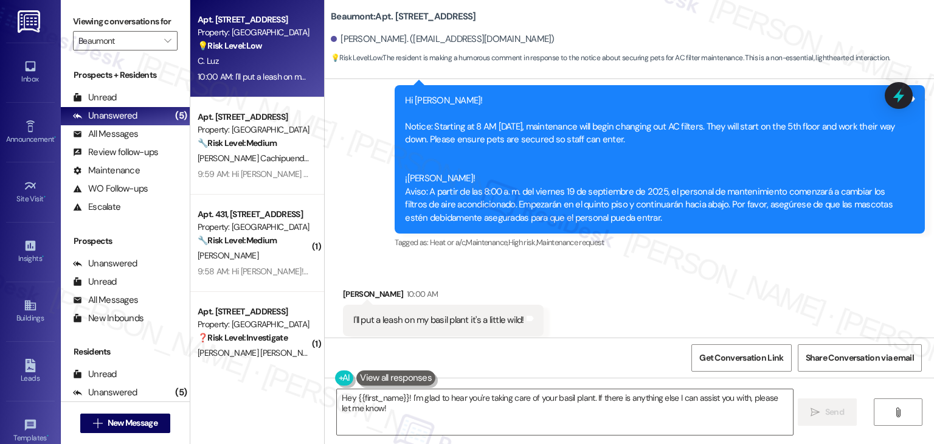
click at [458, 314] on div "I'll put a leash on my basil plant it's a little wild!" at bounding box center [438, 320] width 171 height 13
copy div "I'll put a leash on my basil plant it's a little wild! Tags and notes"
click at [449, 404] on textarea "Hey {{first_name}}! I'm glad to hear you're taking care of your basil plant. If…" at bounding box center [564, 412] width 455 height 46
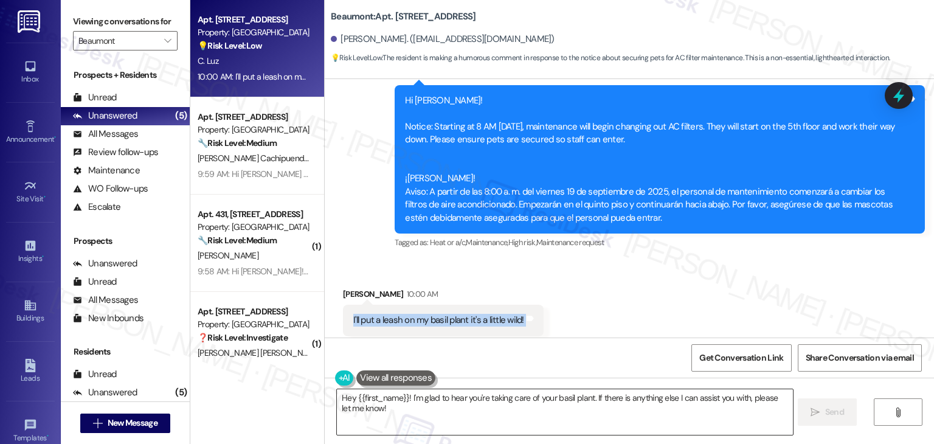
click at [449, 404] on textarea "Hey {{first_name}}! I'm glad to hear you're taking care of your basil plant. If…" at bounding box center [564, 412] width 455 height 46
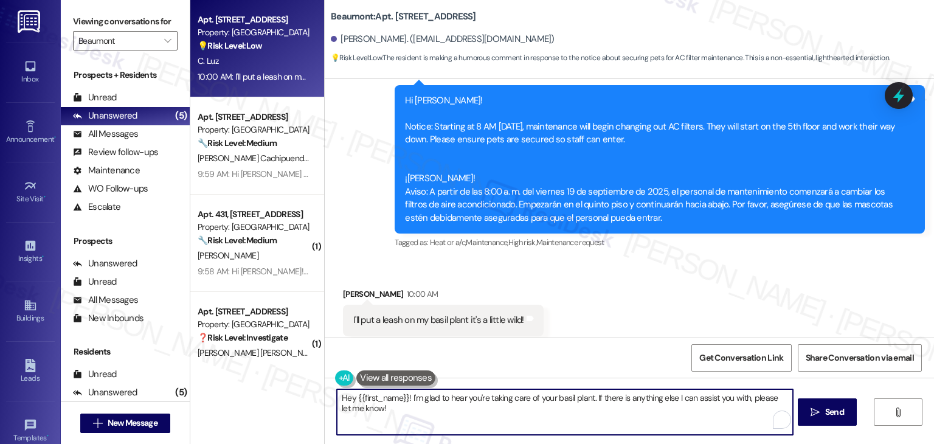
click at [449, 404] on textarea "Hey {{first_name}}! I'm glad to hear you're taking care of your basil plant. If…" at bounding box center [564, 412] width 455 height 46
paste textarea "Thanks for the heads-up, [PERSON_NAME]! Sounds like your basil might need a lit…"
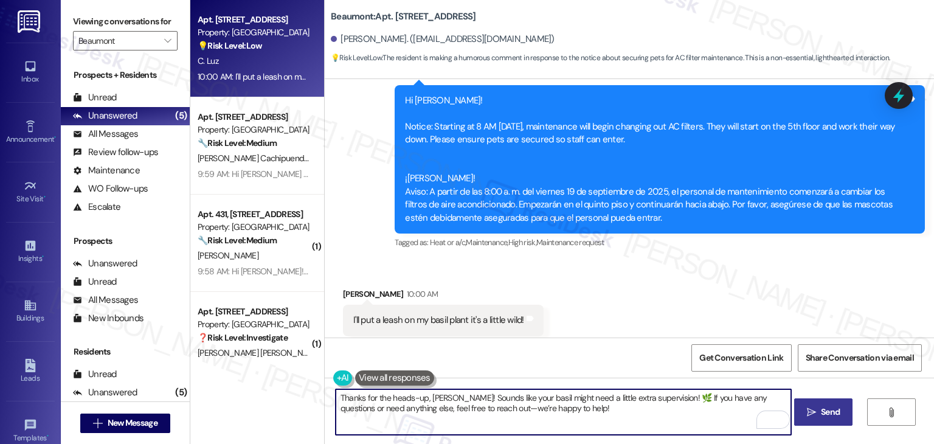
type textarea "Thanks for the heads-up, [PERSON_NAME]! Sounds like your basil might need a lit…"
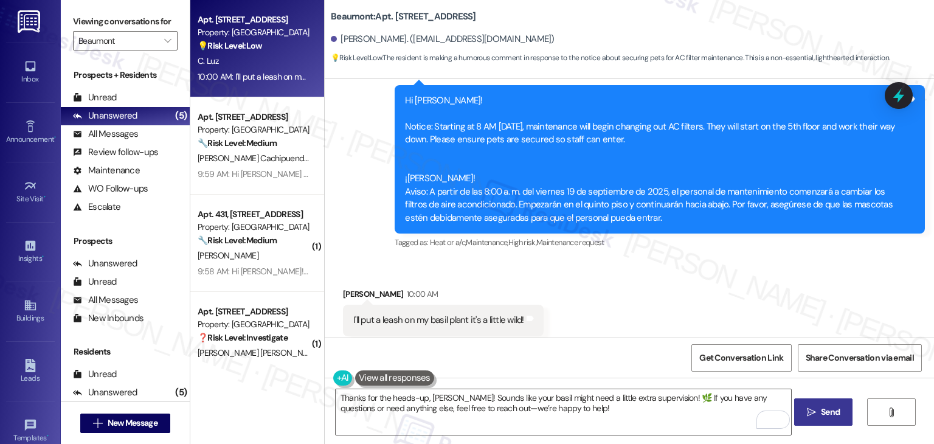
click at [825, 416] on span "Send" at bounding box center [830, 412] width 19 height 13
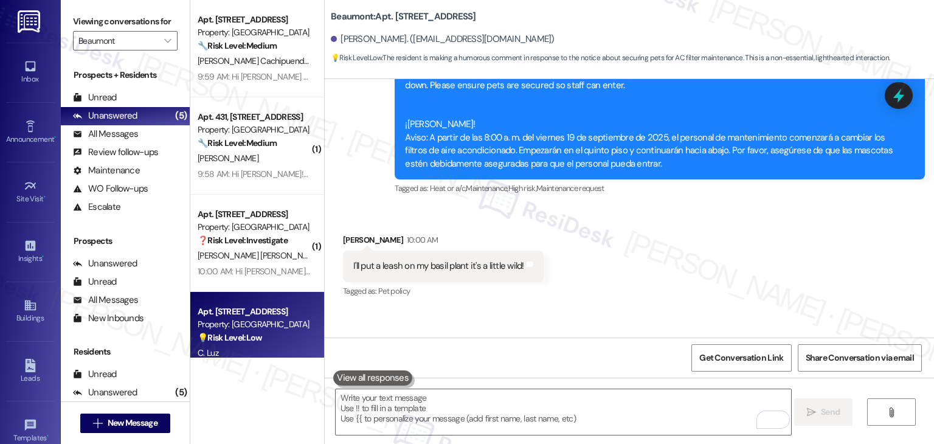
scroll to position [1974, 0]
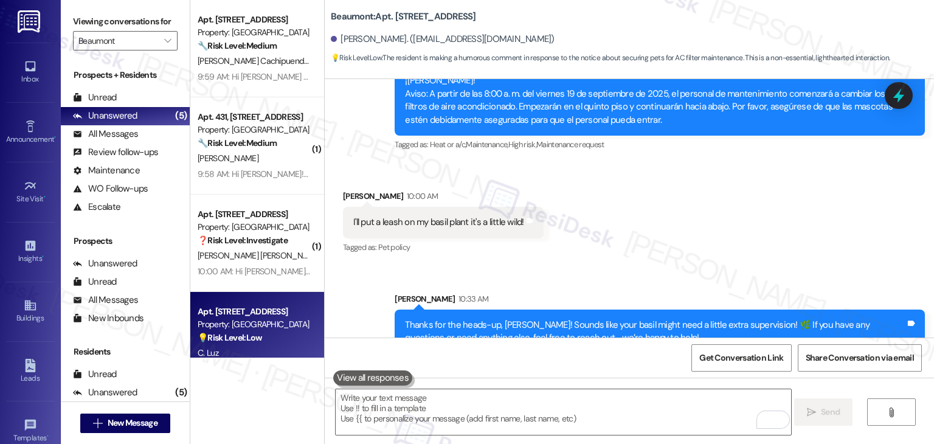
click at [657, 232] on div "Received [STREET_ADDRESS][PERSON_NAME]:00 AM I'll put a leash on my basil plant…" at bounding box center [629, 213] width 609 height 103
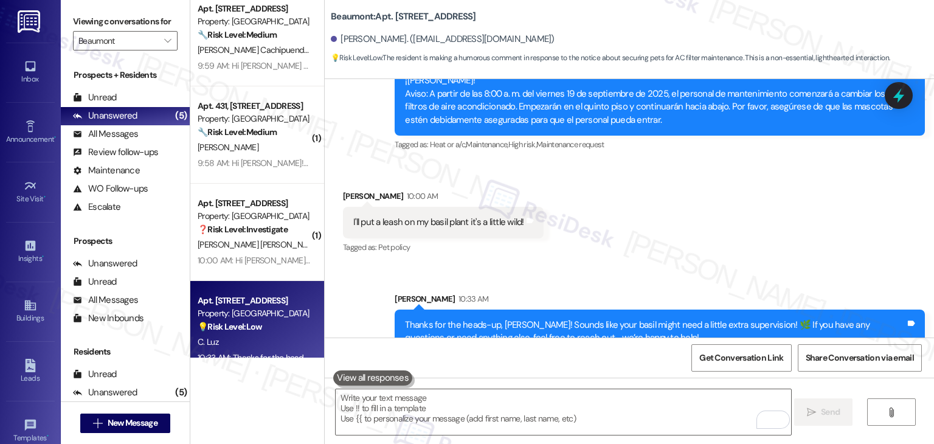
scroll to position [0, 0]
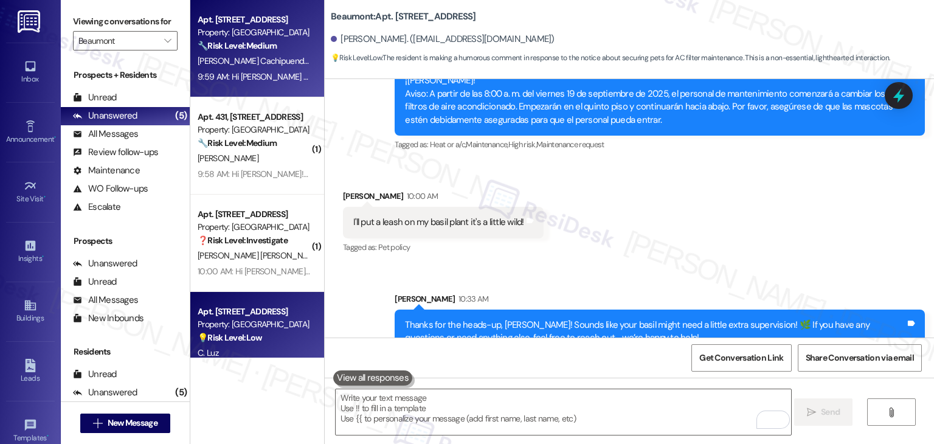
click at [230, 59] on span "[PERSON_NAME] Cachipuendo" at bounding box center [255, 60] width 114 height 11
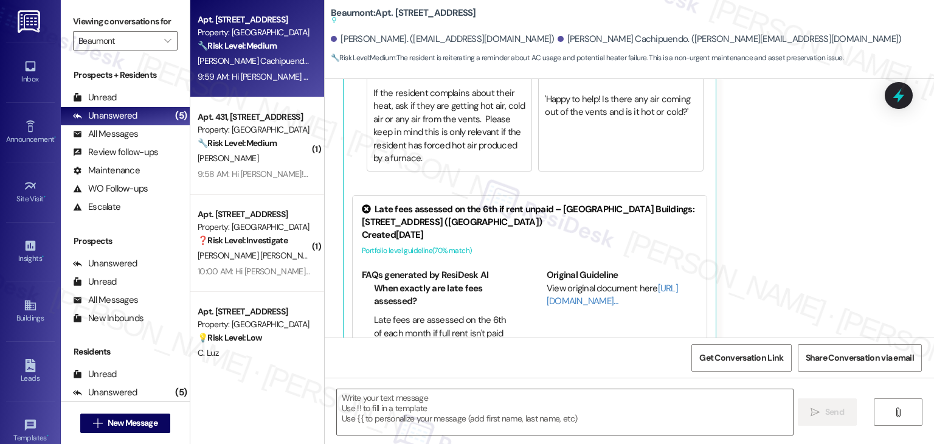
type textarea "Fetching suggested responses. Please feel free to read through the conversation…"
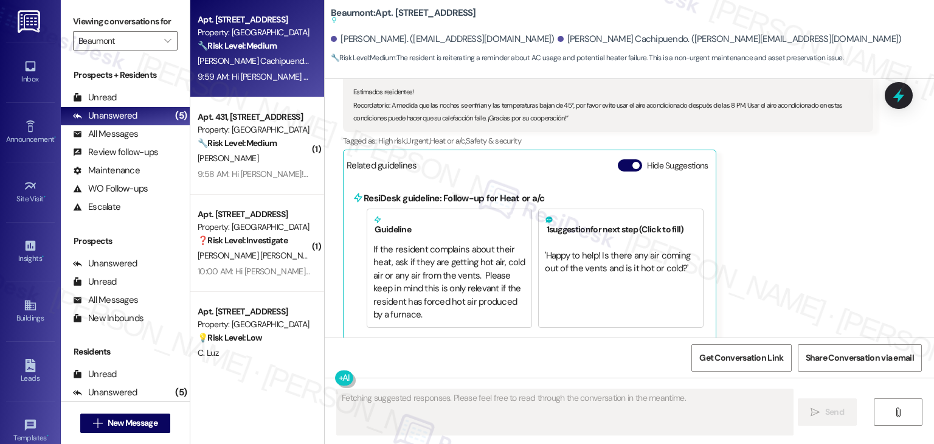
scroll to position [2641, 0]
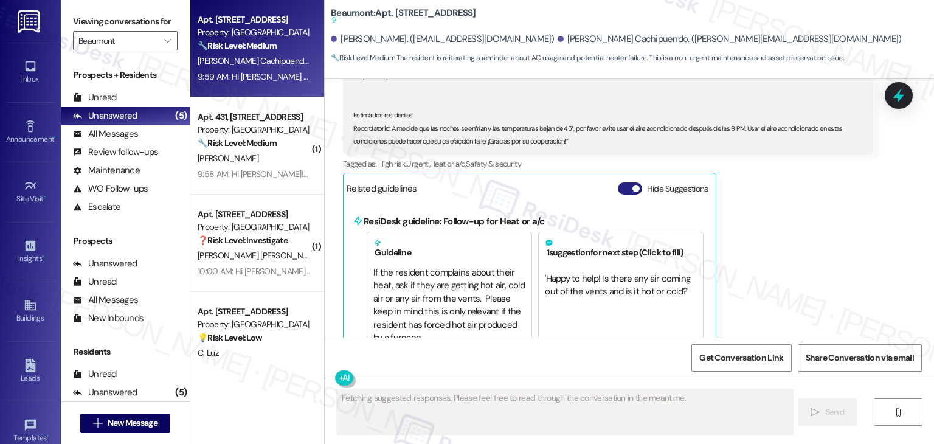
click at [618, 182] on button "Hide Suggestions" at bounding box center [630, 188] width 24 height 12
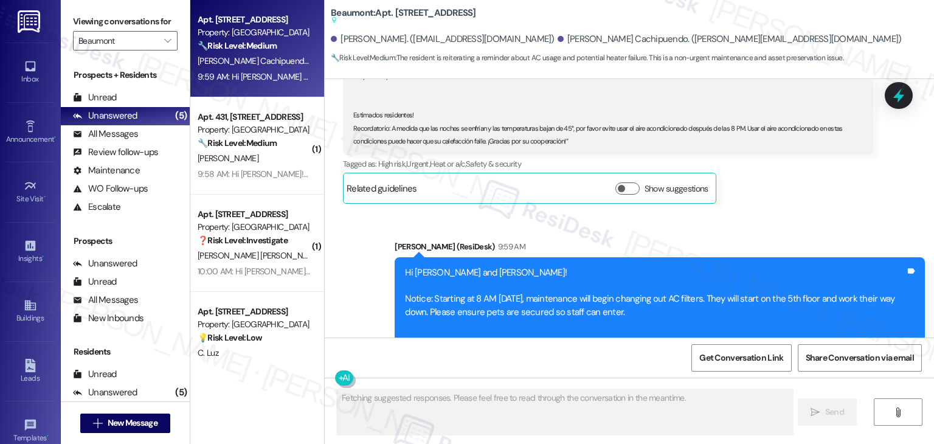
click at [778, 213] on div "Announcement, sent via SMS [PERSON_NAME] (ResiDesk) 9:59 AM Hi [PERSON_NAME] an…" at bounding box center [629, 323] width 609 height 220
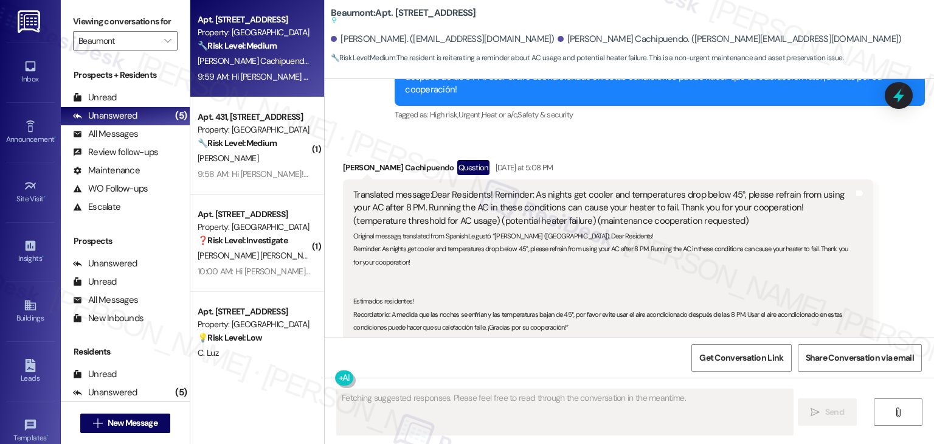
scroll to position [2454, 0]
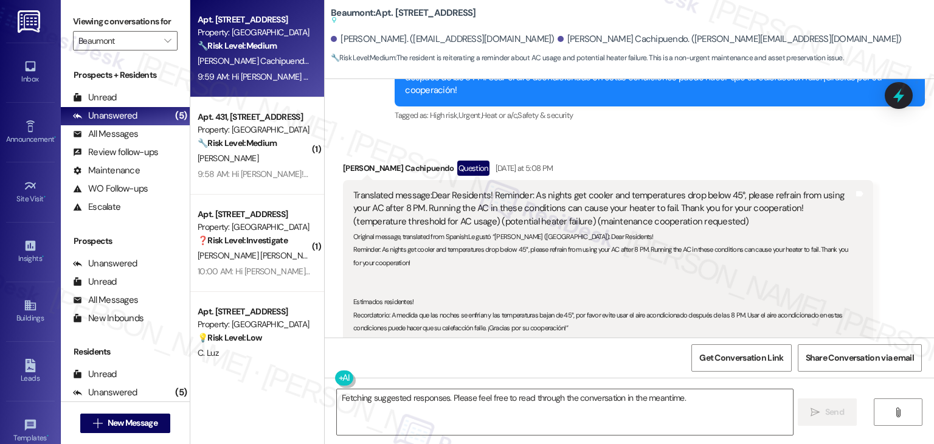
click at [891, 249] on div "Received via SMS [PERSON_NAME] Cachipuendo Question [DATE] at 5:08 PM Translate…" at bounding box center [629, 266] width 609 height 266
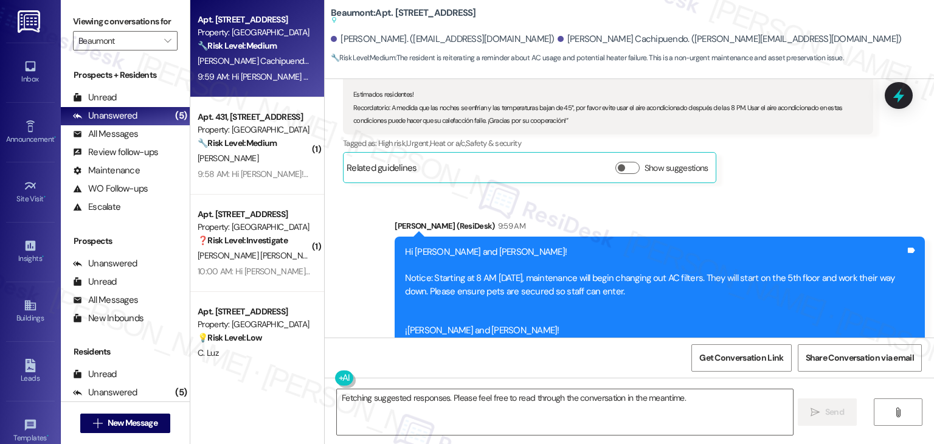
scroll to position [2697, 0]
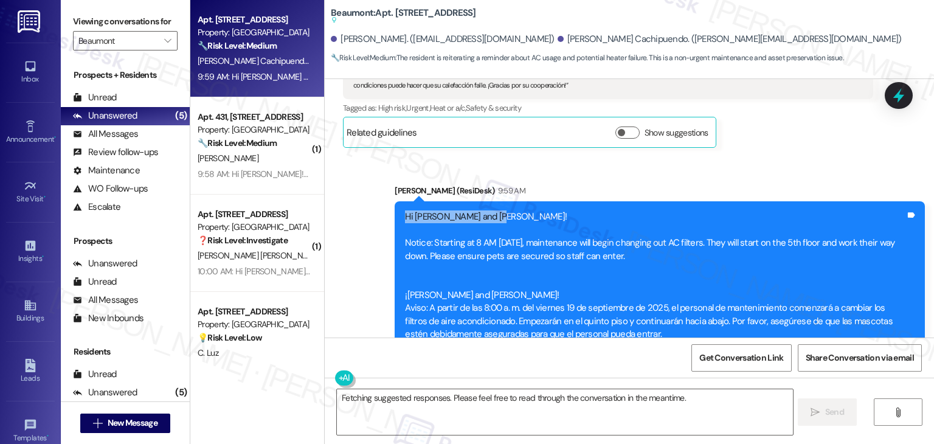
drag, startPoint x: 491, startPoint y: 181, endPoint x: 396, endPoint y: 173, distance: 95.1
click at [396, 201] on div "Hi [PERSON_NAME] and [PERSON_NAME]! Notice: Starting at 8 AM [DATE], maintenanc…" at bounding box center [660, 275] width 530 height 148
copy div "Hi [PERSON_NAME] and [PERSON_NAME]!"
click at [483, 399] on textarea "Fetching suggested responses. Please feel free to read through the conversation…" at bounding box center [564, 412] width 455 height 46
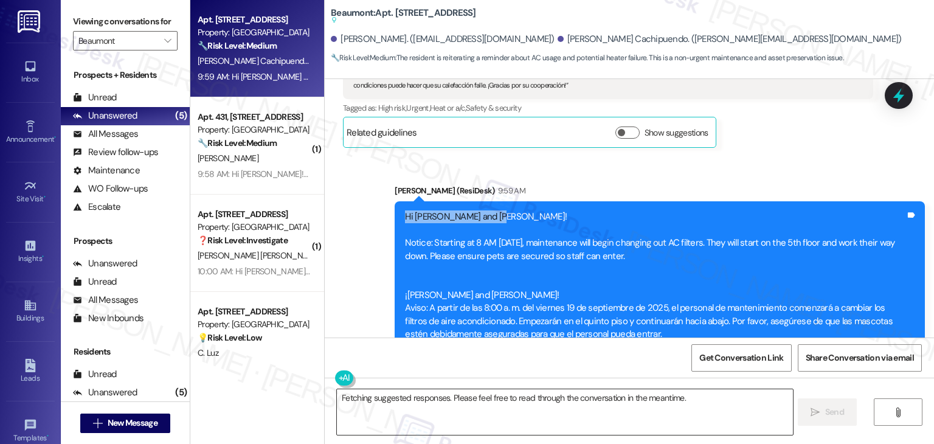
click at [483, 399] on textarea "Fetching suggested responses. Please feel free to read through the conversation…" at bounding box center [564, 412] width 455 height 46
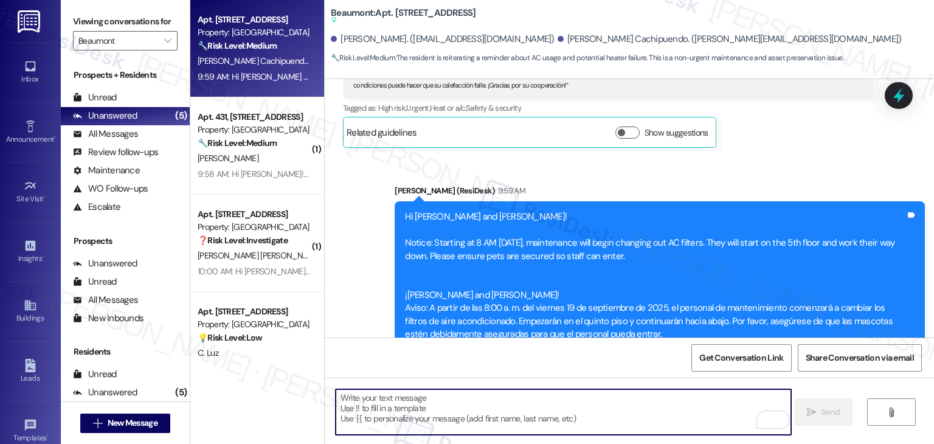
paste textarea "Thanks for acknowledging the message, [PERSON_NAME]! 😊 If you have any question…"
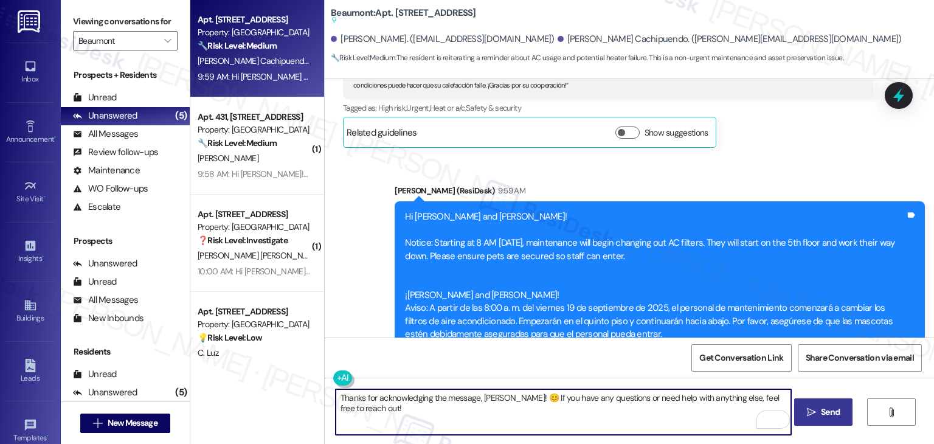
type textarea "Thanks for acknowledging the message, [PERSON_NAME]! 😊 If you have any question…"
click at [834, 414] on span "Send" at bounding box center [830, 412] width 19 height 13
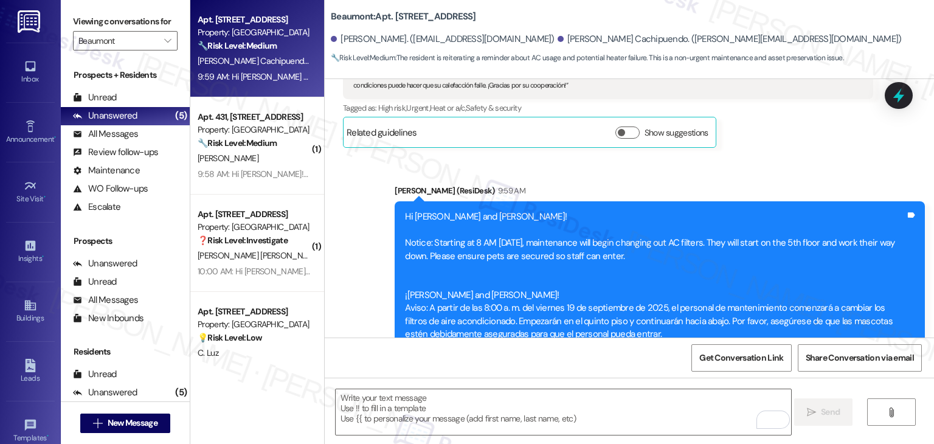
scroll to position [2477, 0]
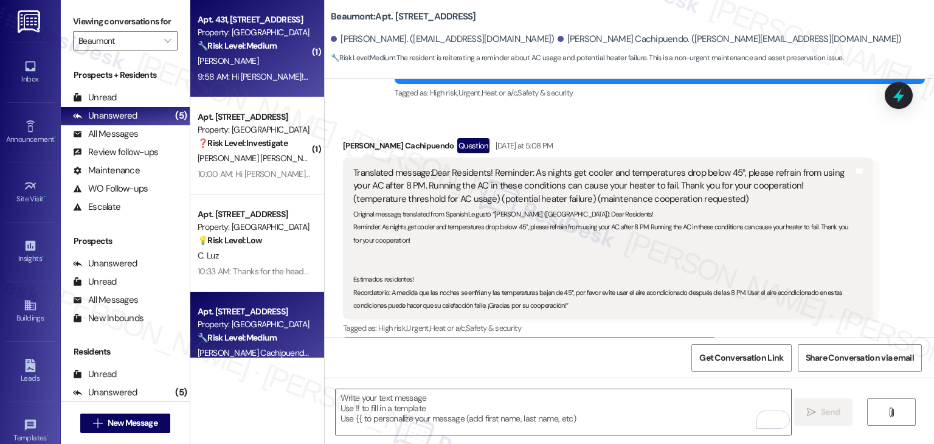
click at [289, 91] on div "Apt. 431, [STREET_ADDRESS] Property: Beaumont 🔧 Risk Level: Medium The resident…" at bounding box center [257, 48] width 134 height 97
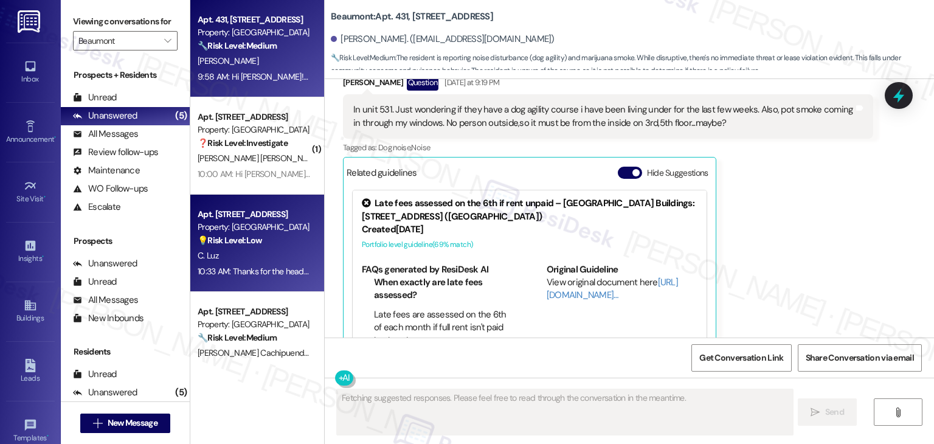
scroll to position [2375, 0]
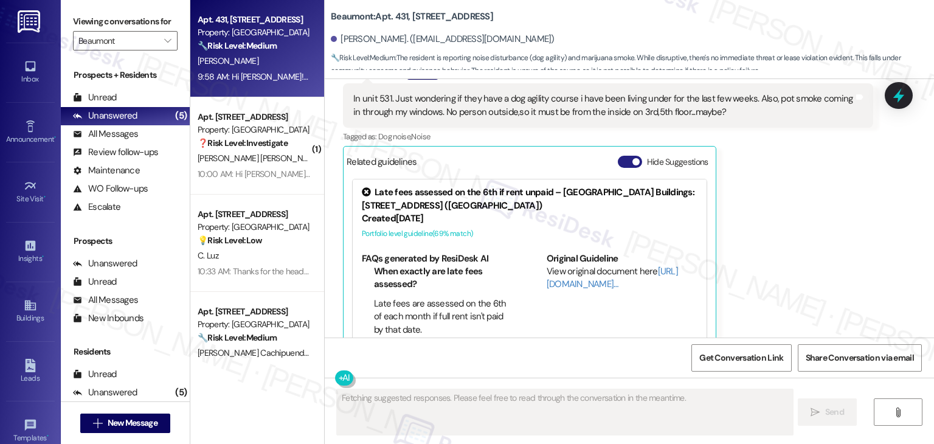
click at [620, 156] on button "Hide Suggestions" at bounding box center [630, 162] width 24 height 12
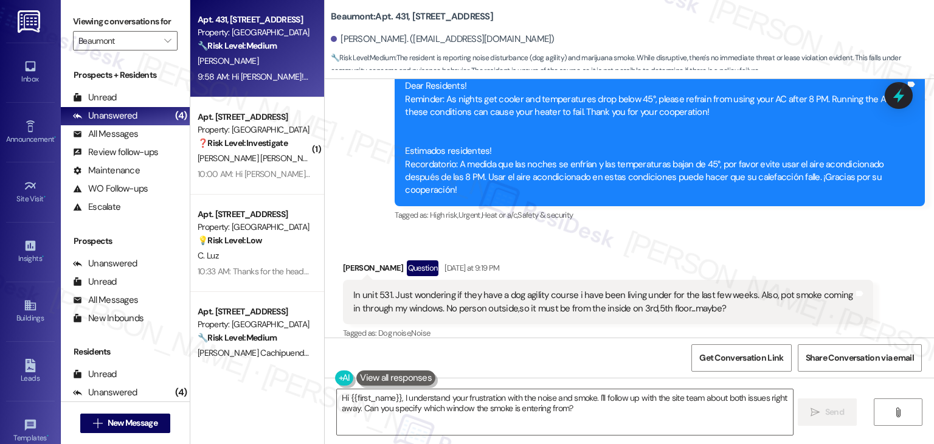
scroll to position [2230, 0]
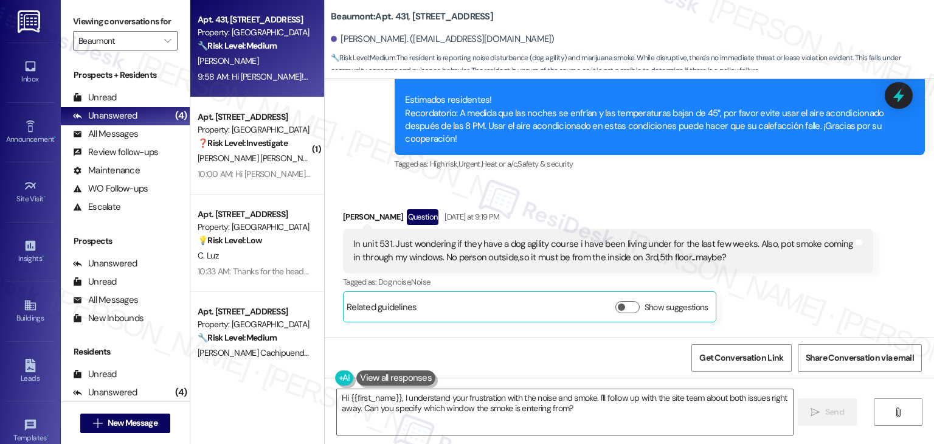
click at [637, 238] on div "In unit 531. Just wondering if they have a dog agility course i have been livin…" at bounding box center [603, 251] width 500 height 26
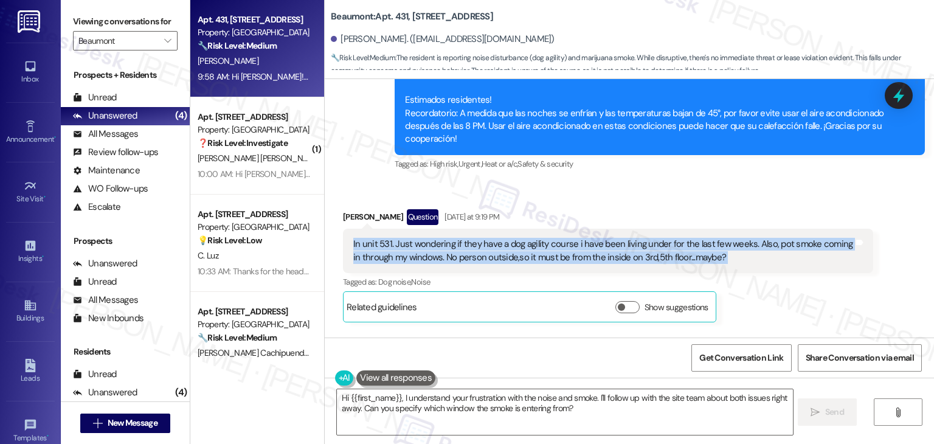
click at [637, 238] on div "In unit 531. Just wondering if they have a dog agility course i have been livin…" at bounding box center [603, 251] width 500 height 26
copy div "In unit 531. Just wondering if they have a dog agility course i have been livin…"
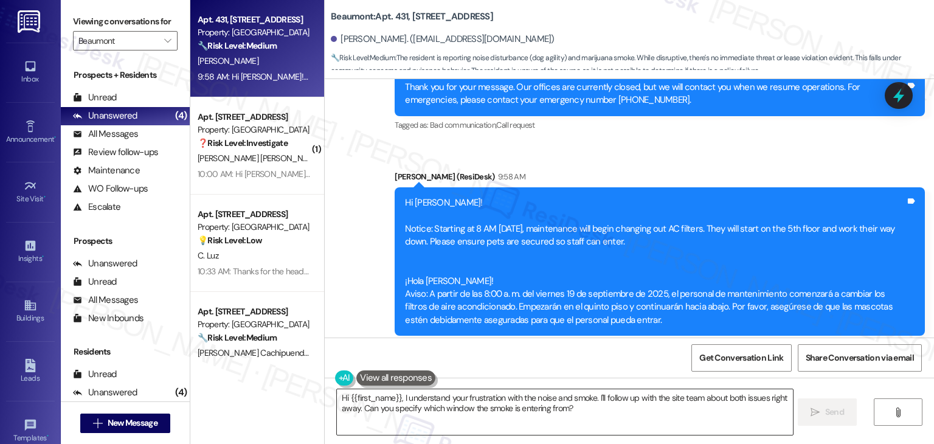
click at [519, 402] on textarea "Hi {{first_name}}, I understand your frustration with the noise and smoke. I'll…" at bounding box center [564, 412] width 455 height 46
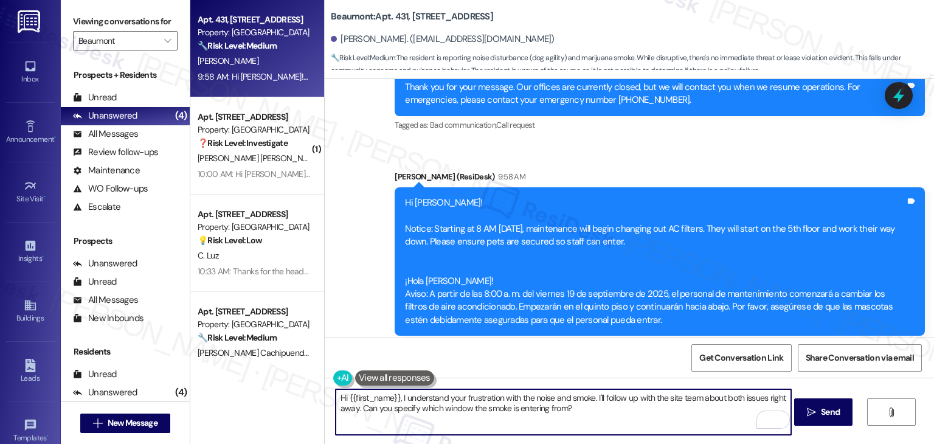
paste textarea "[PERSON_NAME], thanks for reaching out. I’m sorry to hear you’ve been dealing w…"
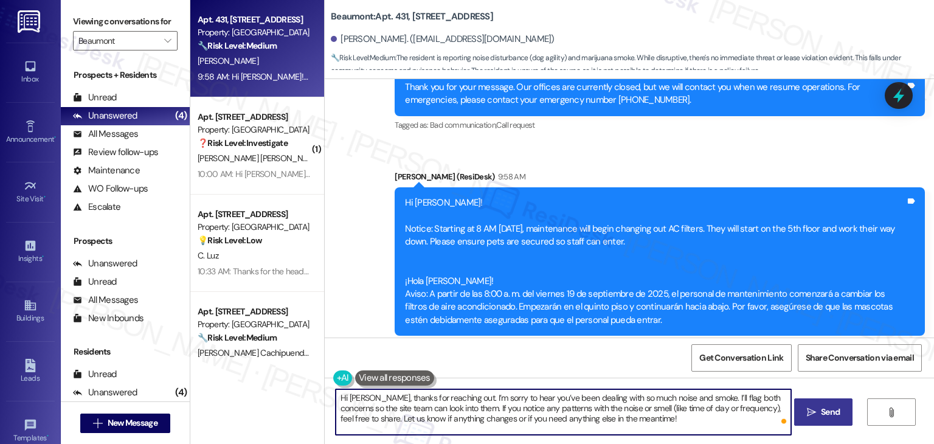
type textarea "Hi [PERSON_NAME], thanks for reaching out. I’m sorry to hear you’ve been dealin…"
click at [821, 415] on span "Send" at bounding box center [830, 412] width 19 height 13
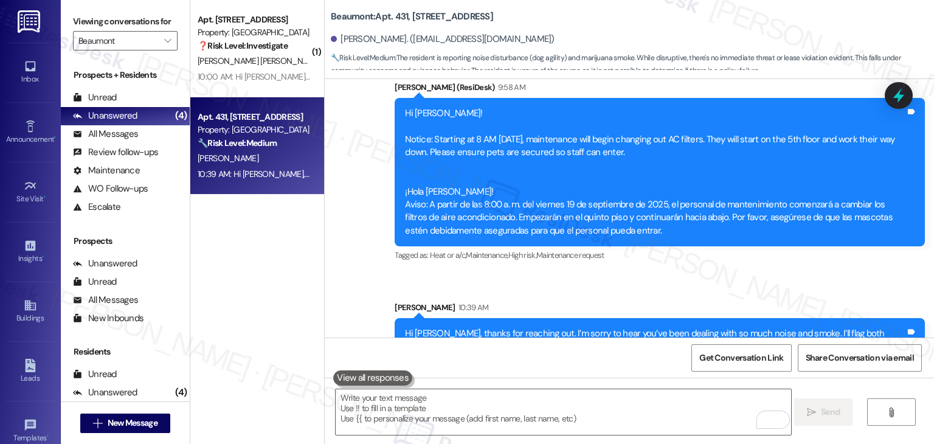
scroll to position [2645, 0]
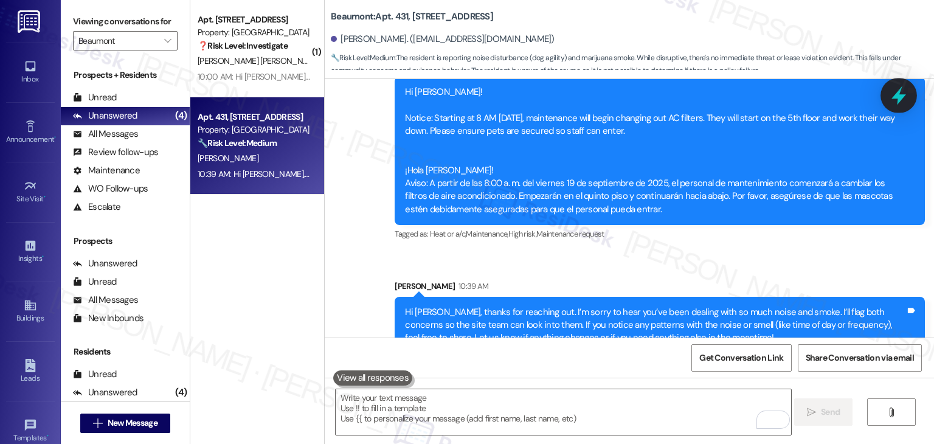
click at [895, 97] on icon at bounding box center [898, 95] width 15 height 19
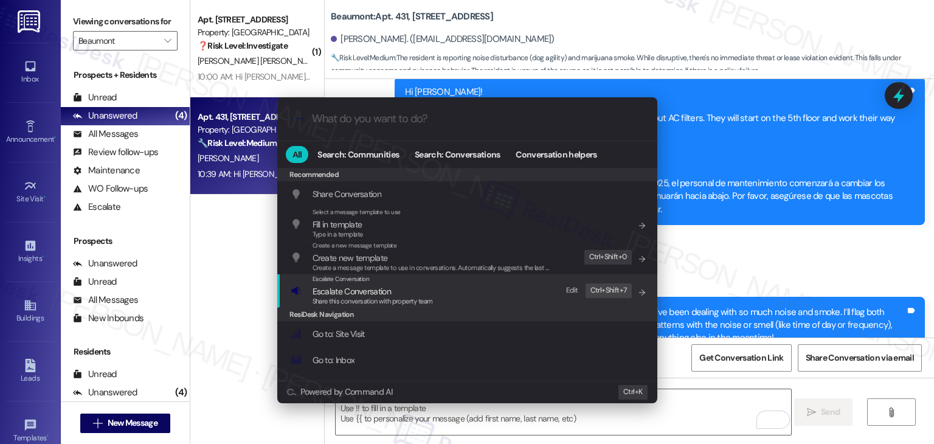
click at [389, 296] on div "Share this conversation with property team" at bounding box center [373, 301] width 120 height 11
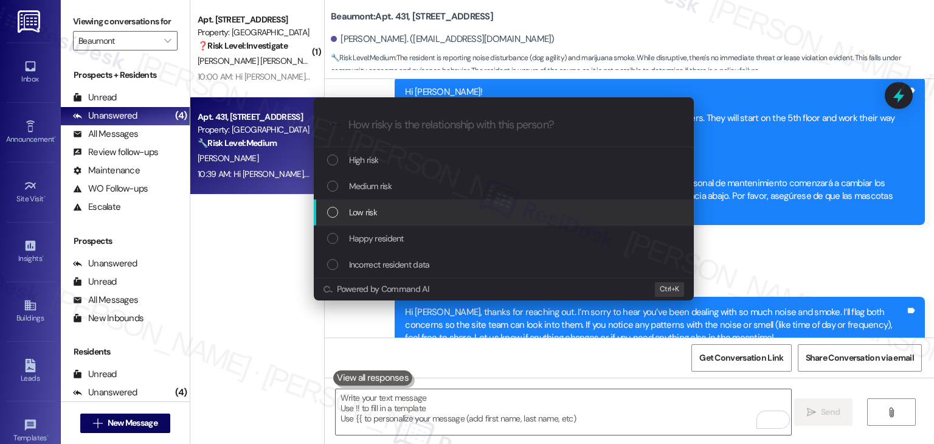
click at [332, 210] on div "List of options" at bounding box center [332, 212] width 11 height 11
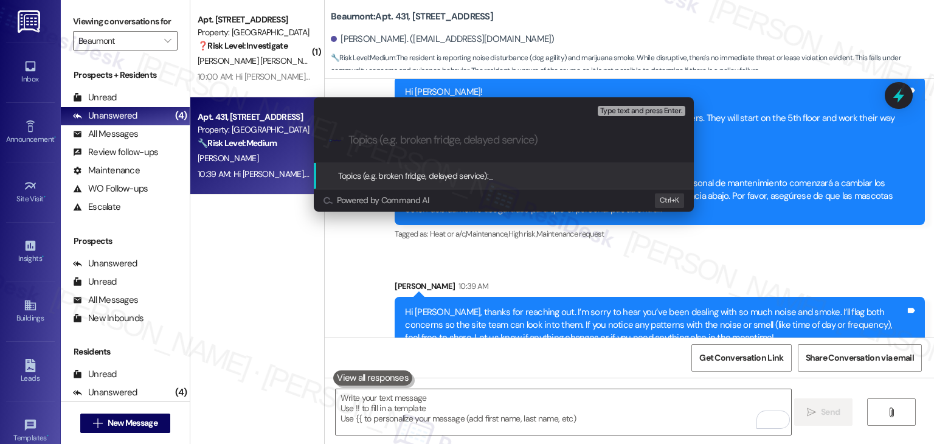
paste input "Noise & Smoke Concern – Ongoing Disturbance in Unit 531"
type input "Noise & Smoke Concern – Ongoing Disturbance in Unit 531"
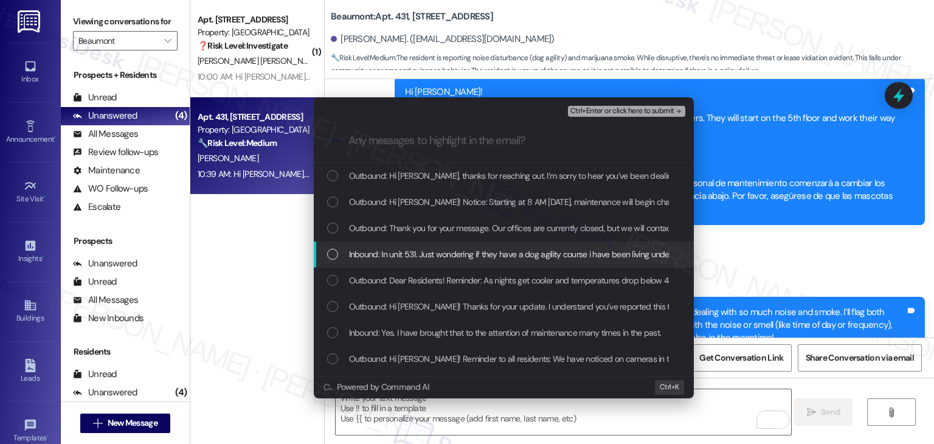
click at [334, 255] on div "List of options" at bounding box center [332, 254] width 11 height 11
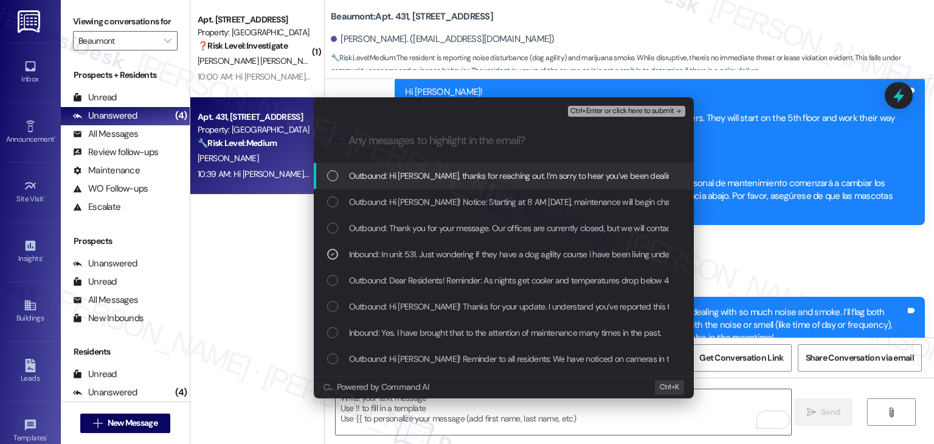
click at [586, 108] on span "Ctrl+Enter or click here to submit" at bounding box center [622, 111] width 104 height 9
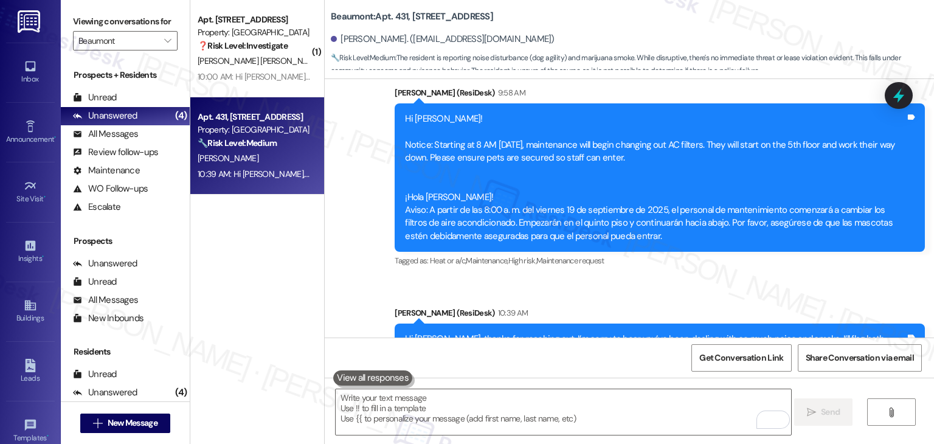
scroll to position [2840, 0]
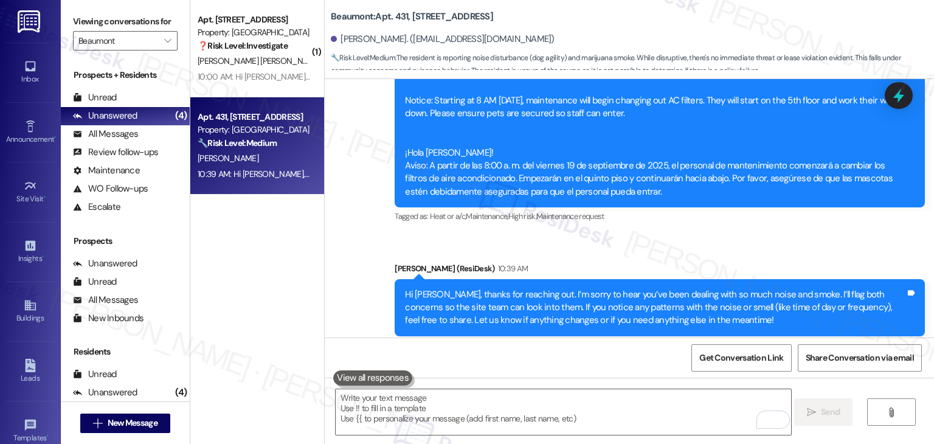
click at [287, 277] on div "( 1 ) Apt. 122, [STREET_ADDRESS] Property: Beaumont ❓ Risk Level: Investigate […" at bounding box center [257, 178] width 134 height 357
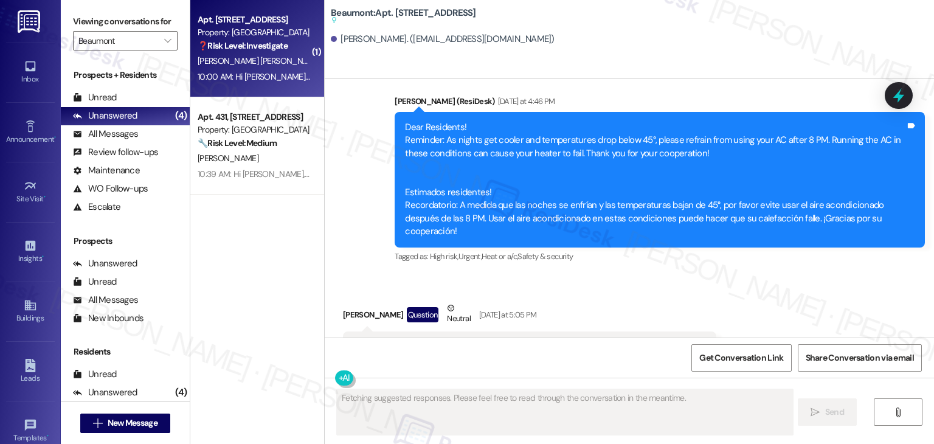
scroll to position [1493, 0]
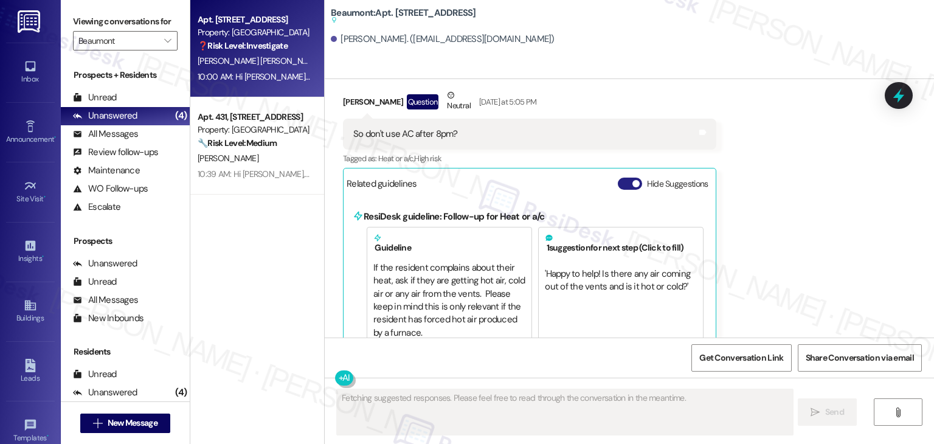
click at [618, 178] on button "Hide Suggestions" at bounding box center [630, 184] width 24 height 12
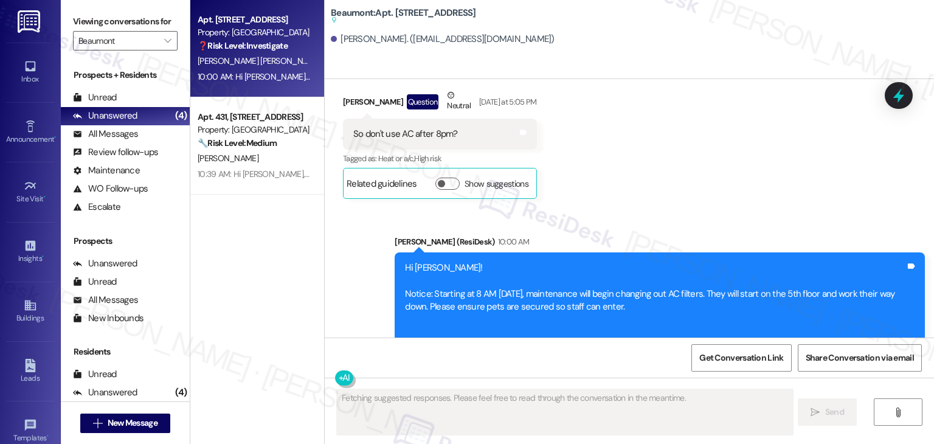
click at [606, 208] on div "Announcement, sent via SMS [PERSON_NAME] (ResiDesk) 10:00 AM Hi [PERSON_NAME]! …" at bounding box center [629, 318] width 609 height 220
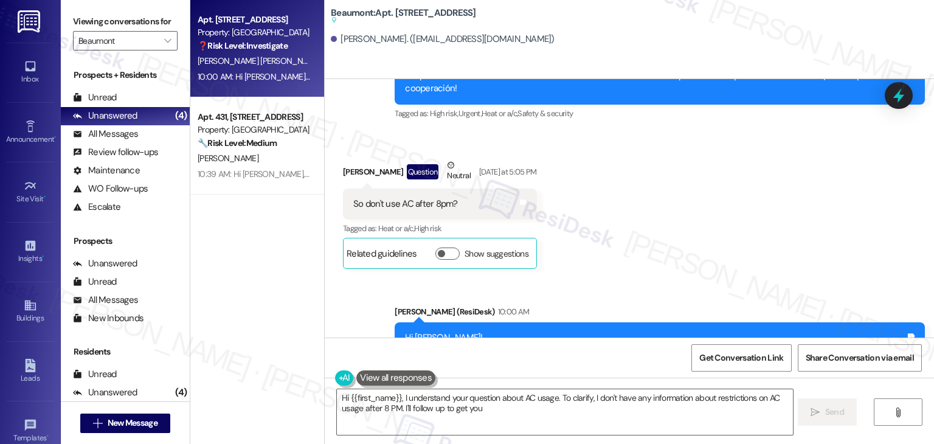
scroll to position [1362, 0]
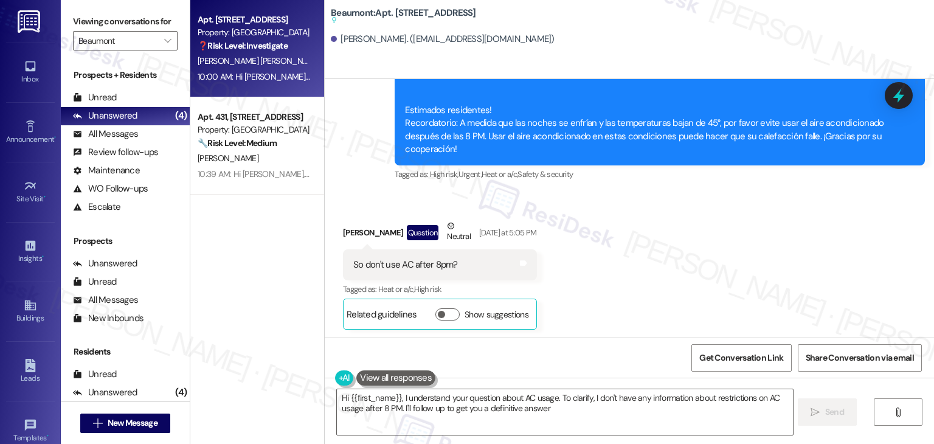
type textarea "Hi {{first_name}}, I understand your question about AC usage. To clarify, I don…"
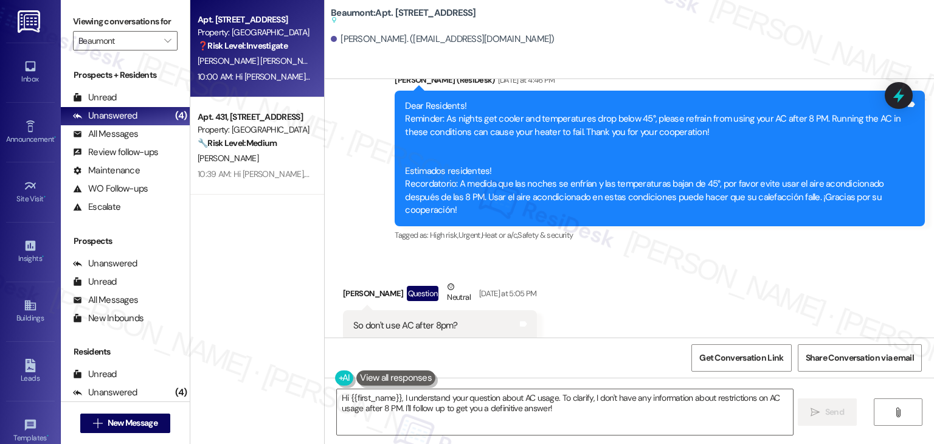
click at [685, 299] on div "Received via SMS [PERSON_NAME] Question Neutral [DATE] at 5:05 PM So don't use …" at bounding box center [629, 326] width 609 height 147
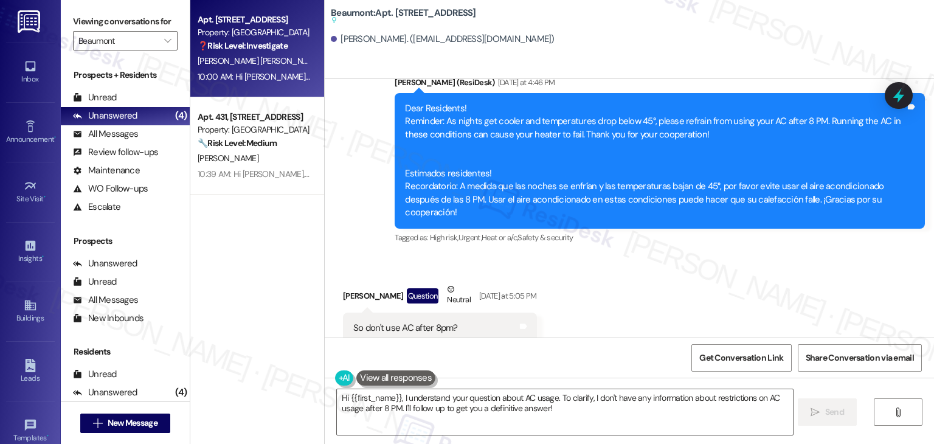
scroll to position [1362, 0]
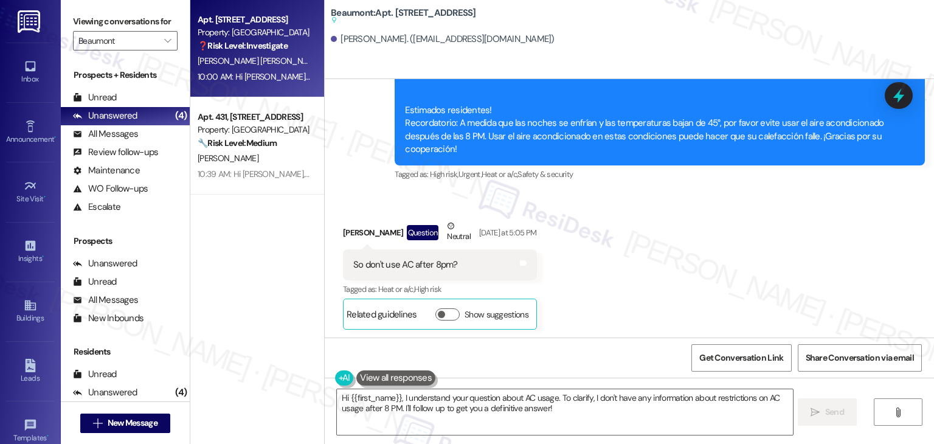
click at [736, 275] on div "Received via SMS [PERSON_NAME] Question Neutral [DATE] at 5:05 PM So don't use …" at bounding box center [629, 265] width 609 height 147
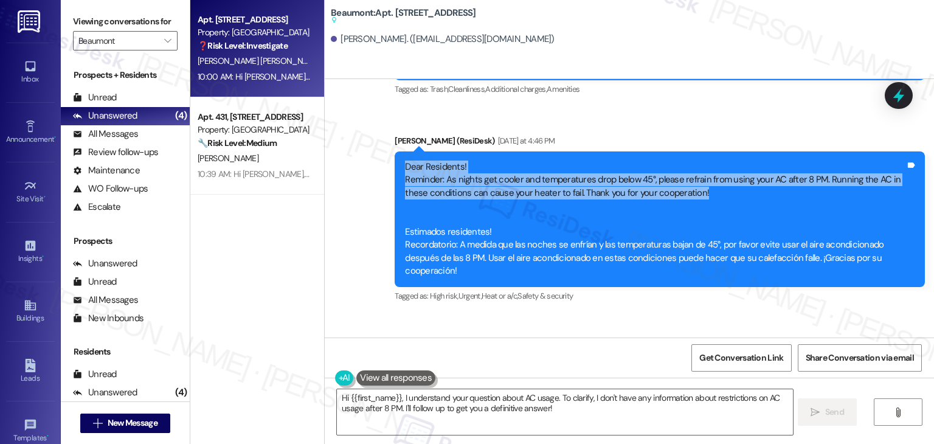
drag, startPoint x: 716, startPoint y: 167, endPoint x: 380, endPoint y: 147, distance: 336.2
click at [385, 147] on div "Announcement, sent via SMS [PERSON_NAME] (ResiDesk) [DATE] at 4:46 PM Dear Resi…" at bounding box center [659, 219] width 548 height 188
copy div "Dear Residents! Reminder: As nights get cooler and temperatures drop below 45°,…"
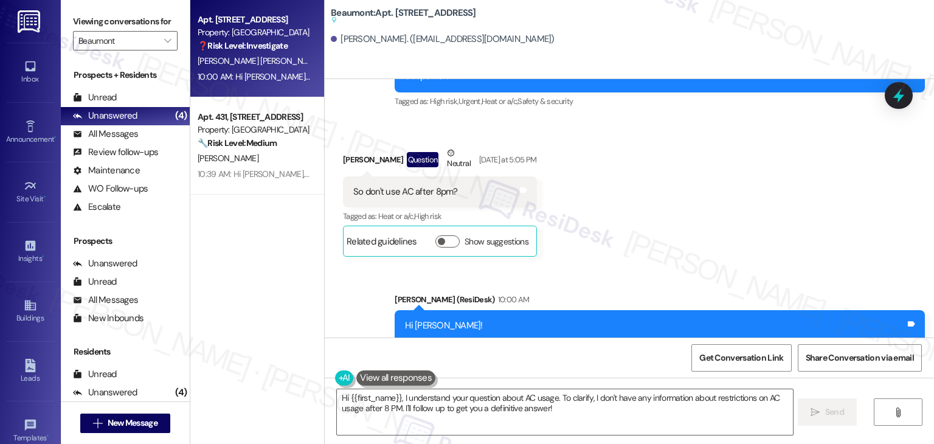
scroll to position [1483, 0]
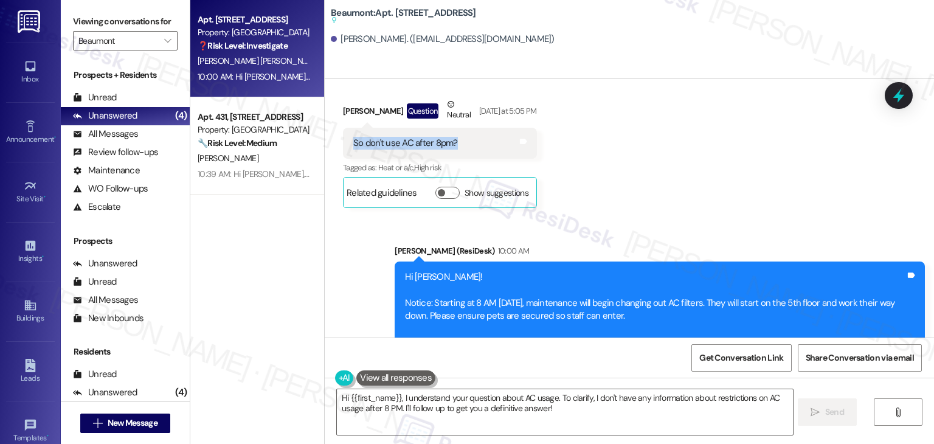
drag, startPoint x: 452, startPoint y: 106, endPoint x: 337, endPoint y: 106, distance: 114.9
click at [343, 128] on div "So don't use AC after 8pm? Tags and notes" at bounding box center [440, 143] width 194 height 31
copy div "So don't use AC after 8pm?"
click at [489, 404] on textarea "Hi {{first_name}}, I understand your question about AC usage. To clarify, I don…" at bounding box center [564, 412] width 455 height 46
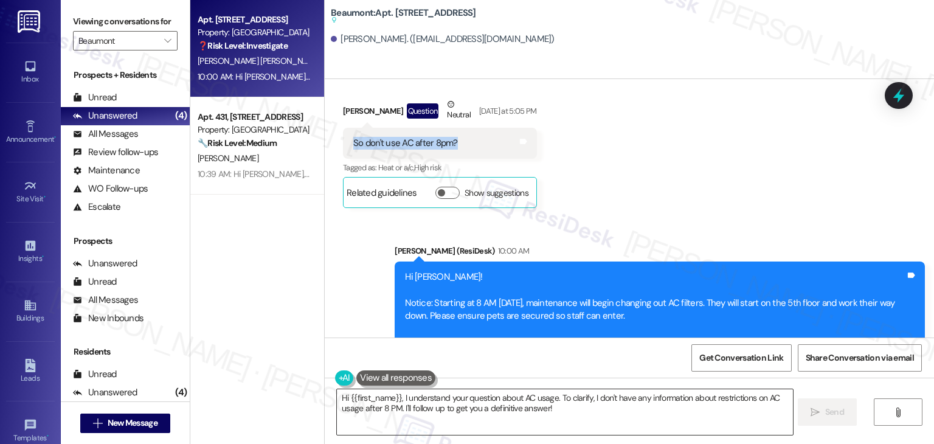
click at [489, 404] on textarea "Hi {{first_name}}, I understand your question about AC usage. To clarify, I don…" at bounding box center [564, 412] width 455 height 46
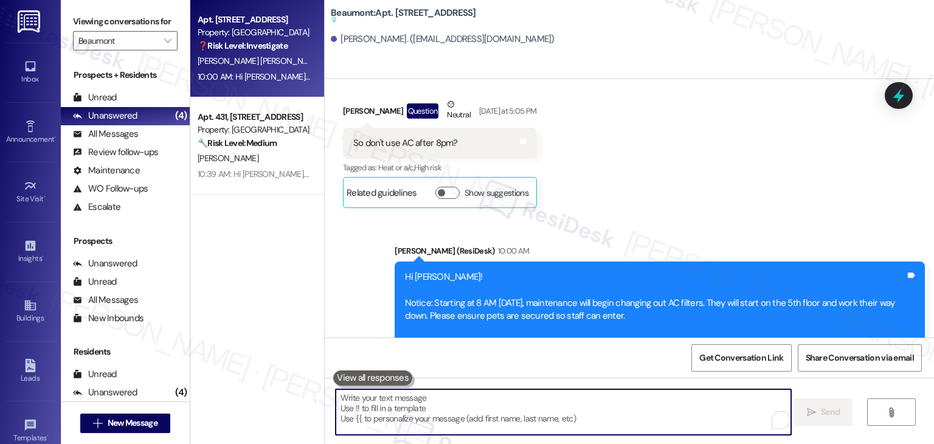
paste textarea "Hi [PERSON_NAME]! Yep, that’s right—once it drops below 45° at night, it’s best…"
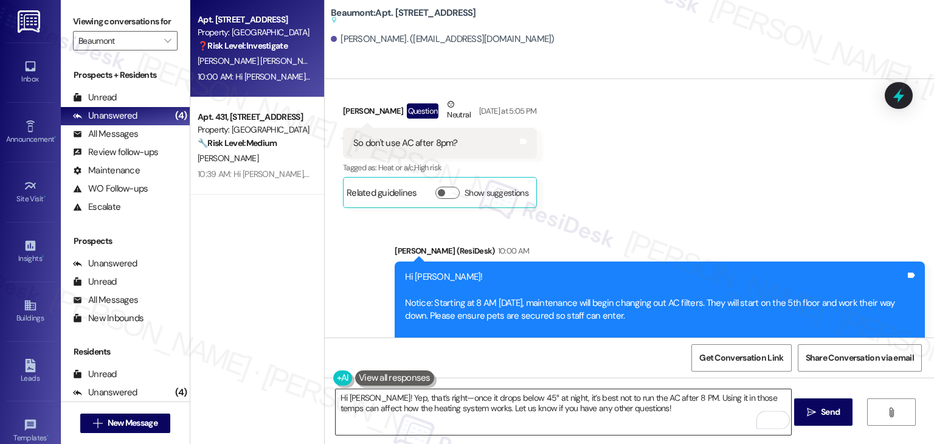
drag, startPoint x: 462, startPoint y: 412, endPoint x: 478, endPoint y: 413, distance: 15.9
click at [462, 412] on textarea "Hi [PERSON_NAME]! Yep, that’s right—once it drops below 45° at night, it’s best…" at bounding box center [563, 412] width 455 height 46
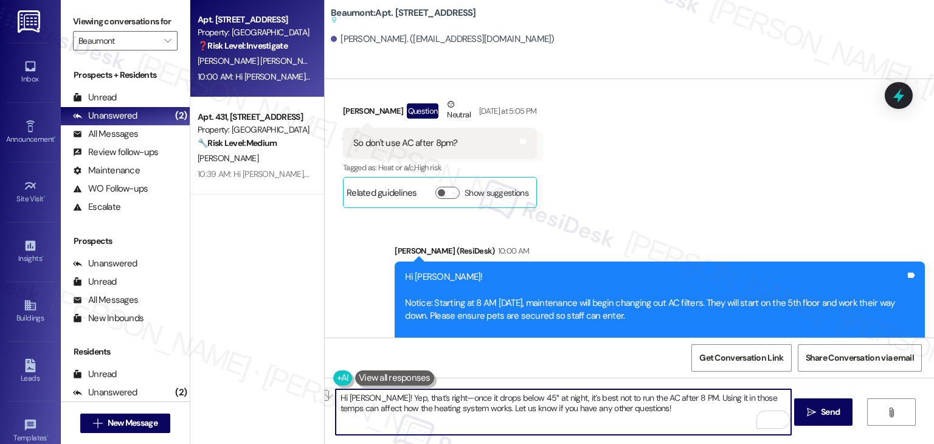
drag, startPoint x: 629, startPoint y: 411, endPoint x: 466, endPoint y: 409, distance: 162.3
click at [466, 409] on textarea "Hi [PERSON_NAME]! Yep, that’s right—once it drops below 45° at night, it’s best…" at bounding box center [563, 412] width 455 height 46
paste textarea "there's anything else we can assist you with!"
type textarea "Hi [PERSON_NAME]! Yep, that’s right—once it drops below 45° at night, it’s best…"
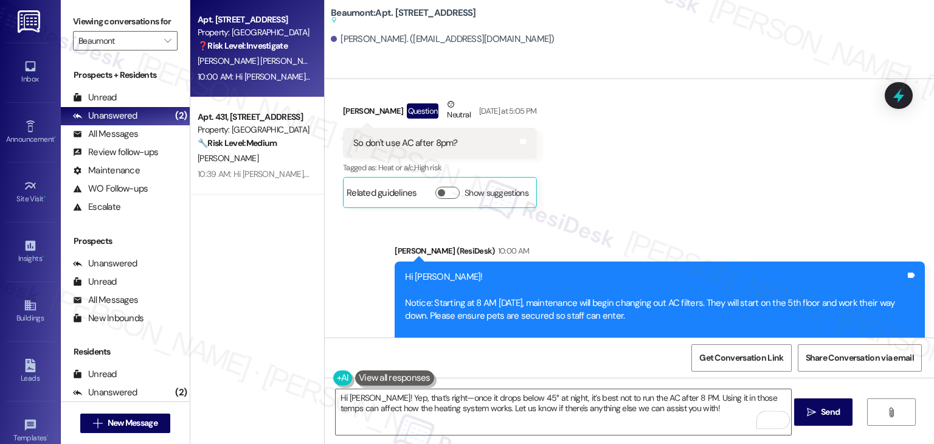
click at [575, 363] on div "Get Conversation Link Share Conversation via email" at bounding box center [629, 357] width 609 height 40
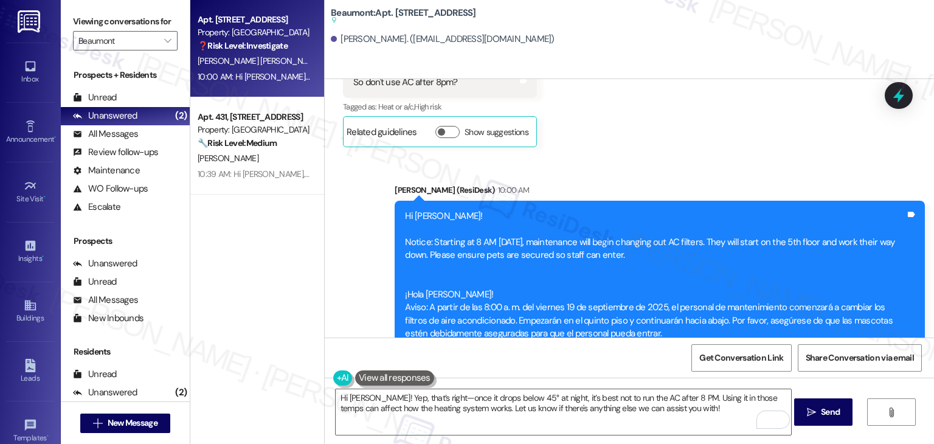
click at [610, 359] on div "Get Conversation Link Share Conversation via email" at bounding box center [629, 357] width 609 height 40
click at [683, 412] on textarea "Hi [PERSON_NAME]! Yep, that’s right—once it drops below 45° at night, it’s best…" at bounding box center [563, 412] width 455 height 46
click at [825, 412] on span "Send" at bounding box center [830, 412] width 19 height 13
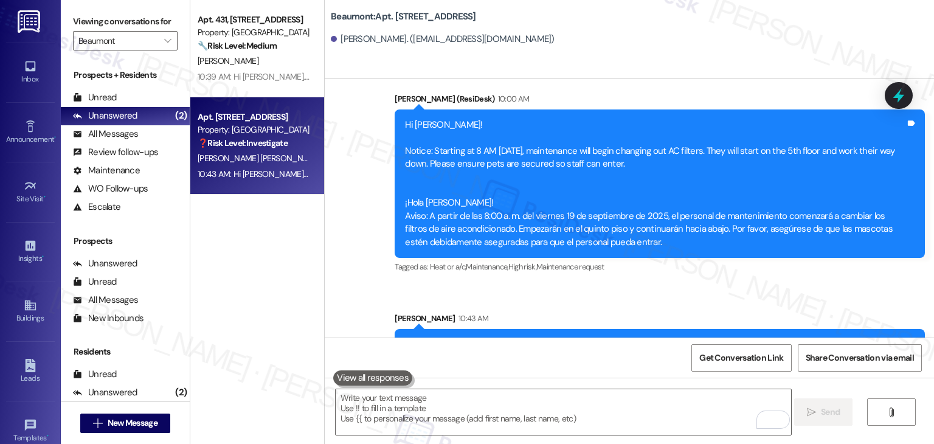
scroll to position [1611, 0]
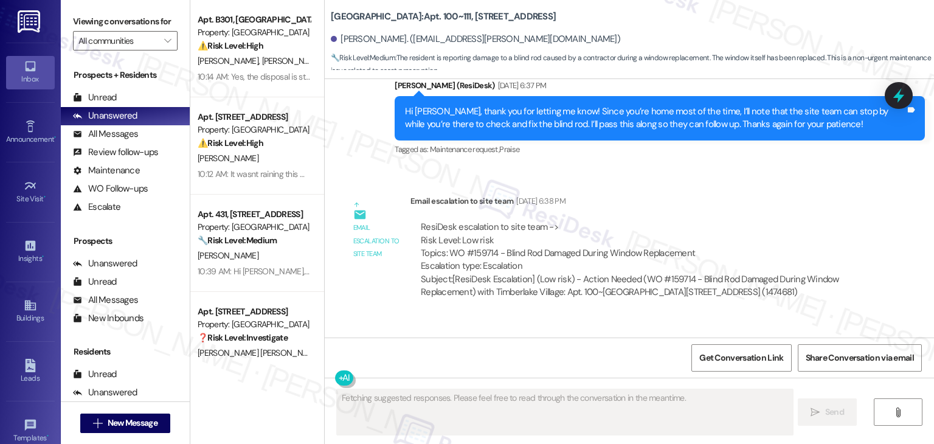
scroll to position [1232, 0]
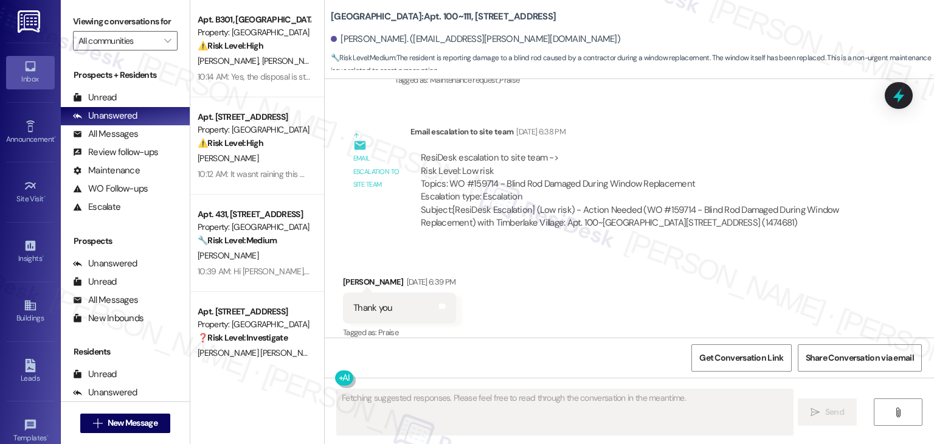
click at [547, 288] on div "Received via SMS Tori Moranville Sep 12, 2025 at 6:39 PM Thank you Tags and not…" at bounding box center [629, 299] width 609 height 103
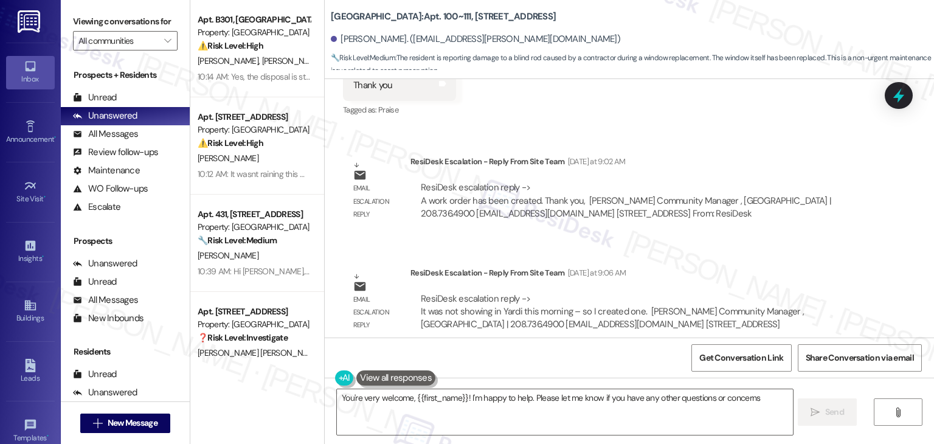
type textarea "You're very welcome, {{first_name}}! I'm happy to help. Please let me know if y…"
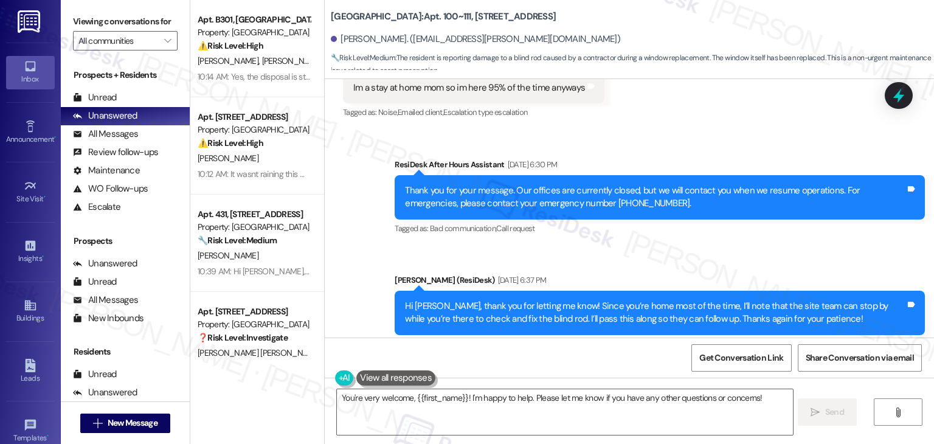
scroll to position [907, 0]
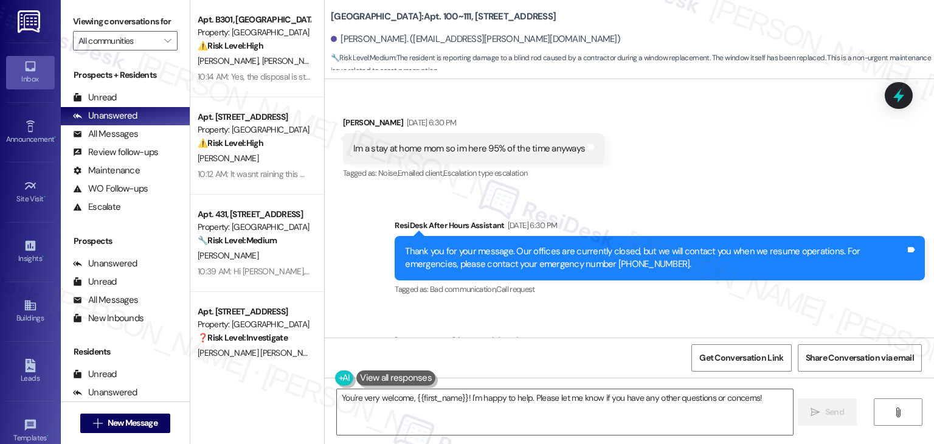
click at [655, 300] on div "Sent via SMS ResiDesk After Hours Assistant Sep 12, 2025 at 6:30 PM Thank you f…" at bounding box center [629, 307] width 609 height 231
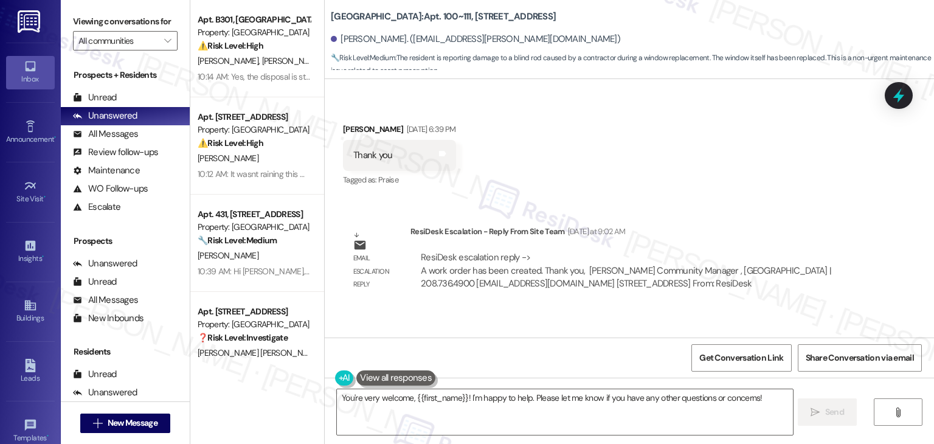
scroll to position [1454, 0]
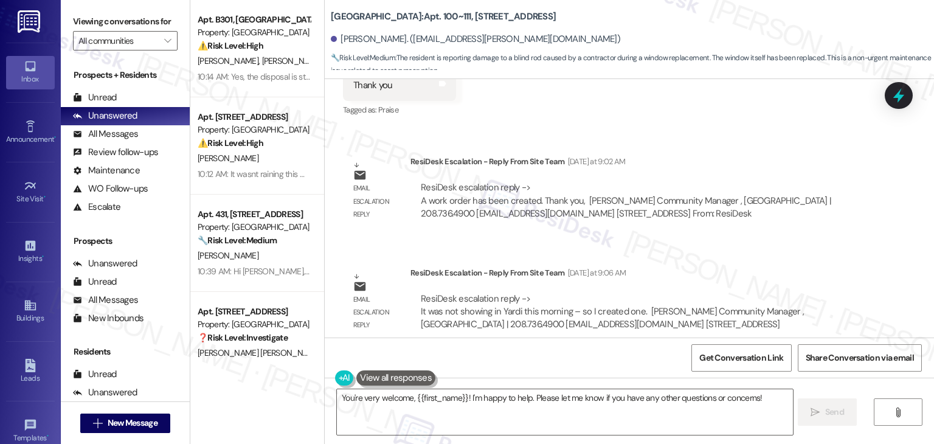
click at [584, 407] on textarea "You're very welcome, {{first_name}}! I'm happy to help. Please let me know if y…" at bounding box center [564, 412] width 455 height 46
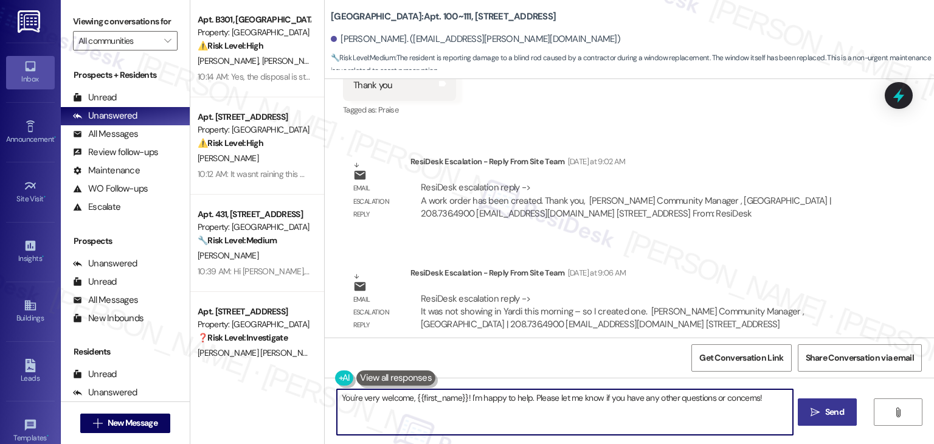
click at [823, 413] on span "Send" at bounding box center [835, 412] width 24 height 13
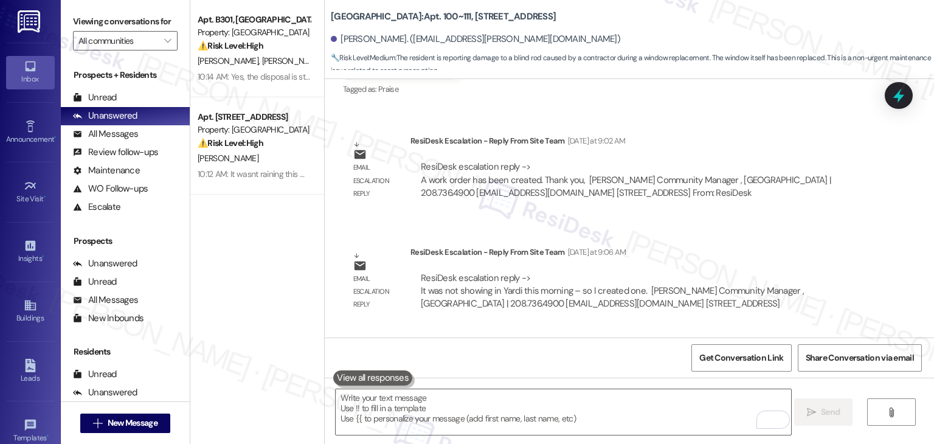
scroll to position [0, 0]
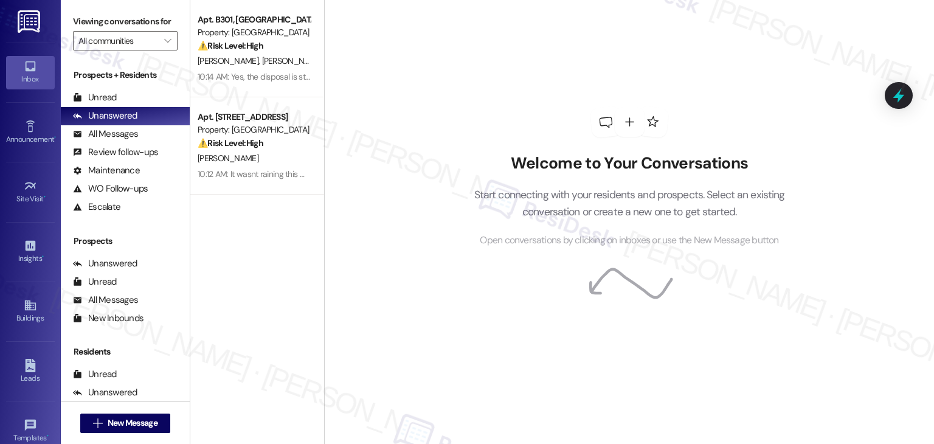
click at [432, 289] on div "Welcome to Your Conversations Start connecting with your residents and prospect…" at bounding box center [629, 222] width 610 height 444
click at [107, 132] on div "All Messages" at bounding box center [105, 134] width 65 height 13
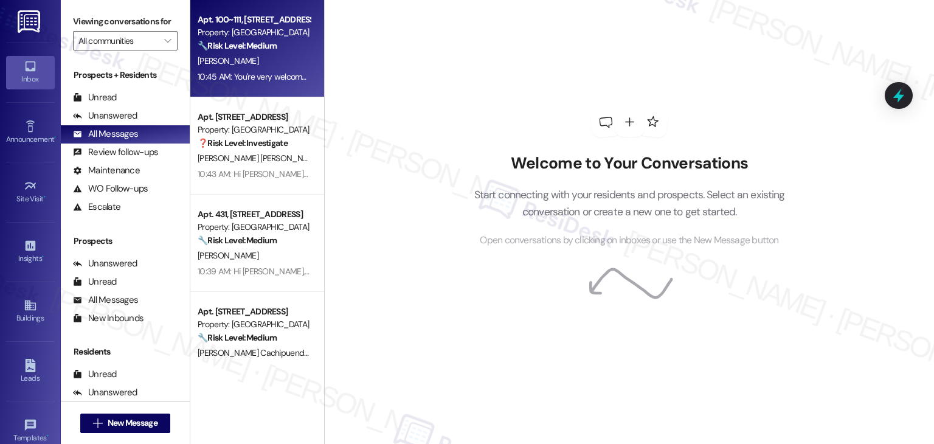
click at [266, 85] on div "Apt. 100~111, 176 Meadowview Ln Property: Timberlake Village 🔧 Risk Level: Medi…" at bounding box center [257, 48] width 134 height 97
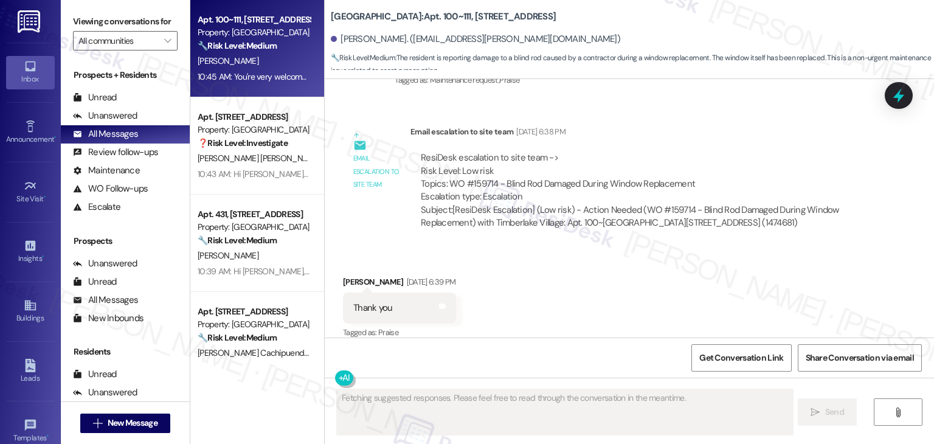
scroll to position [1556, 0]
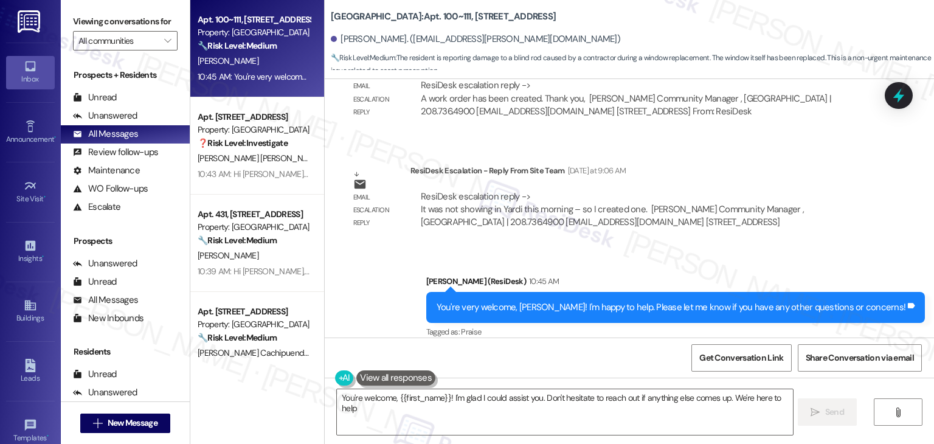
type textarea "You're welcome, {{first_name}}! I'm glad I could assist you. Don't hesitate to …"
click at [114, 424] on span "New Message" at bounding box center [133, 422] width 50 height 13
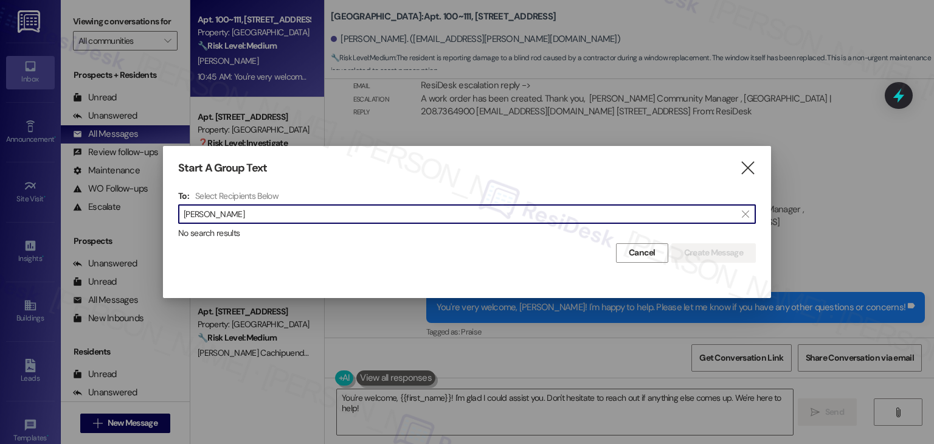
click at [209, 215] on input "Rosario Citron" at bounding box center [460, 213] width 552 height 17
drag, startPoint x: 212, startPoint y: 215, endPoint x: 164, endPoint y: 214, distance: 48.6
click at [164, 214] on div "Start A Group Text  To: Select Recipients Below  Rosario Citron  No search r…" at bounding box center [467, 212] width 608 height 132
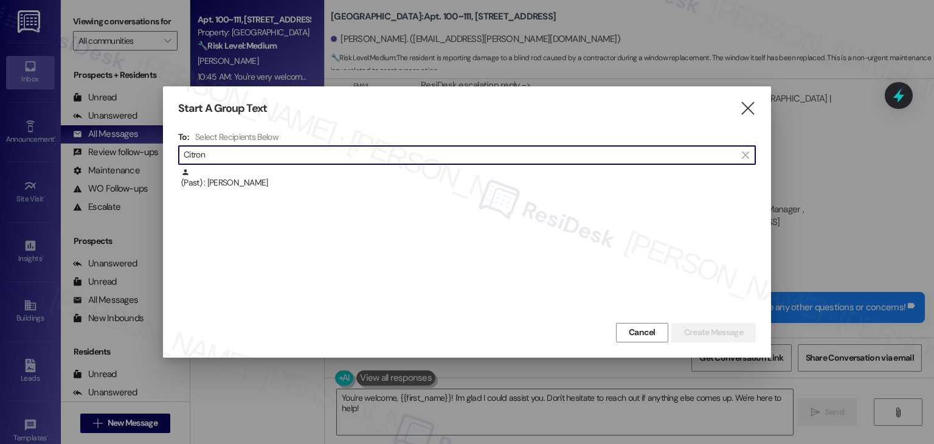
click at [195, 156] on input "Citron" at bounding box center [460, 155] width 552 height 17
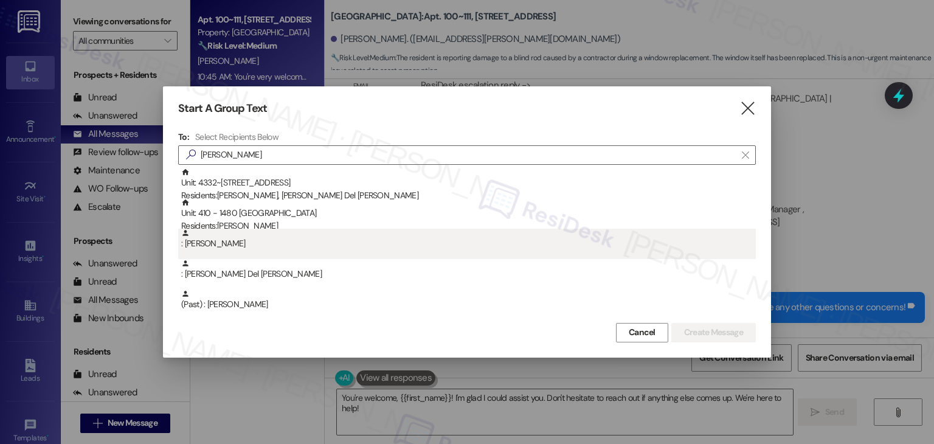
click at [258, 244] on div ": Rosario Cintron" at bounding box center [468, 239] width 575 height 21
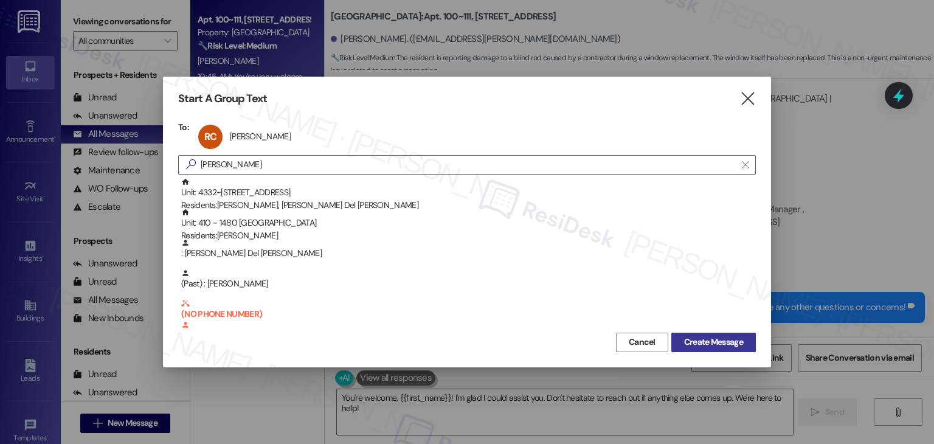
click at [720, 339] on span "Create Message" at bounding box center [713, 342] width 59 height 13
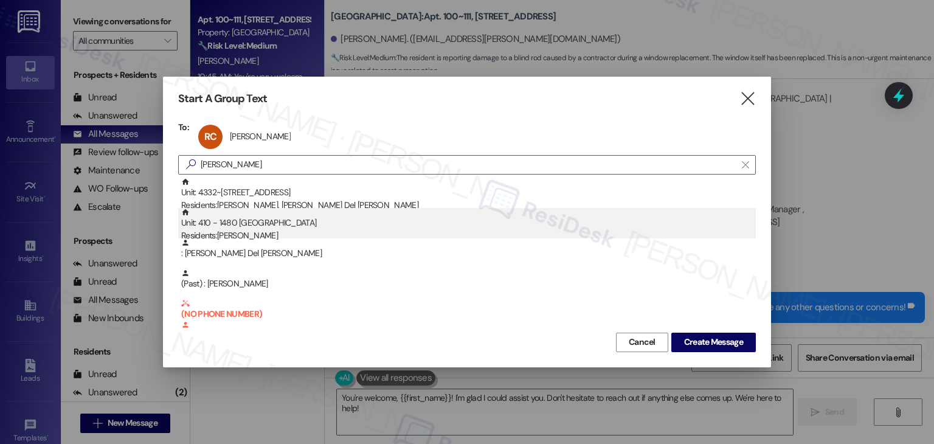
click at [260, 233] on div "Residents: Rosario Cintron" at bounding box center [468, 235] width 575 height 13
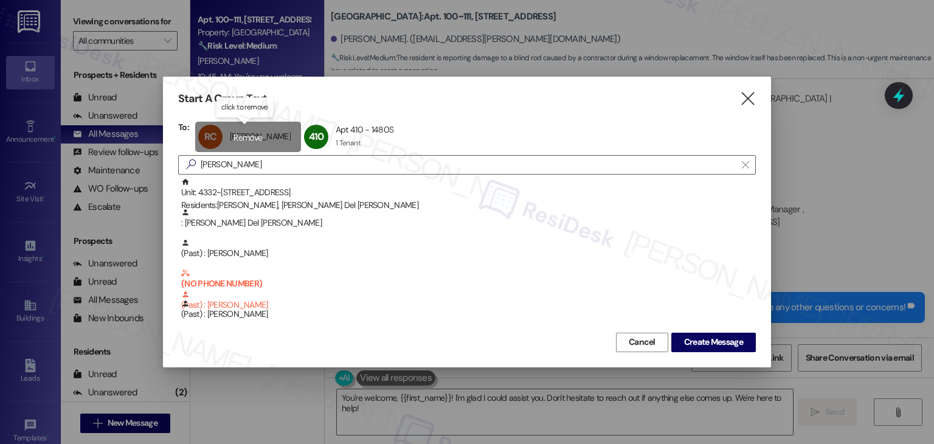
click at [252, 135] on div "RC Rosario Cintron Rosario Cintron click to remove" at bounding box center [248, 137] width 106 height 30
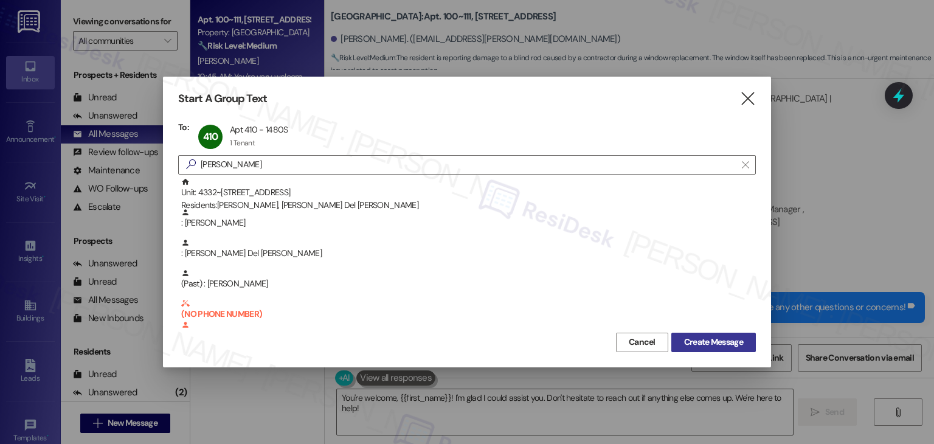
click at [710, 342] on span "Create Message" at bounding box center [713, 342] width 59 height 13
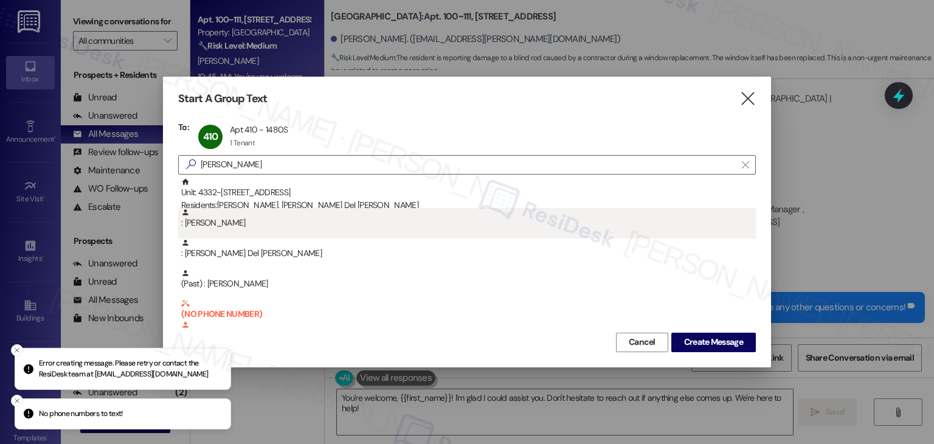
click at [237, 224] on div ": Rosario Cintron" at bounding box center [468, 218] width 575 height 21
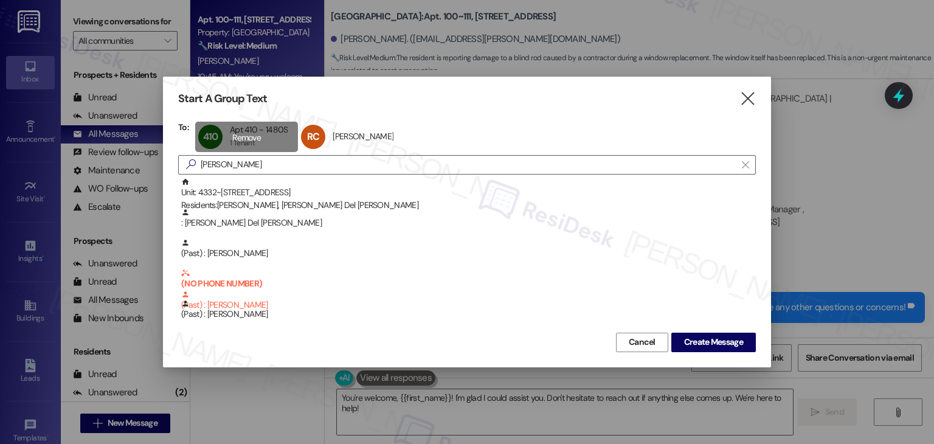
click at [253, 137] on div "410 Apt 410 - 1480S Apt 410 - 1480S 1 Tenant 1 Tenant click to remove" at bounding box center [246, 137] width 103 height 30
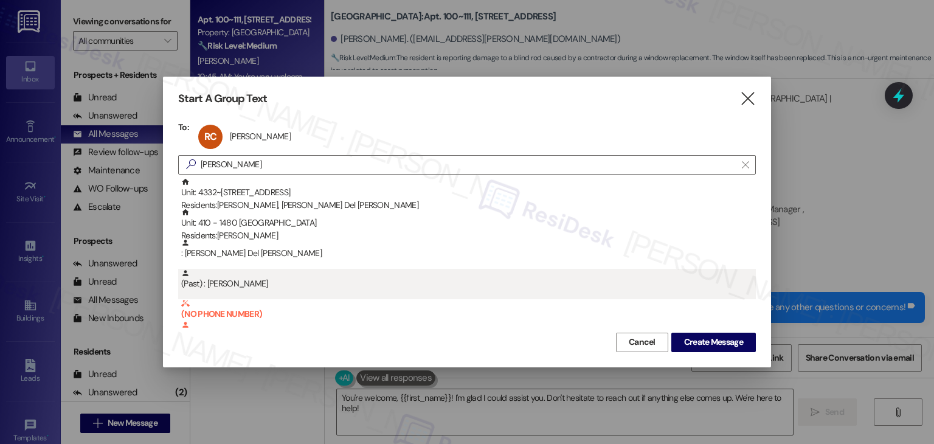
click at [263, 281] on div "(Past) : Rosario Cintron" at bounding box center [468, 279] width 575 height 21
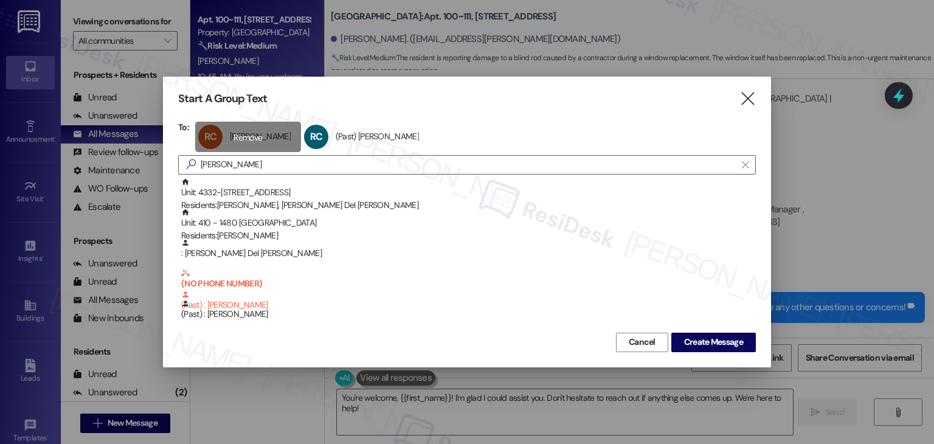
click at [251, 136] on div "RC Rosario Cintron Rosario Cintron click to remove" at bounding box center [248, 137] width 106 height 30
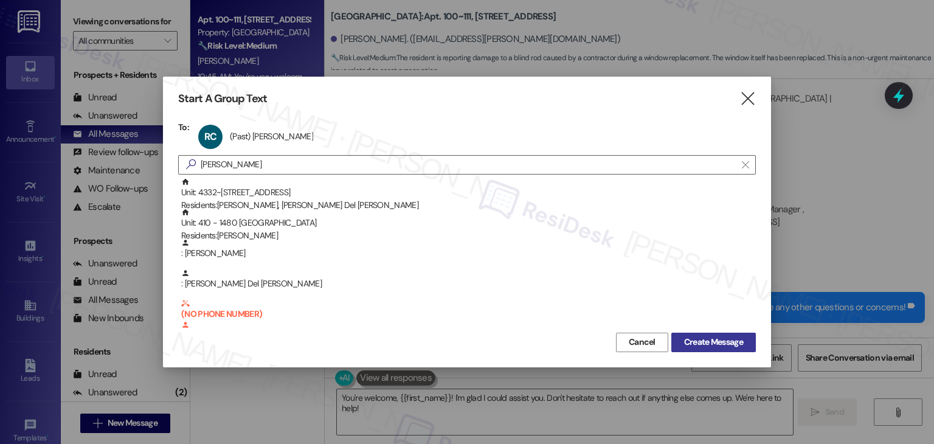
click at [706, 342] on span "Create Message" at bounding box center [713, 342] width 59 height 13
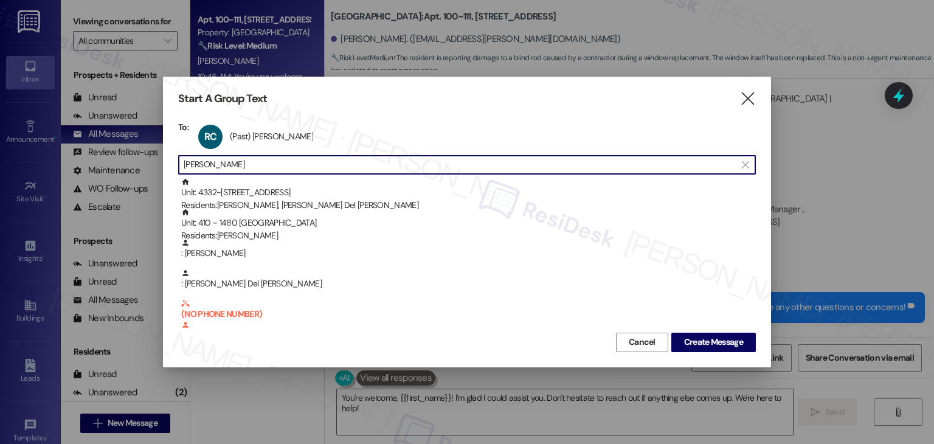
drag, startPoint x: 254, startPoint y: 163, endPoint x: 164, endPoint y: 164, distance: 89.4
click at [164, 164] on div "Start A Group Text  To: RC (Past) Rosario Cintron (Past) Rosario Cintron click…" at bounding box center [467, 222] width 608 height 290
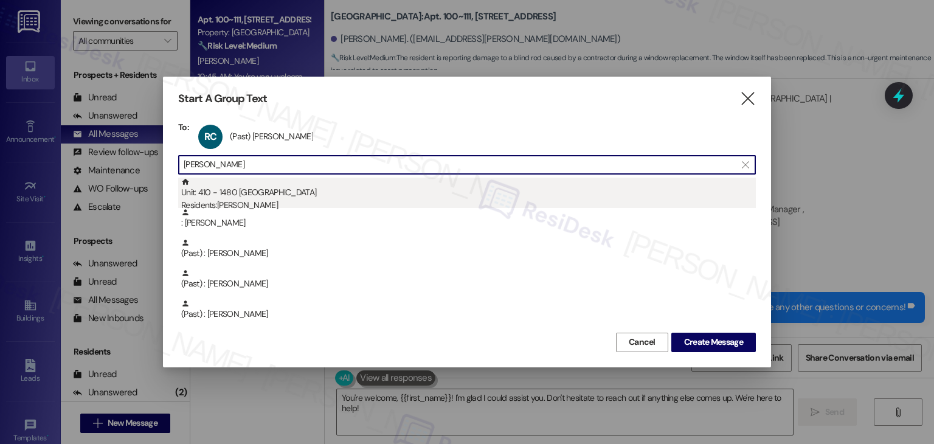
type input "cintron"
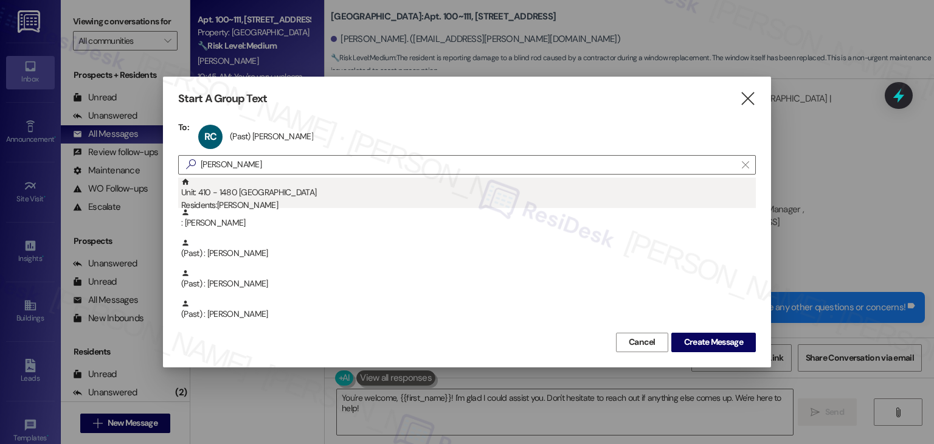
click at [247, 196] on div "Unit: 410 - 1480 South 1000 East Residents: Rosario Cintron" at bounding box center [468, 195] width 575 height 35
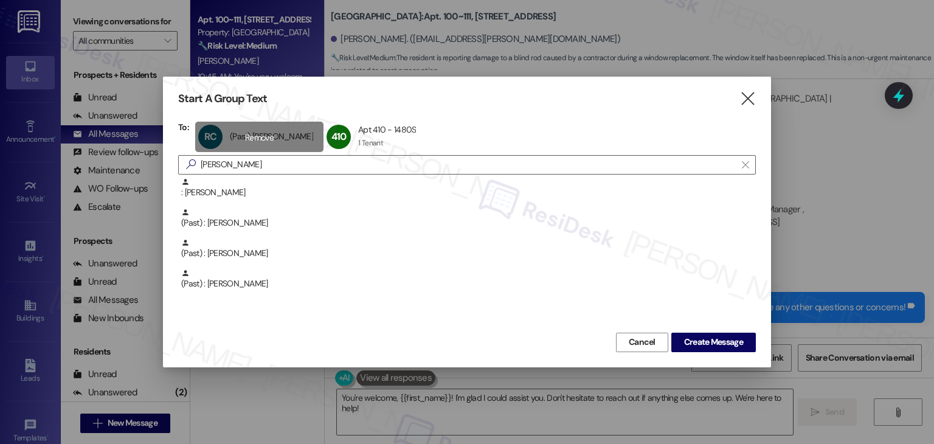
click at [266, 136] on div "RC (Past) Rosario Cintron (Past) Rosario Cintron click to remove" at bounding box center [259, 137] width 128 height 30
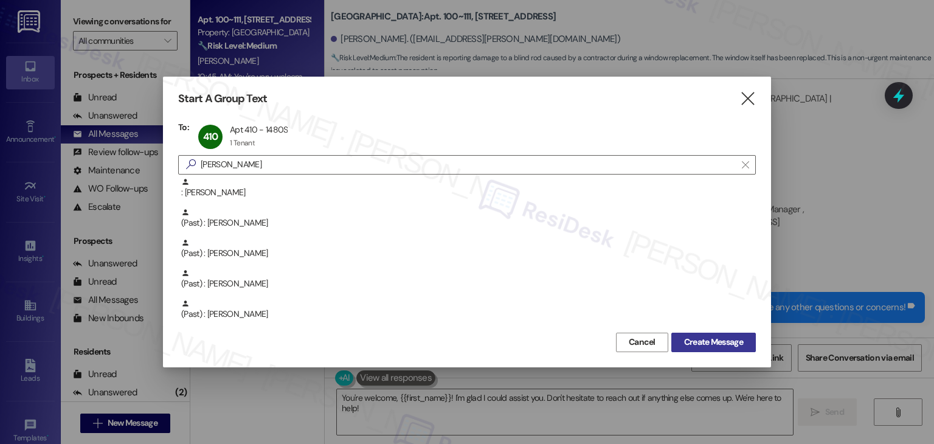
click at [736, 341] on span "Create Message" at bounding box center [713, 342] width 59 height 13
click at [689, 340] on span "Create Message" at bounding box center [713, 342] width 59 height 13
click at [880, 226] on div at bounding box center [467, 222] width 934 height 444
click at [653, 348] on button "Cancel" at bounding box center [642, 342] width 52 height 19
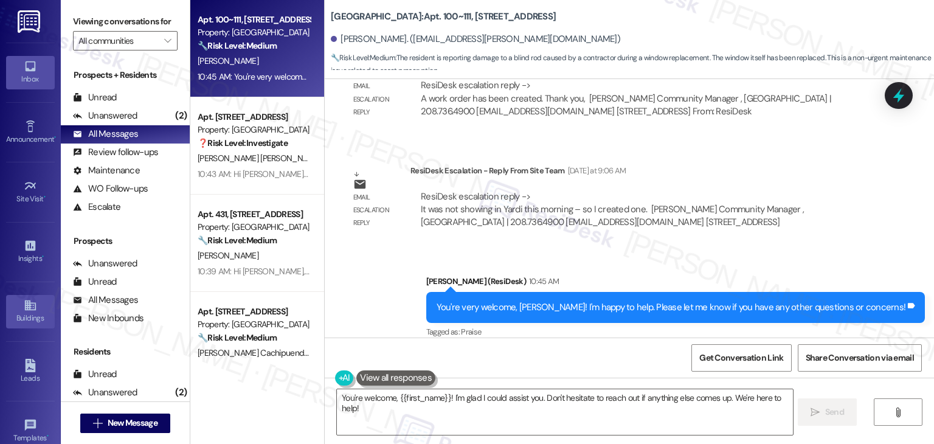
click at [24, 312] on div "Buildings" at bounding box center [30, 318] width 61 height 12
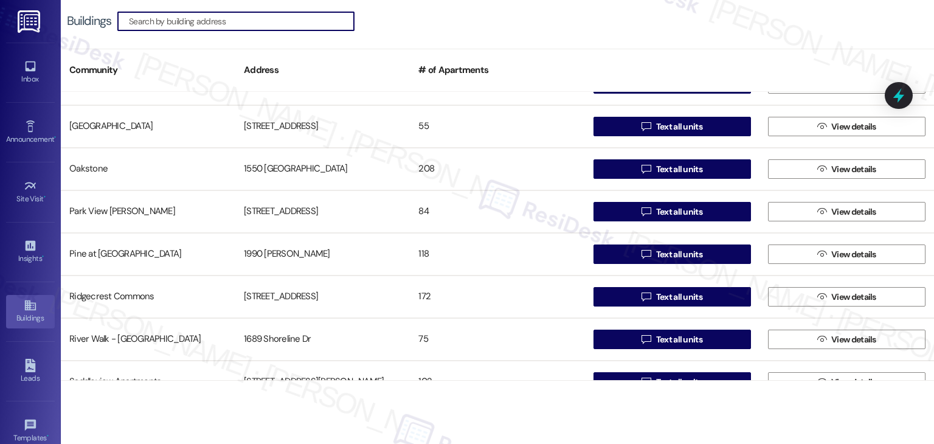
scroll to position [1034, 0]
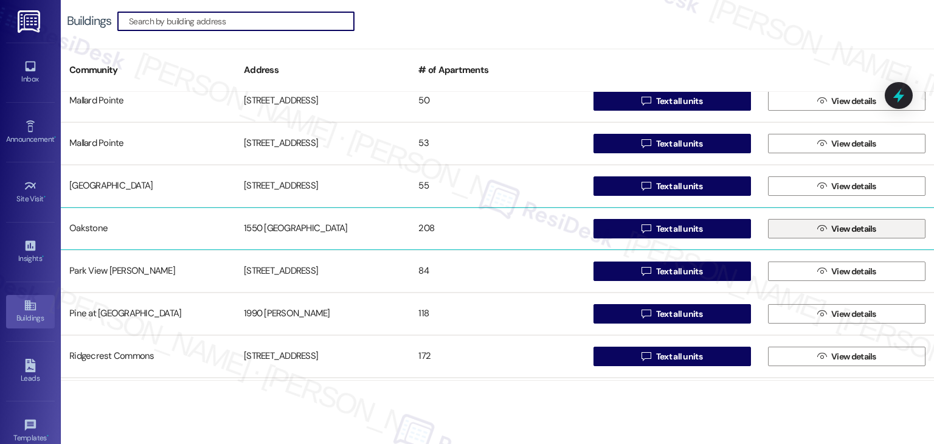
click at [831, 232] on span "View details" at bounding box center [853, 229] width 45 height 13
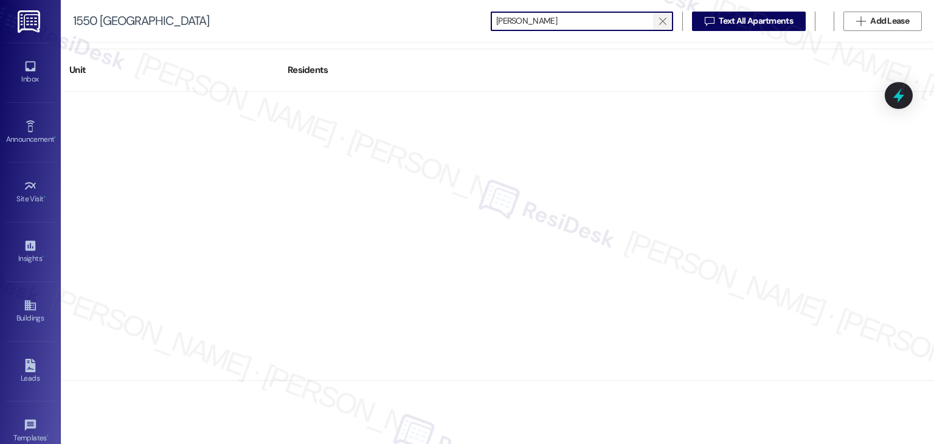
type input "cintron"
drag, startPoint x: 663, startPoint y: 18, endPoint x: 659, endPoint y: 33, distance: 15.2
click at [663, 18] on icon "" at bounding box center [662, 21] width 7 height 10
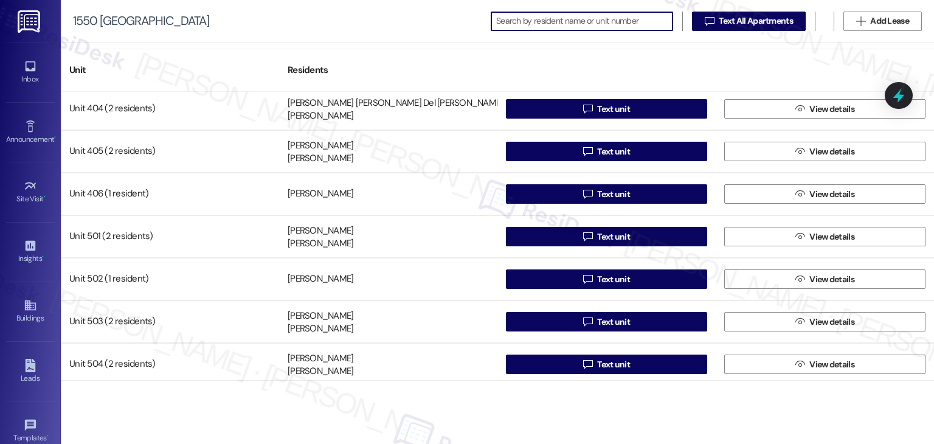
scroll to position [912, 0]
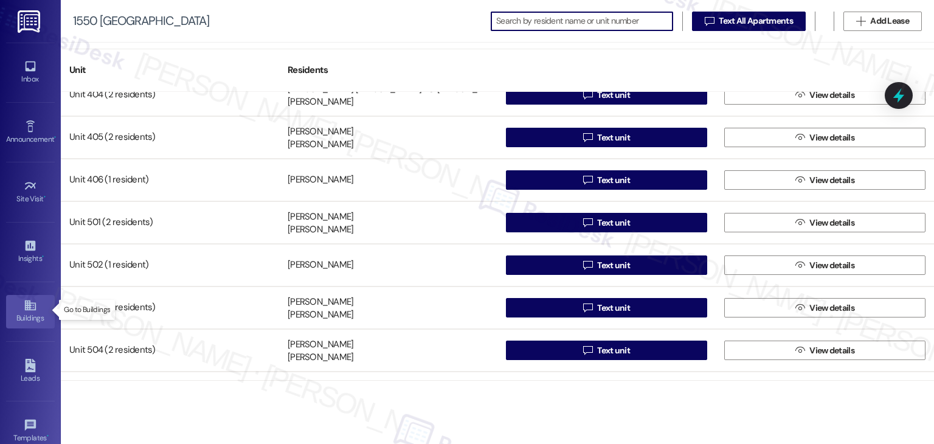
click at [29, 316] on div "Buildings" at bounding box center [30, 318] width 61 height 12
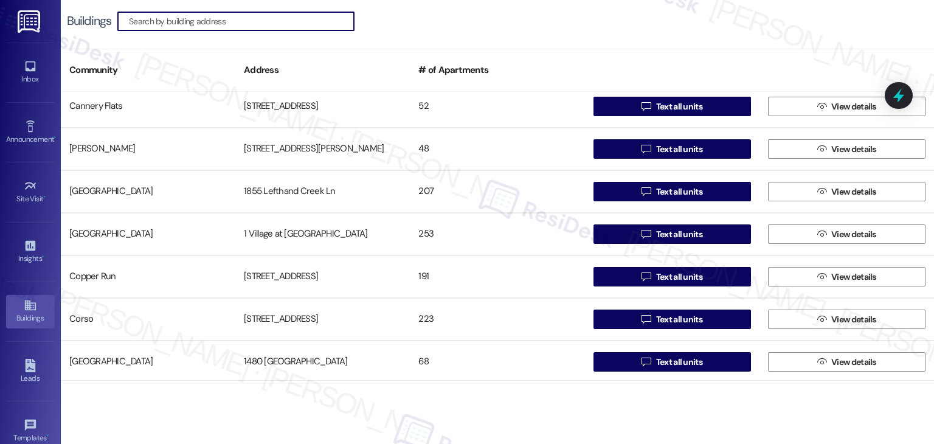
scroll to position [304, 0]
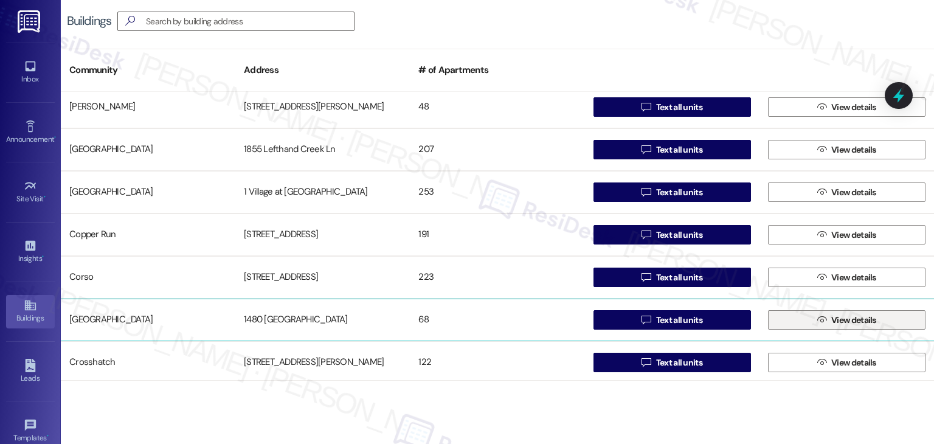
click at [829, 316] on span "View details" at bounding box center [854, 320] width 50 height 13
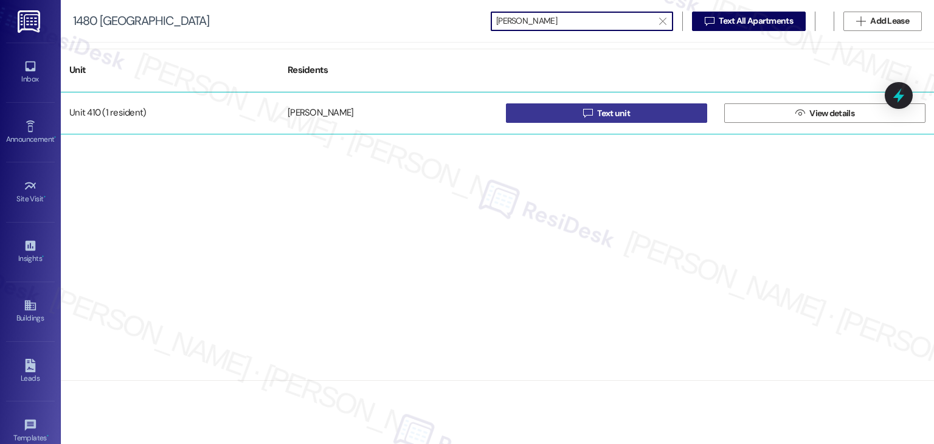
type input "cintron"
click at [601, 109] on span "Text unit" at bounding box center [613, 113] width 33 height 13
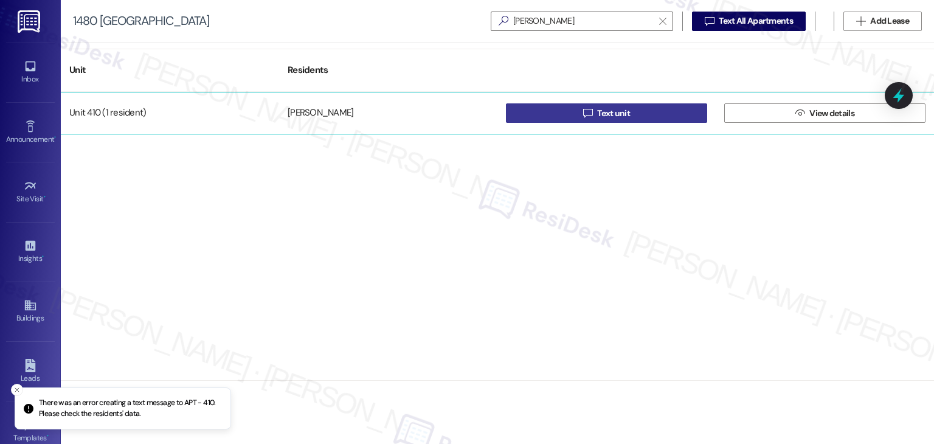
click at [634, 119] on button " Text unit" at bounding box center [606, 112] width 201 height 19
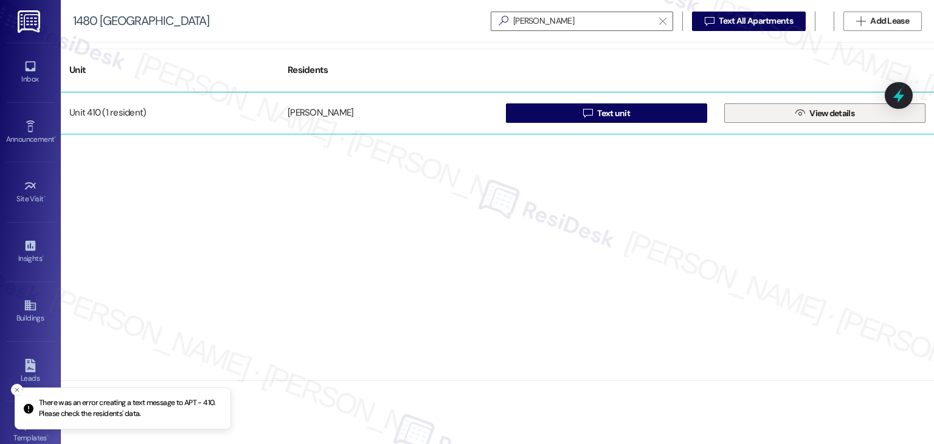
click at [849, 114] on span "View details" at bounding box center [831, 113] width 45 height 13
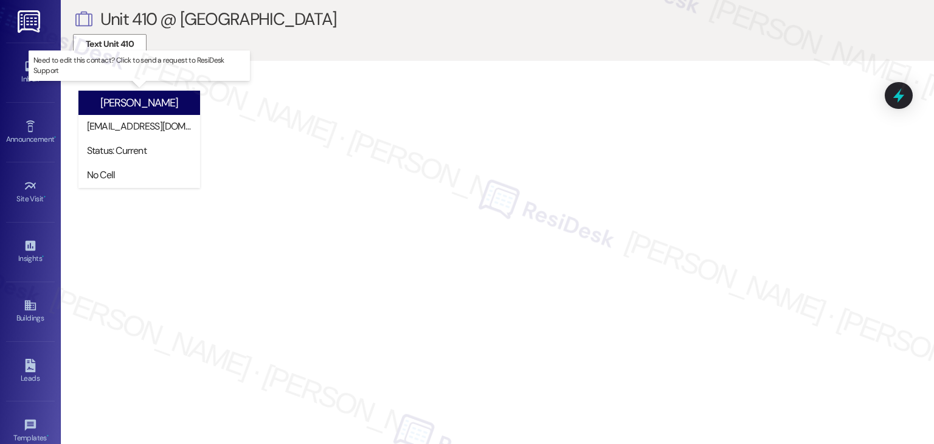
click at [143, 130] on div "cintronrossie@gmail.com" at bounding box center [142, 126] width 110 height 13
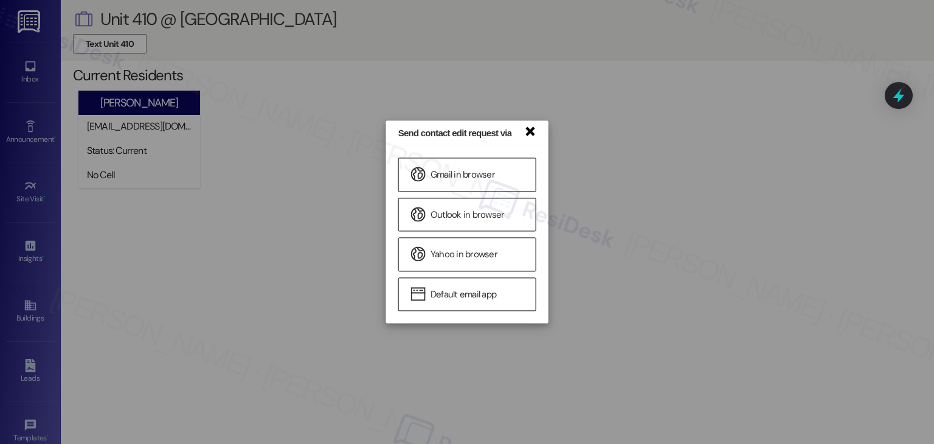
click at [533, 137] on link "×" at bounding box center [529, 130] width 12 height 13
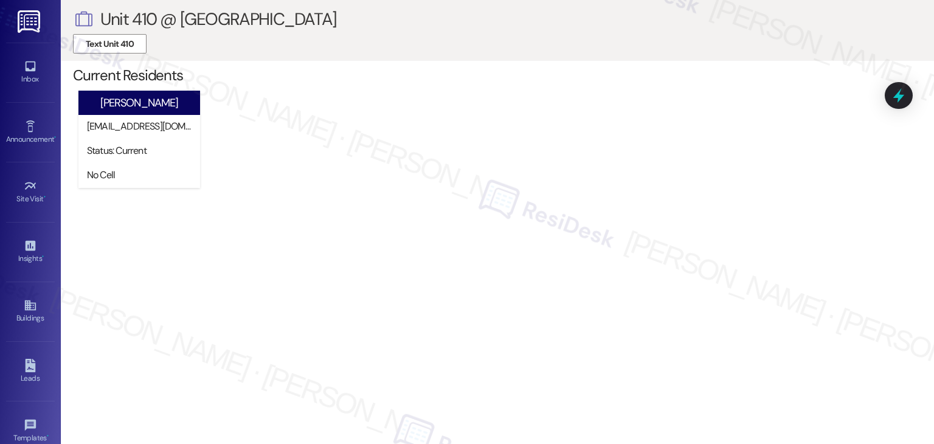
click at [299, 190] on div "Rosario Cintron cintronrossie@gmail.com Status: Current No Cell Need to edit th…" at bounding box center [503, 144] width 861 height 112
click at [86, 38] on span "Text Unit 410" at bounding box center [110, 44] width 48 height 13
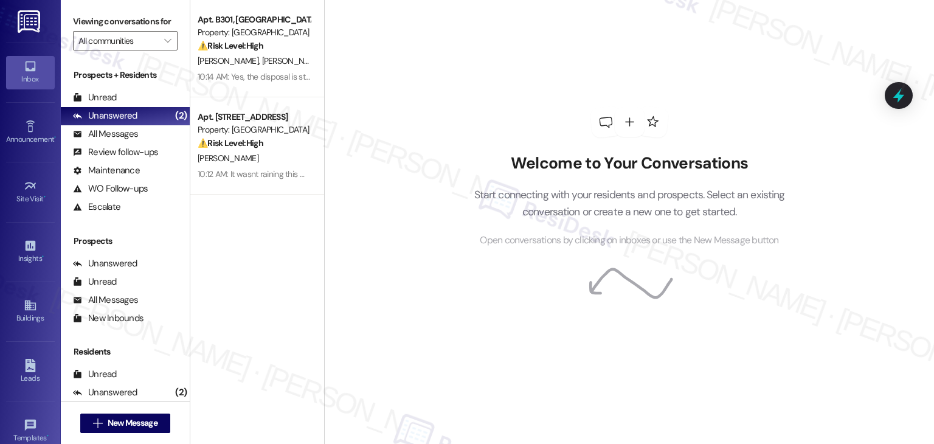
click at [236, 290] on div "Apt. B301, 1 Village at Columbia Property: Columbia Village ⚠️ Risk Level: High…" at bounding box center [257, 178] width 134 height 357
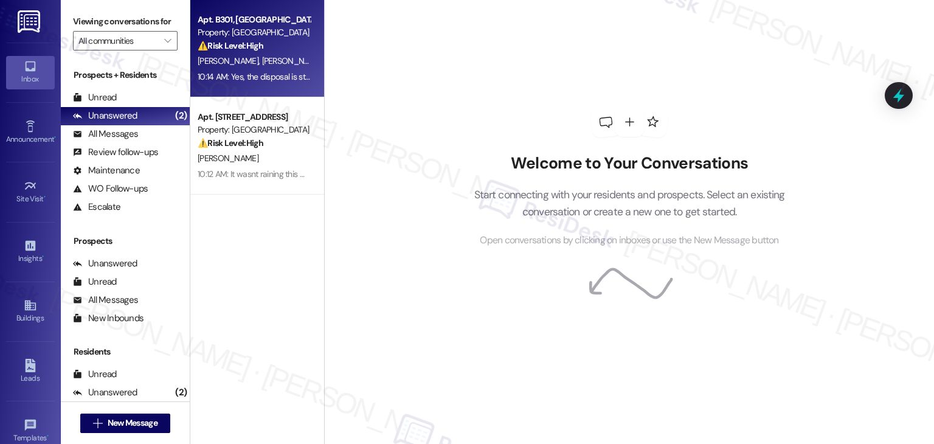
click at [247, 44] on strong "⚠️ Risk Level: High" at bounding box center [231, 45] width 66 height 11
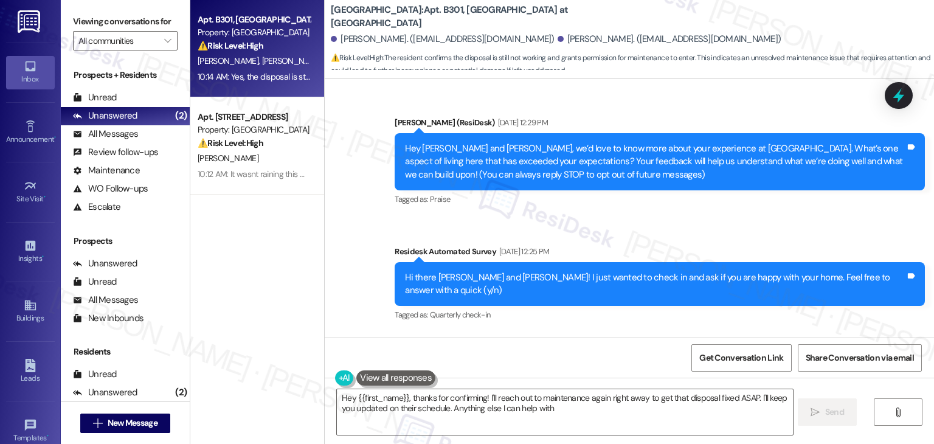
type textarea "Hey {{first_name}}, thanks for confirming! I'll reach out to maintenance again …"
